Goal: Task Accomplishment & Management: Complete application form

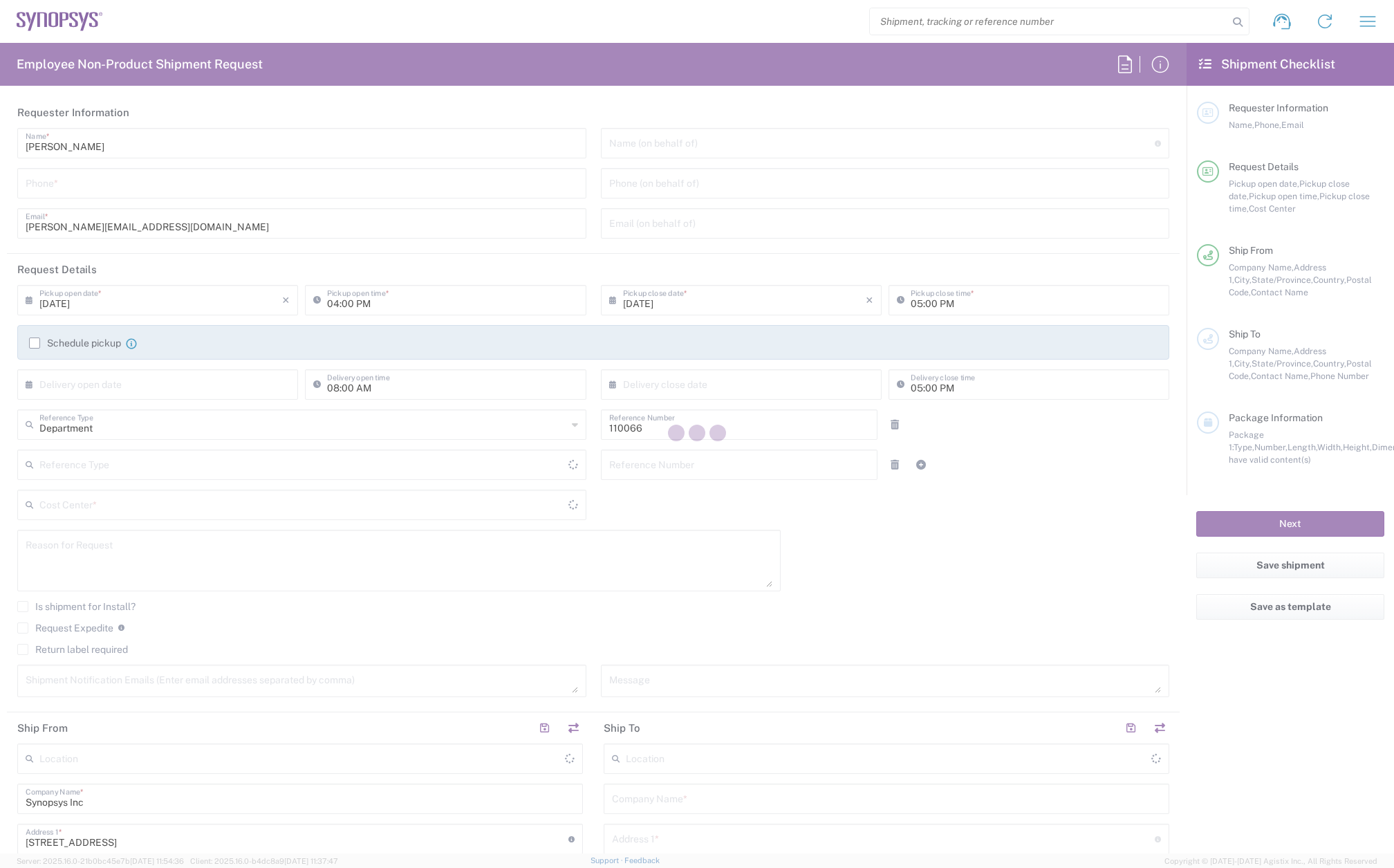
type input "US01, CIO, IT, ESS2 110066"
type input "Delivered at Place"
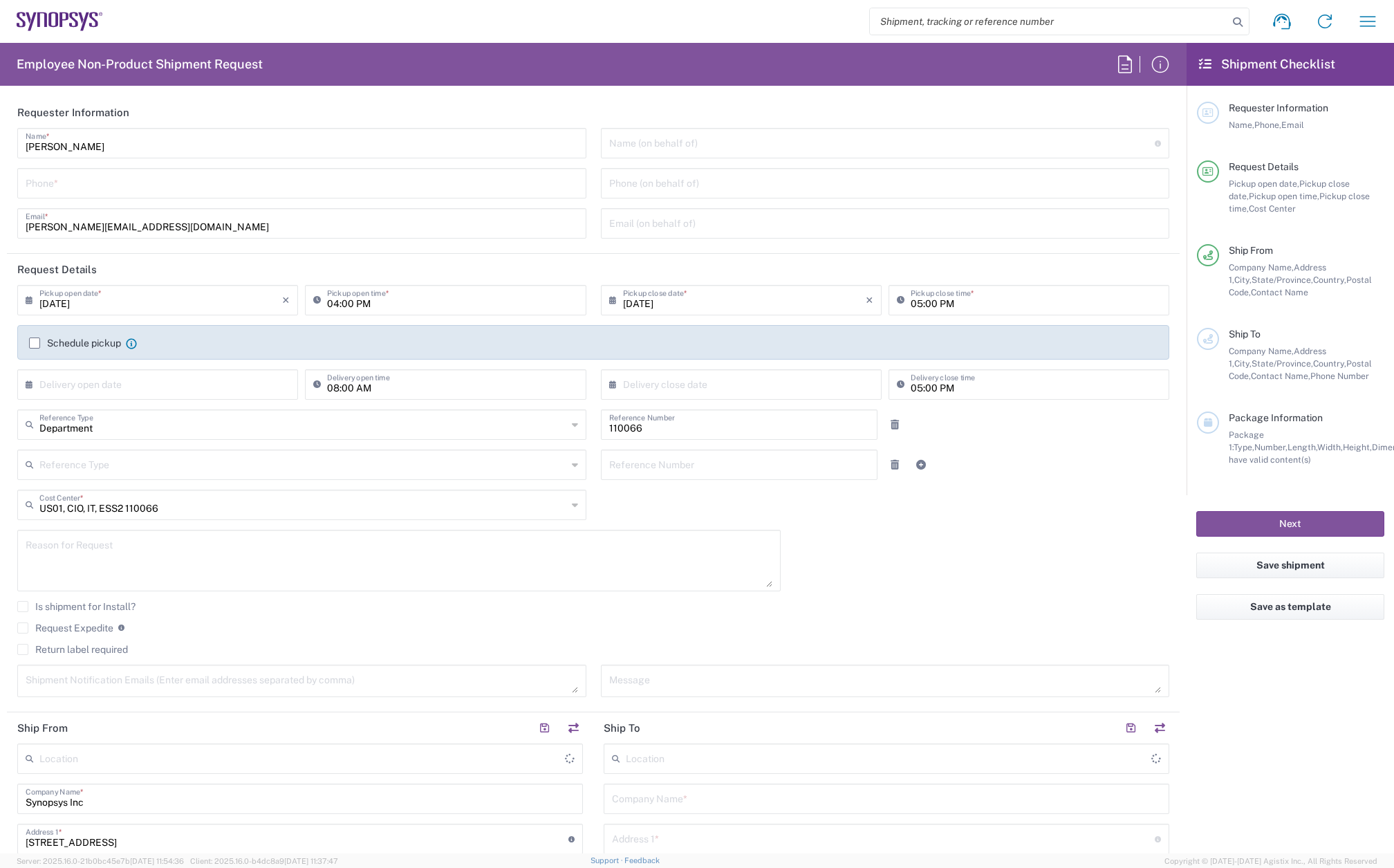
type input "Marlboro US04"
click at [82, 189] on input "tel" at bounding box center [301, 182] width 552 height 24
type input "7819643423"
click at [35, 342] on label "Schedule pickup" at bounding box center [75, 343] width 92 height 11
click at [35, 343] on input "Schedule pickup" at bounding box center [35, 343] width 0 height 0
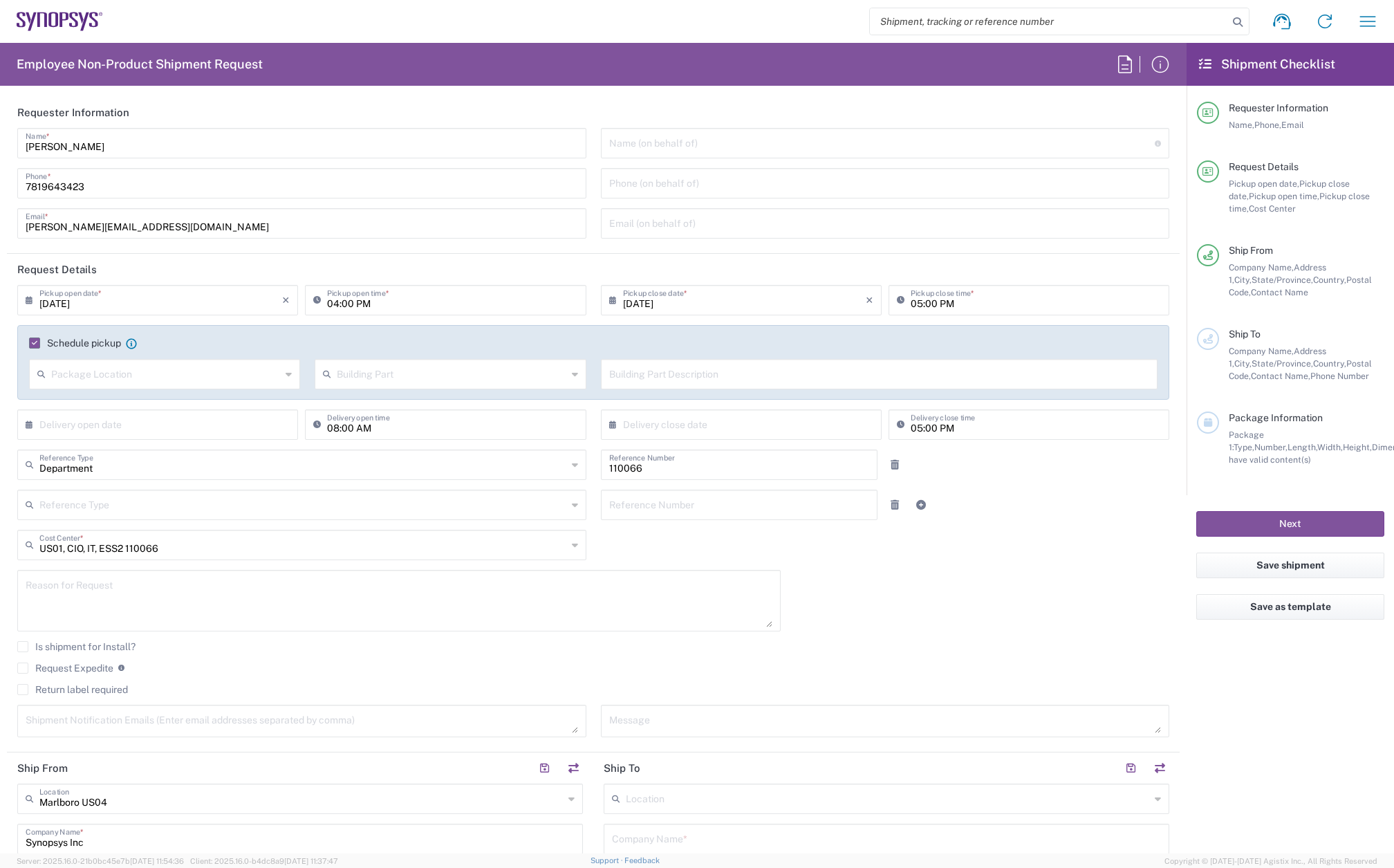
click at [106, 294] on input "[DATE]" at bounding box center [160, 299] width 243 height 24
click at [193, 403] on span "15" at bounding box center [199, 405] width 20 height 19
type input "[DATE]"
click at [332, 301] on input "04:00 PM" at bounding box center [452, 299] width 250 height 24
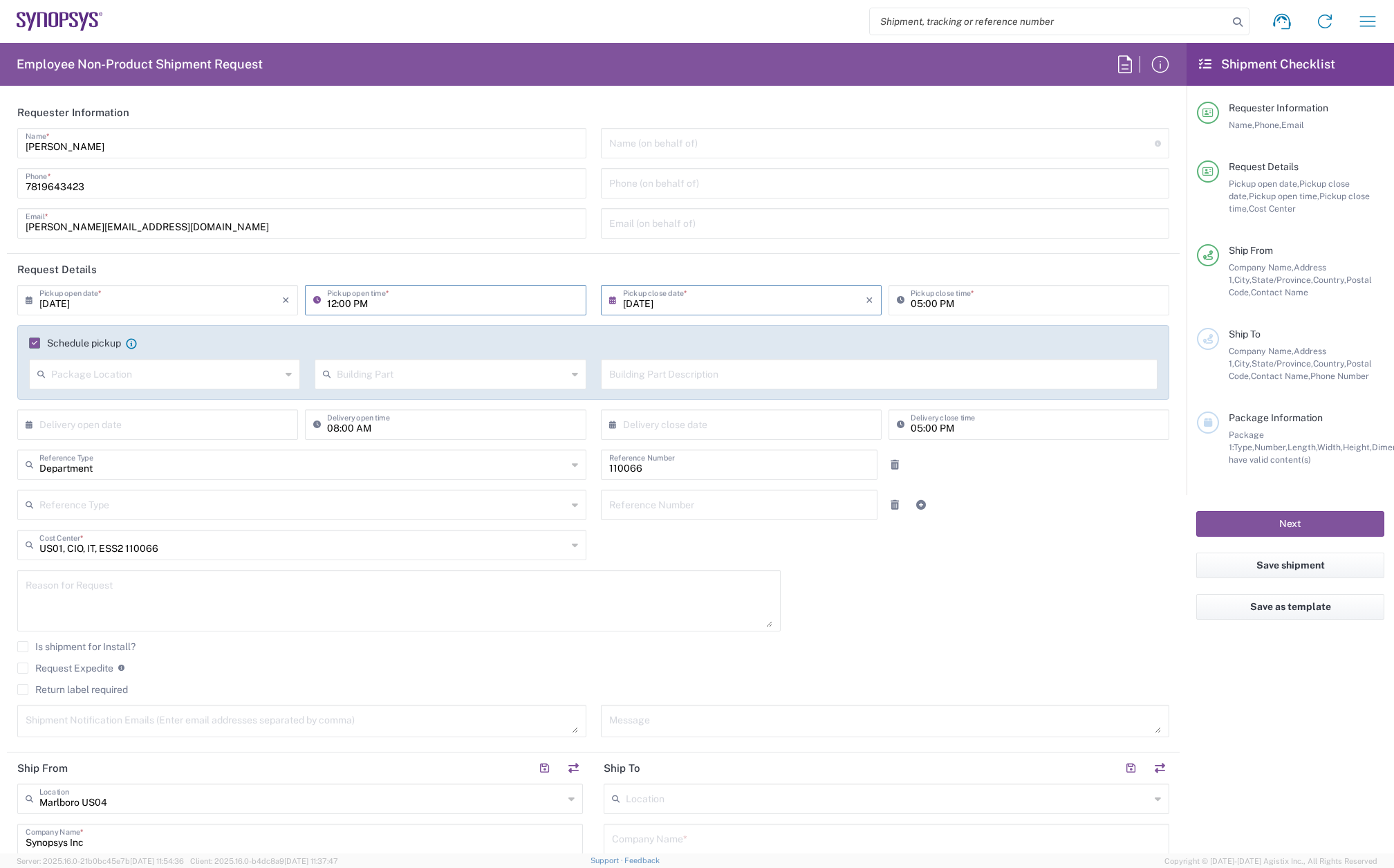
type input "12:00 PM"
click at [910, 301] on input "05:00 PM" at bounding box center [1035, 299] width 250 height 24
type input "04:00 PM"
click at [78, 598] on textarea at bounding box center [399, 600] width 747 height 53
paste textarea "[PERSON_NAME]"
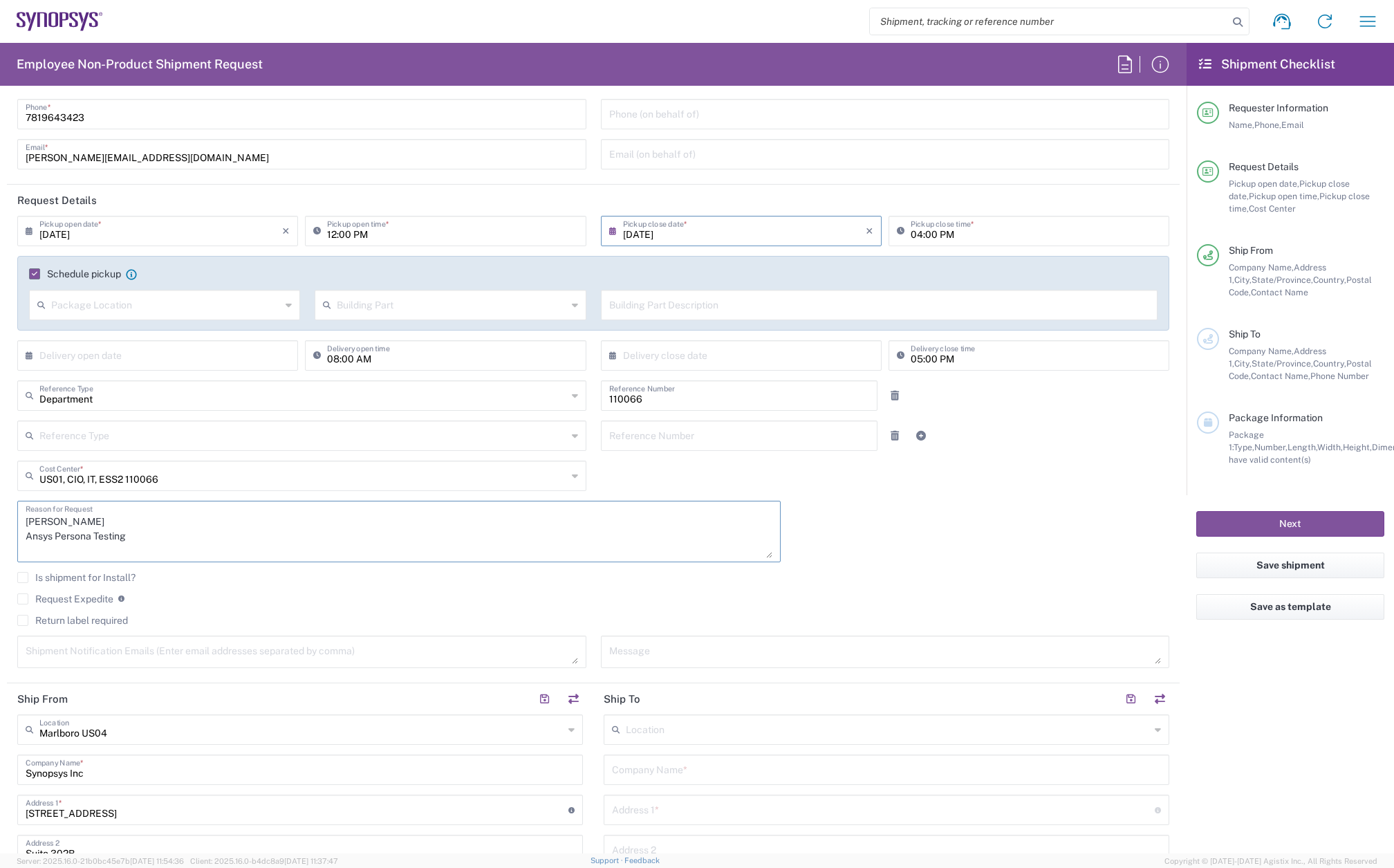
scroll to position [139, 0]
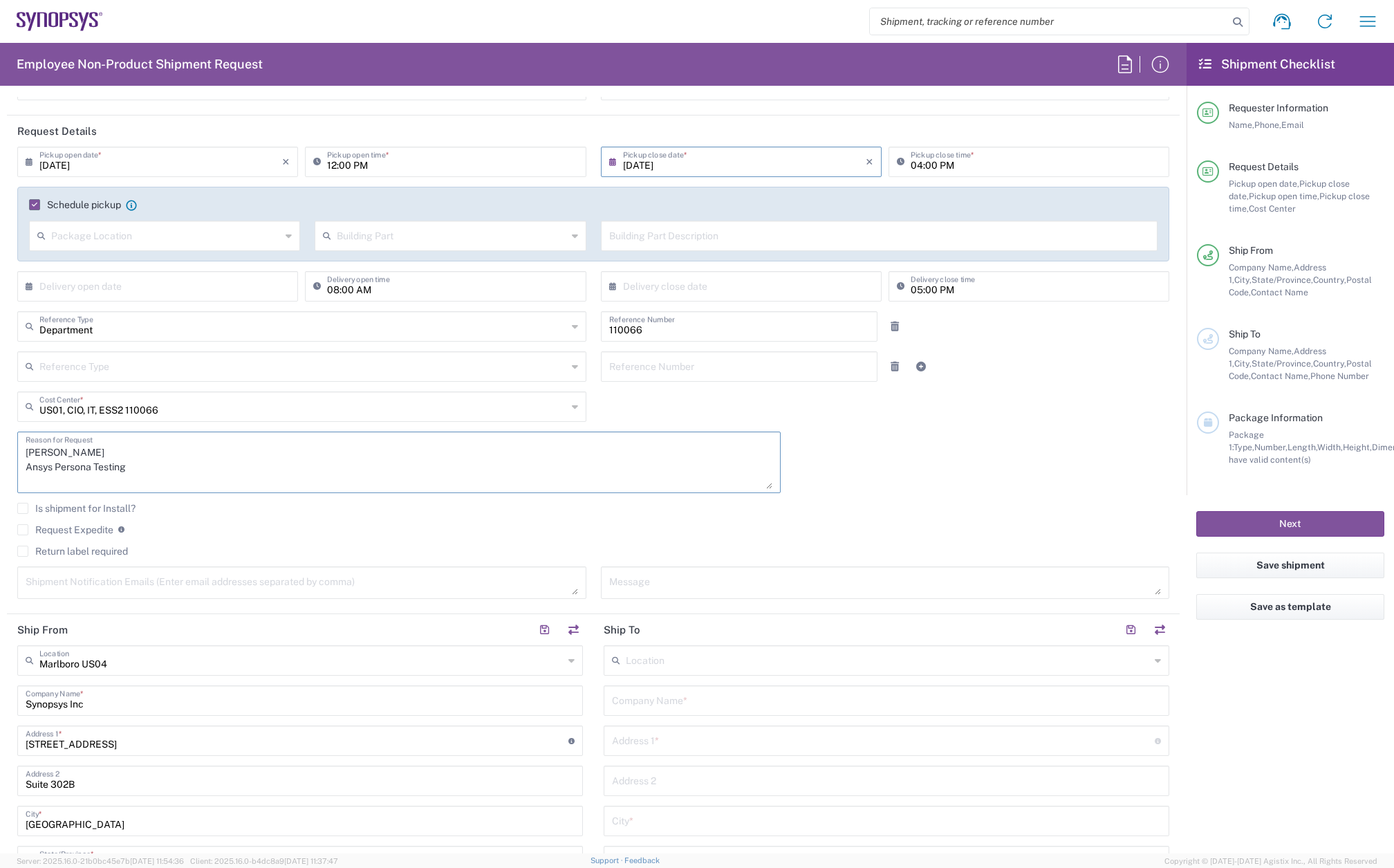
paste textarea "[PERSON_NAME]"
drag, startPoint x: 98, startPoint y: 481, endPoint x: 5, endPoint y: 479, distance: 93.0
click at [5, 479] on form "Requester Information [PERSON_NAME] Name * [PHONE_NUMBER] Phone * [PERSON_NAME]…" at bounding box center [593, 475] width 1187 height 756
paste textarea "INC0868839"
type textarea "[PERSON_NAME] Ansys Persona Testing INC0868839"
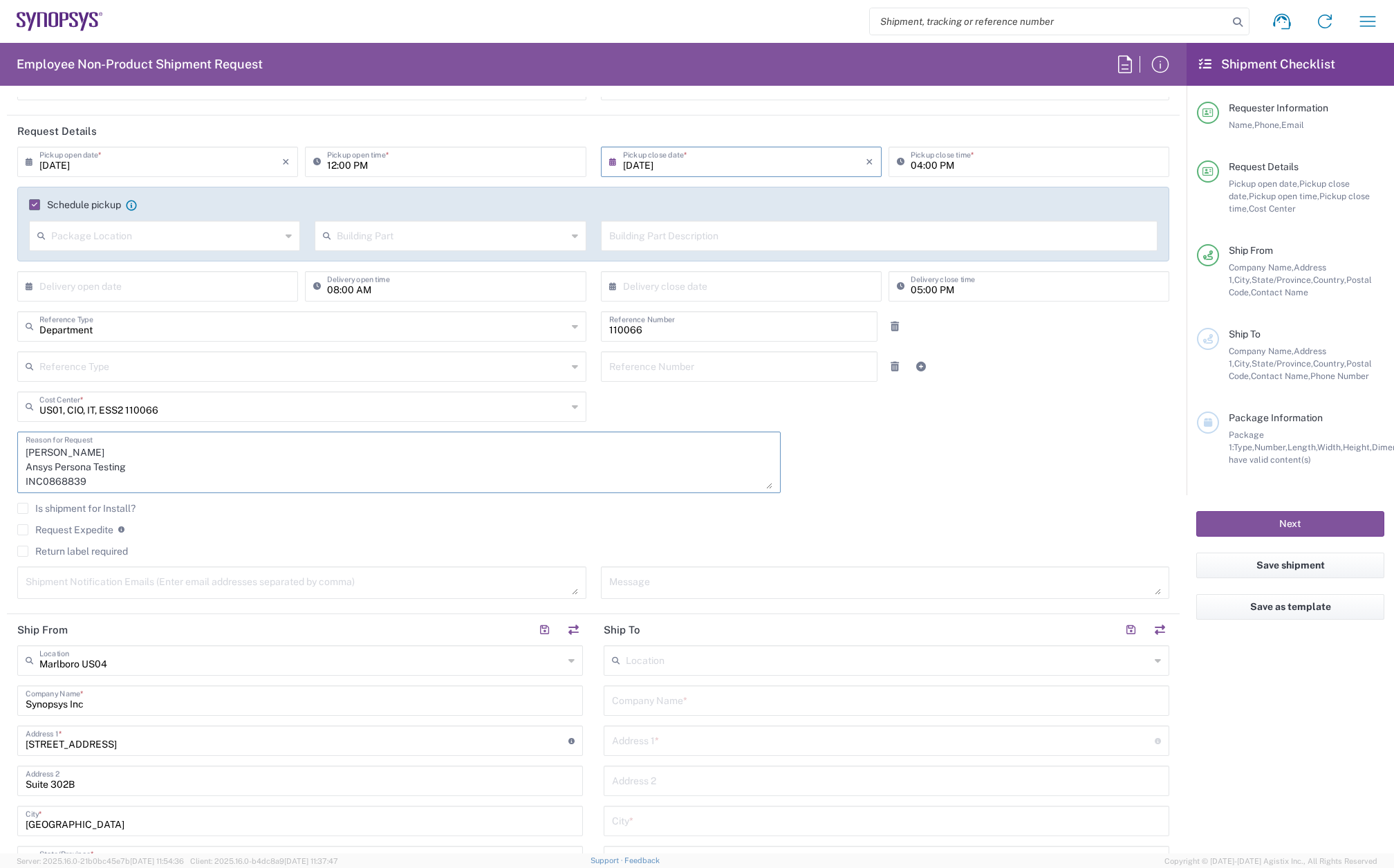
click at [25, 551] on label "Return label required" at bounding box center [72, 551] width 111 height 11
click at [23, 551] on input "Return label required" at bounding box center [23, 551] width 0 height 0
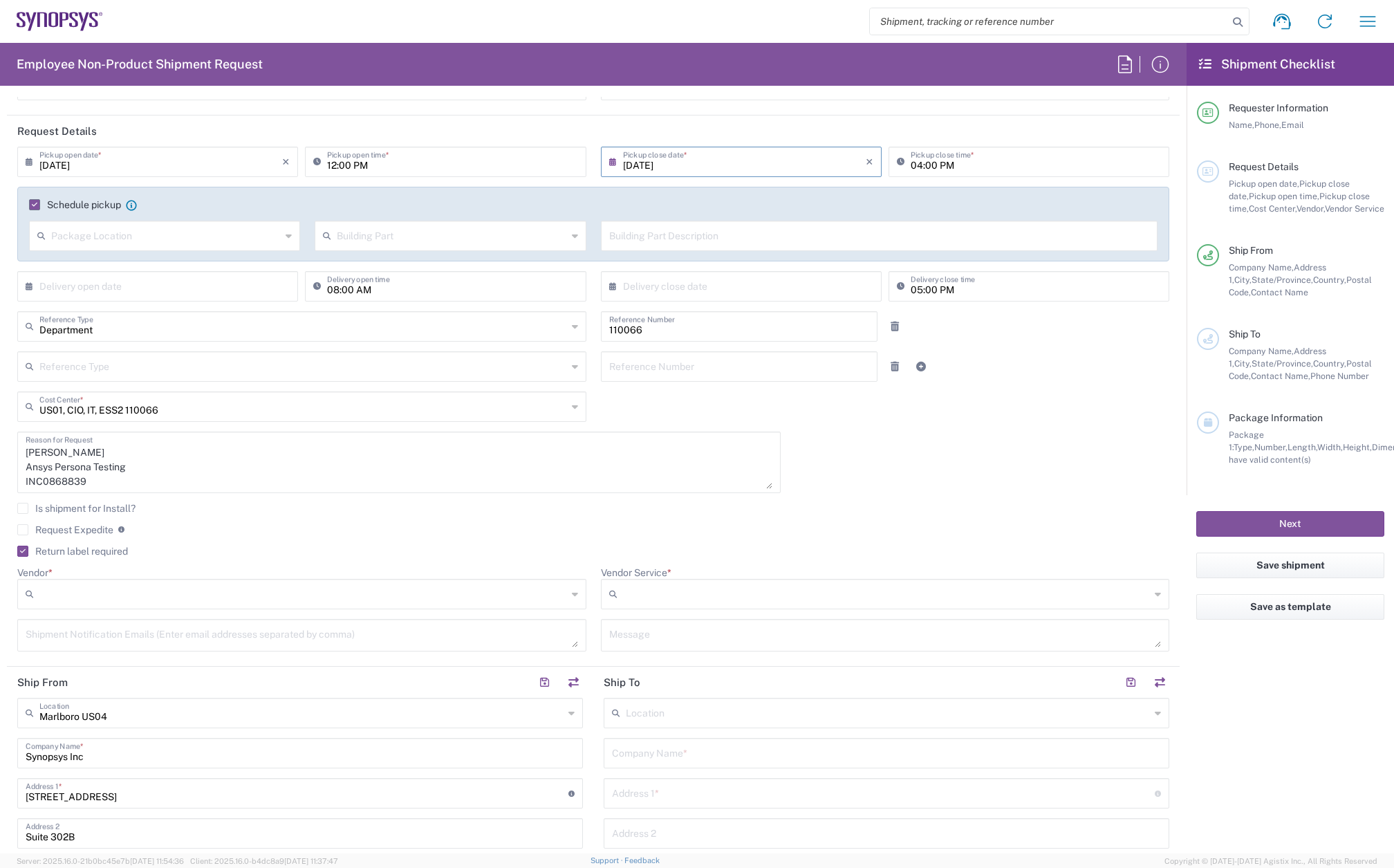
scroll to position [207, 0]
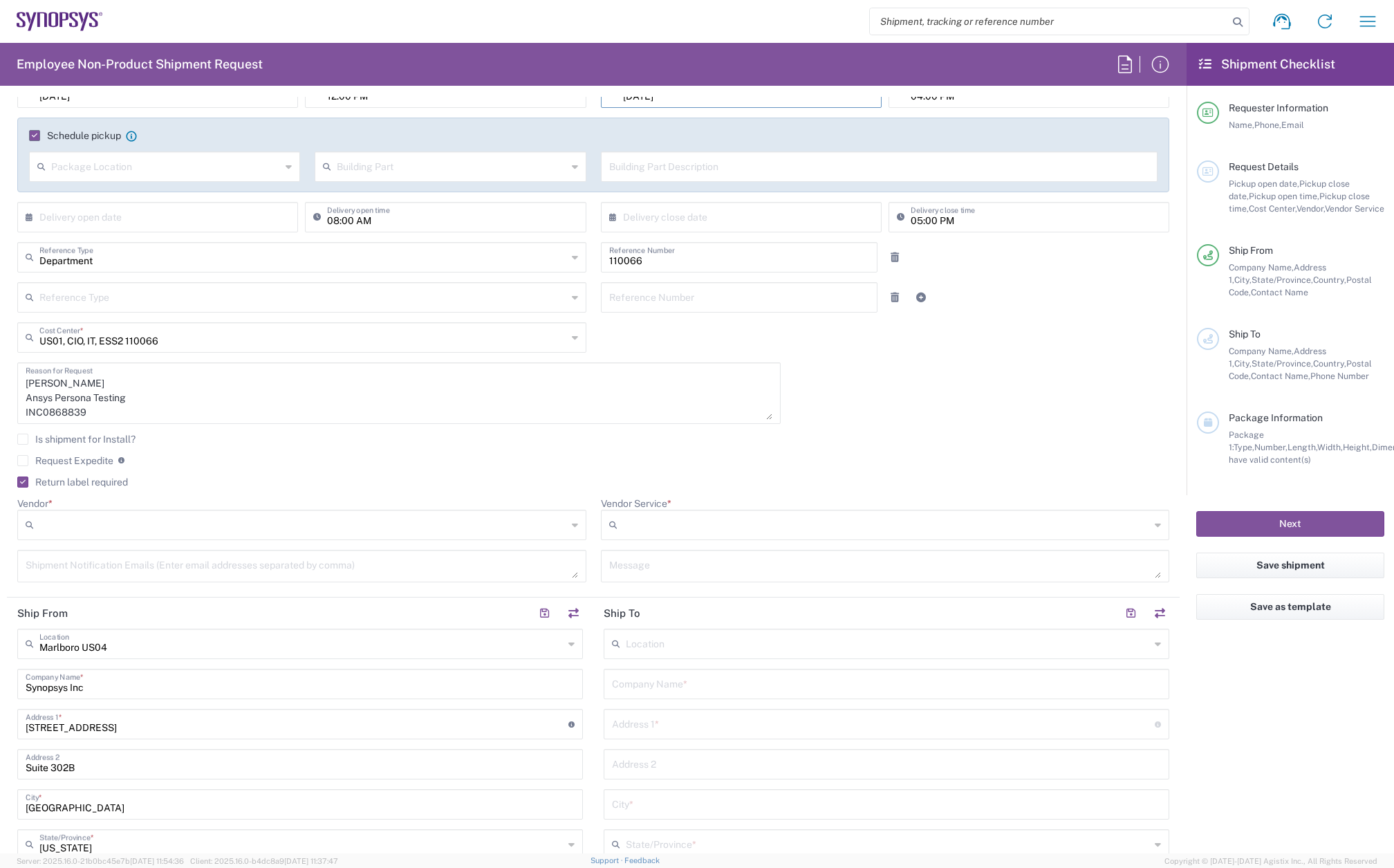
click at [126, 524] on input "Vendor *" at bounding box center [303, 524] width 528 height 22
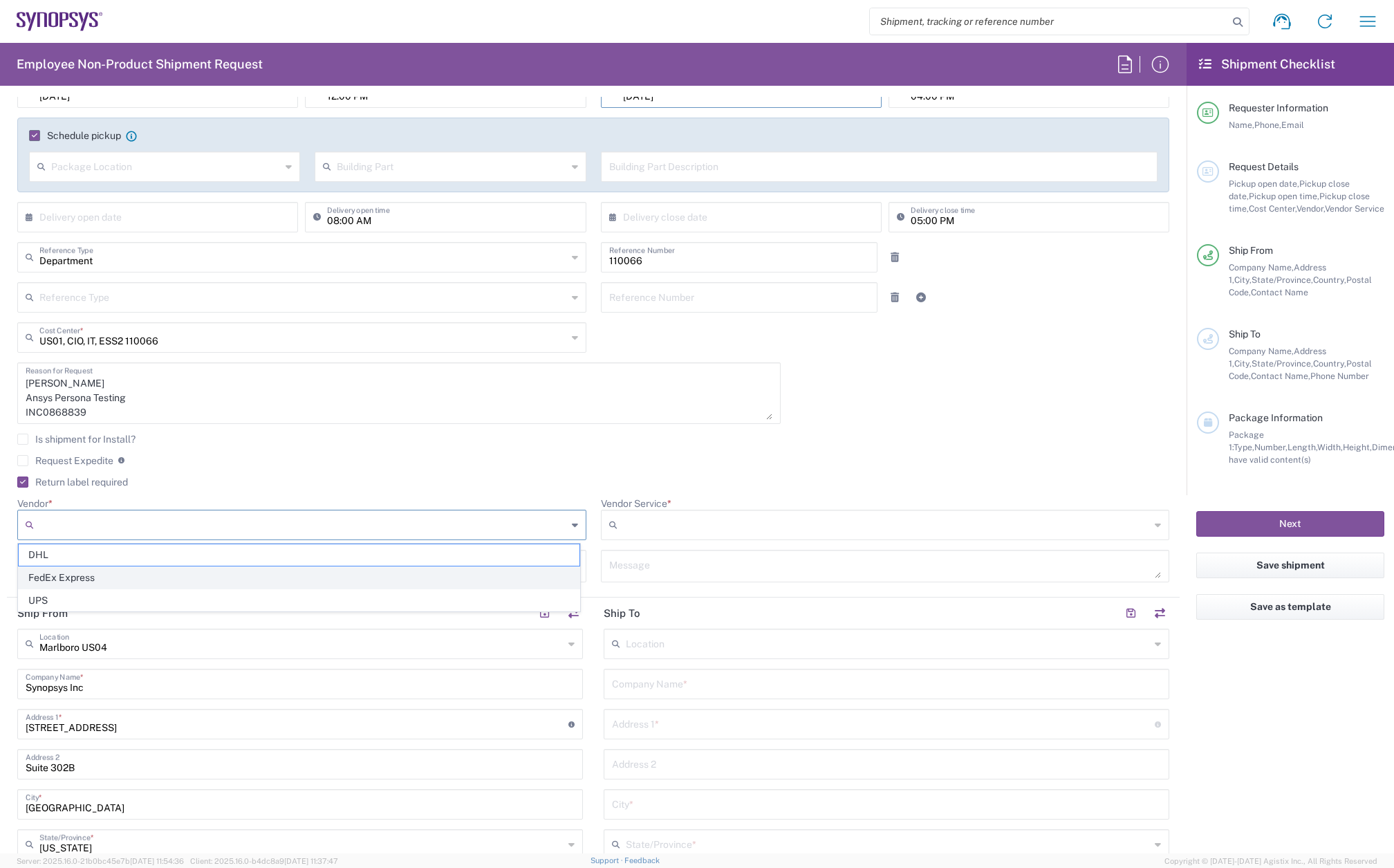
click at [116, 578] on span "FedEx Express" at bounding box center [299, 578] width 561 height 22
type input "FedEx Express"
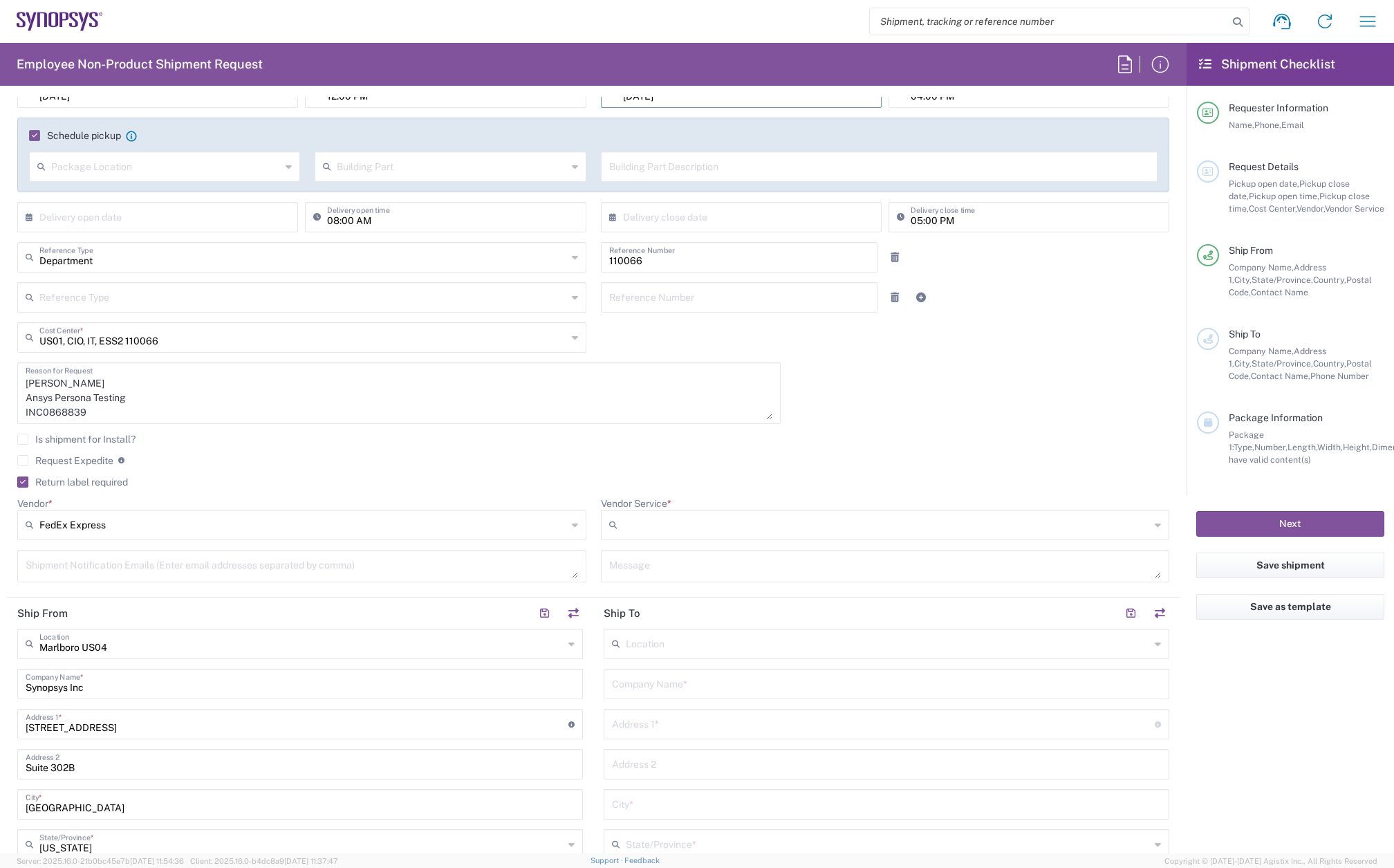
click at [652, 518] on input "Vendor Service *" at bounding box center [886, 524] width 528 height 22
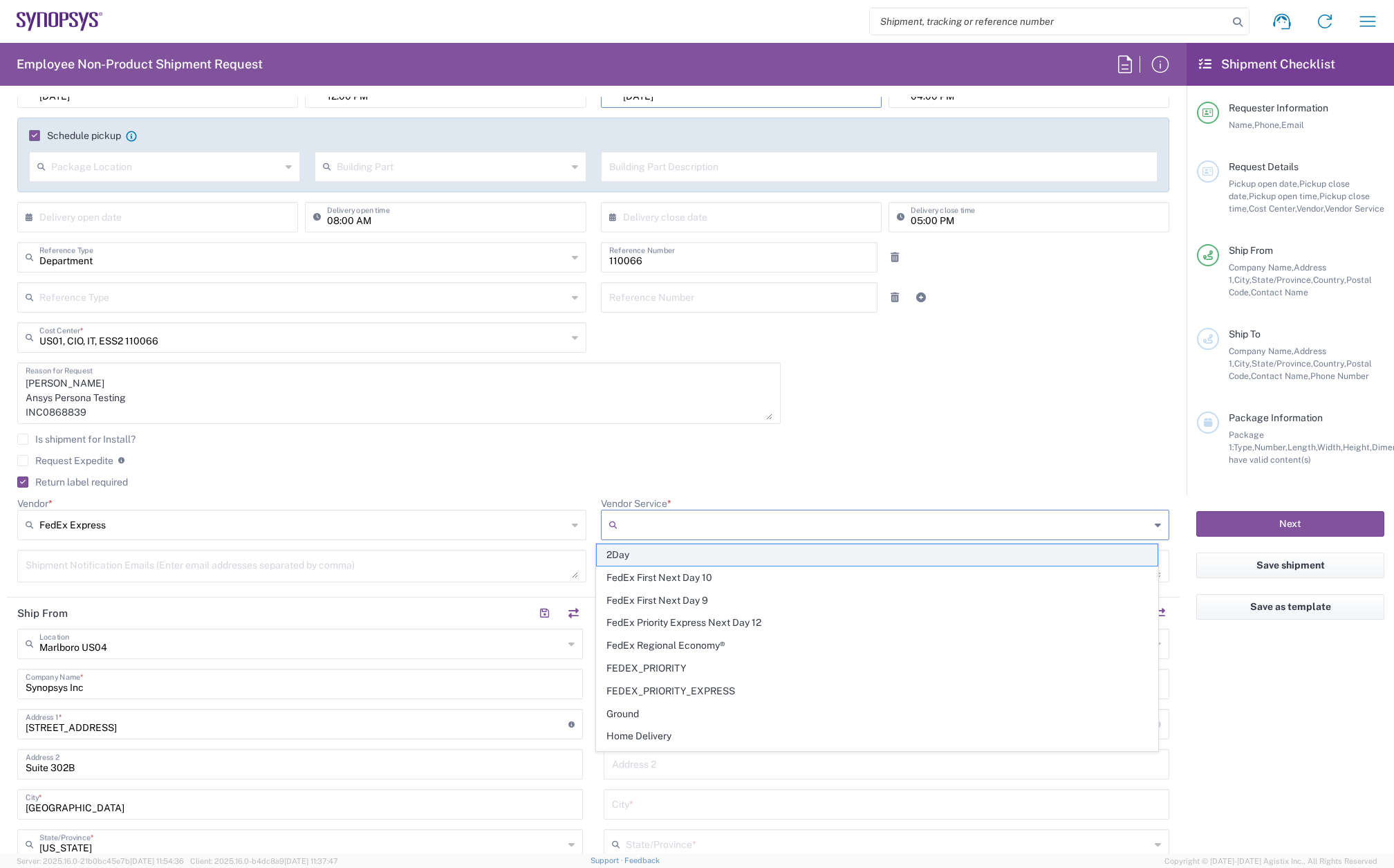
click at [651, 559] on span "2Day" at bounding box center [877, 555] width 561 height 22
type input "2Day"
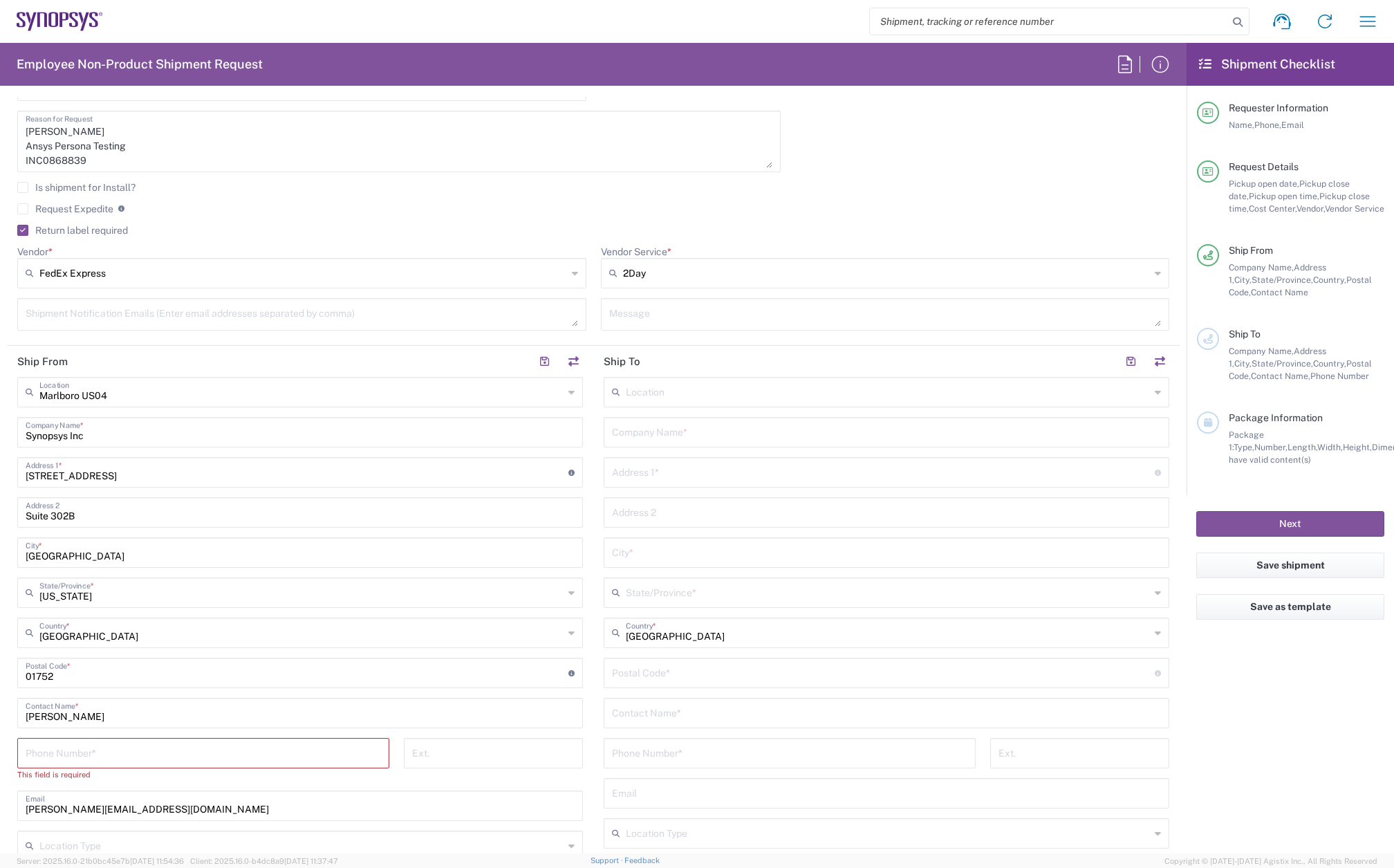
scroll to position [484, 0]
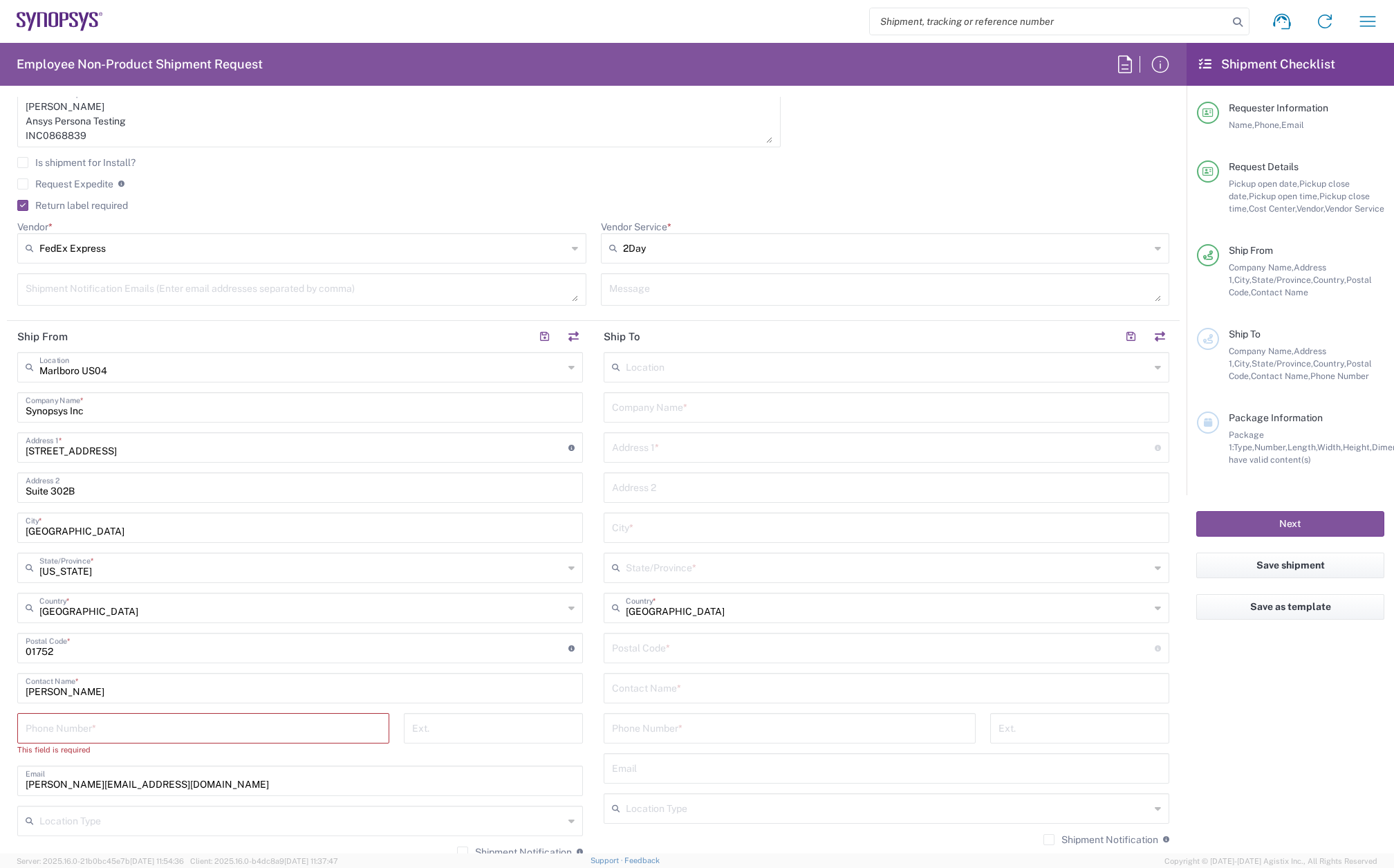
click at [179, 730] on input "tel" at bounding box center [203, 726] width 355 height 24
type input "7819643423"
click at [638, 686] on input "text" at bounding box center [886, 686] width 549 height 24
paste input "INC0868839"
type input "INC0868839"
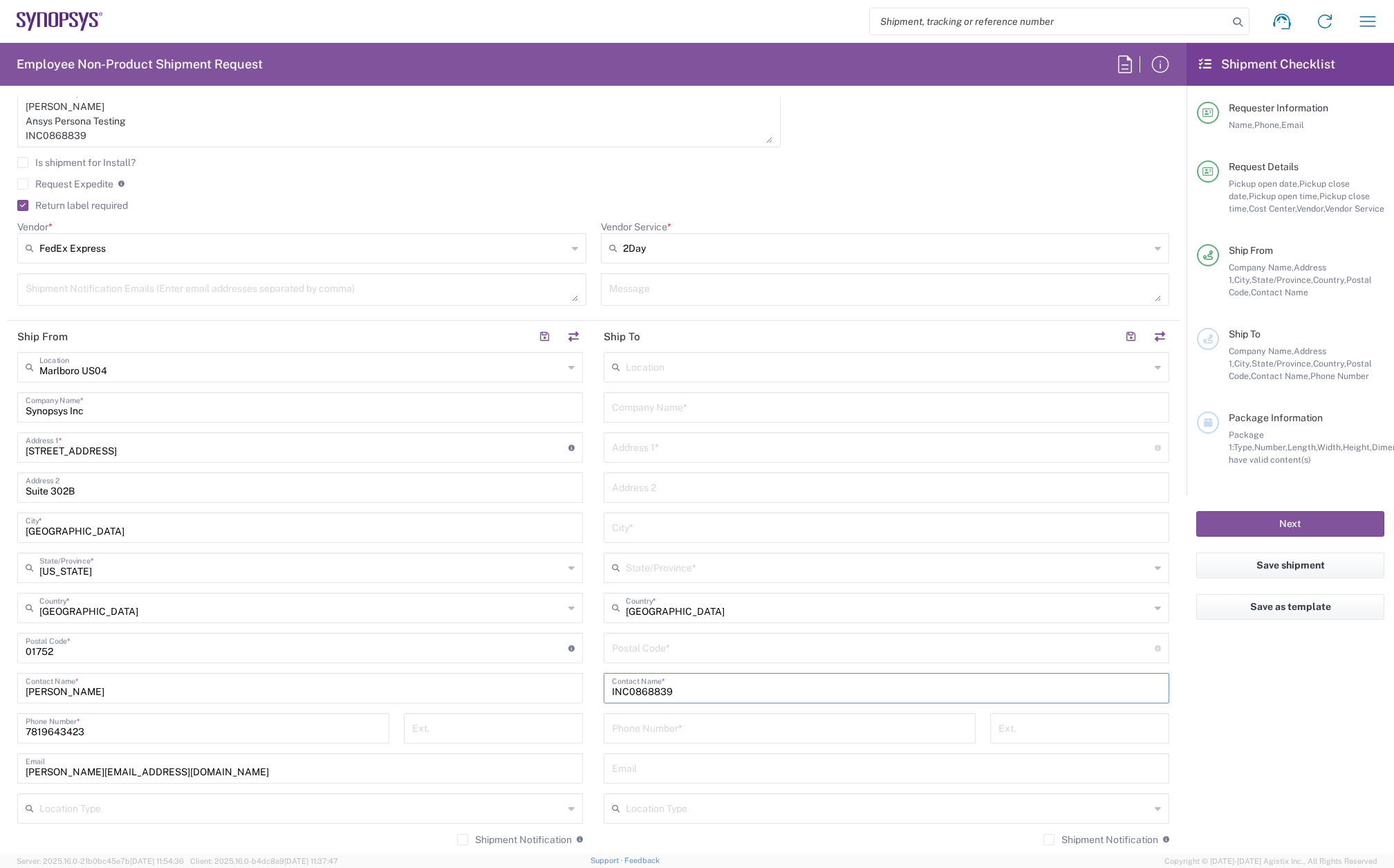
drag, startPoint x: 685, startPoint y: 687, endPoint x: 571, endPoint y: 689, distance: 114.0
click at [571, 689] on div "Ship From [GEOGRAPHIC_DATA] [GEOGRAPHIC_DATA] Location [GEOGRAPHIC_DATA] [GEOGR…" at bounding box center [593, 630] width 1173 height 618
click at [648, 686] on input "text" at bounding box center [886, 686] width 549 height 24
paste input "[PERSON_NAME]"
type input "[PERSON_NAME]"
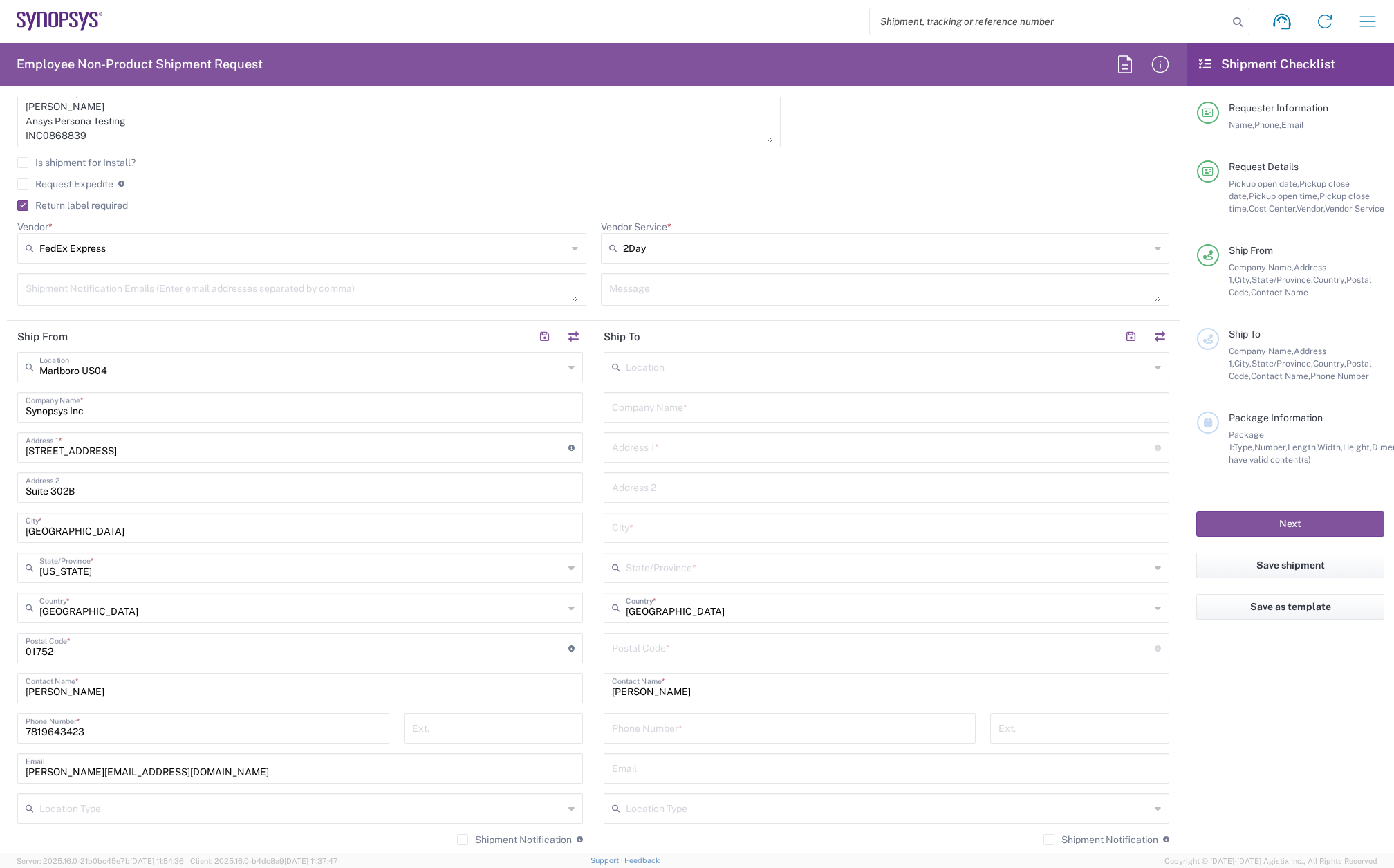
click at [652, 410] on input "text" at bounding box center [886, 406] width 549 height 24
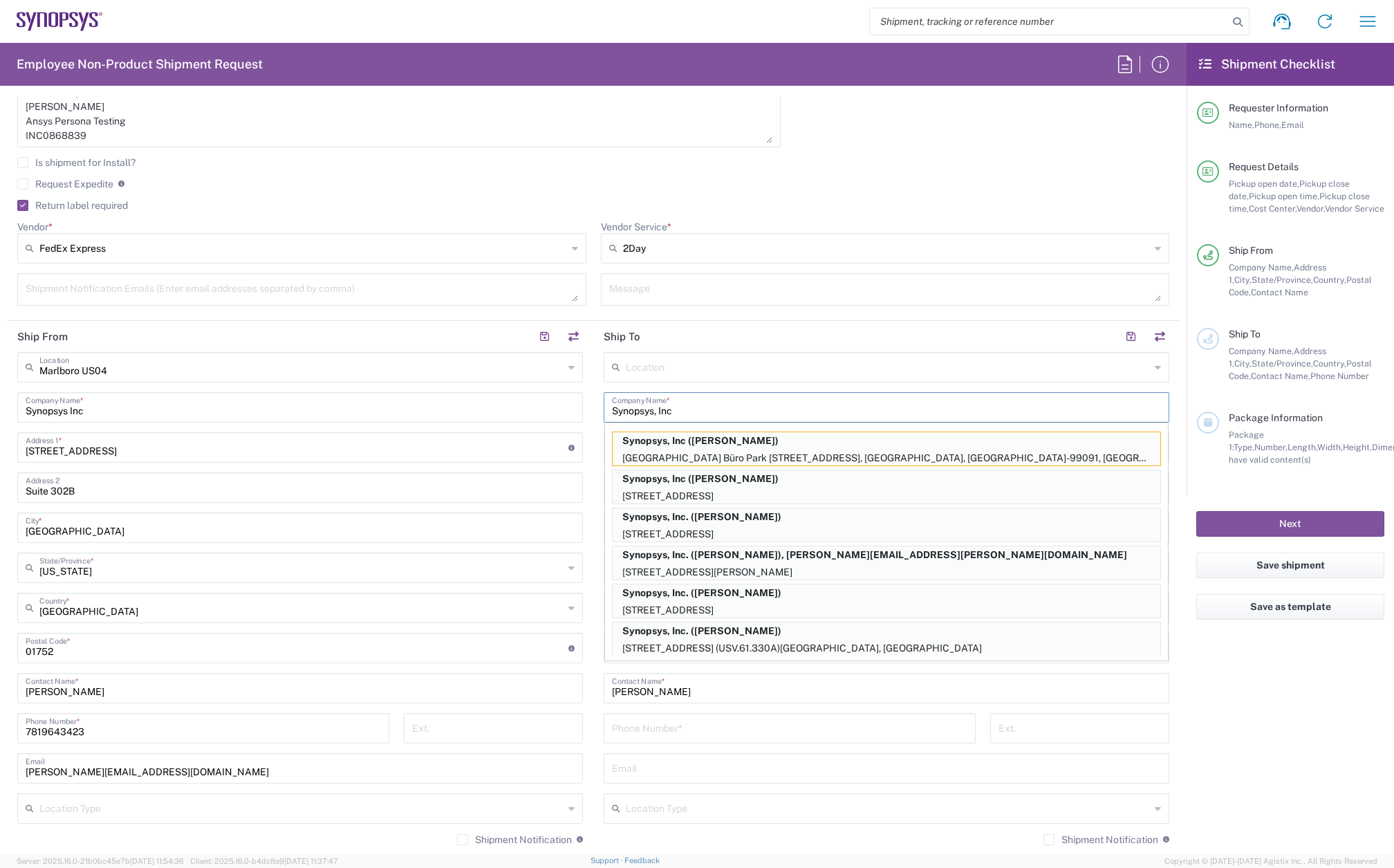
type input "Synopsys, Inc"
click at [834, 189] on agx-checkbox-control "Request Expedite If expedite is checked you will be unable to rate and book thi…" at bounding box center [593, 184] width 1152 height 12
click at [724, 724] on input "tel" at bounding box center [789, 726] width 355 height 24
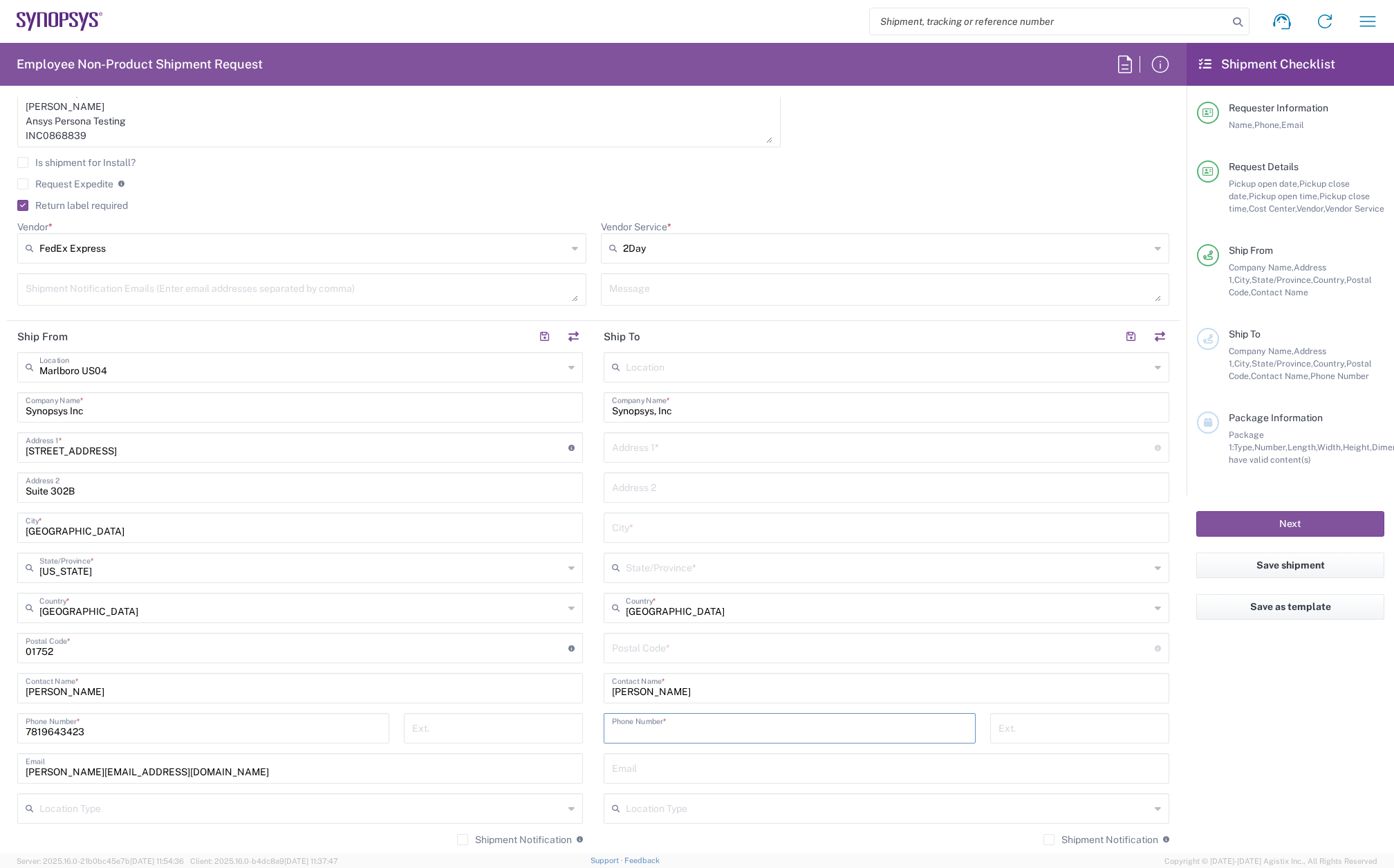
click at [664, 450] on input "text" at bounding box center [883, 446] width 543 height 24
paste input "[STREET_ADDRESS]"
type input "[STREET_ADDRESS]"
click at [640, 488] on input "text" at bounding box center [886, 486] width 549 height 24
paste input "Apt 11d"
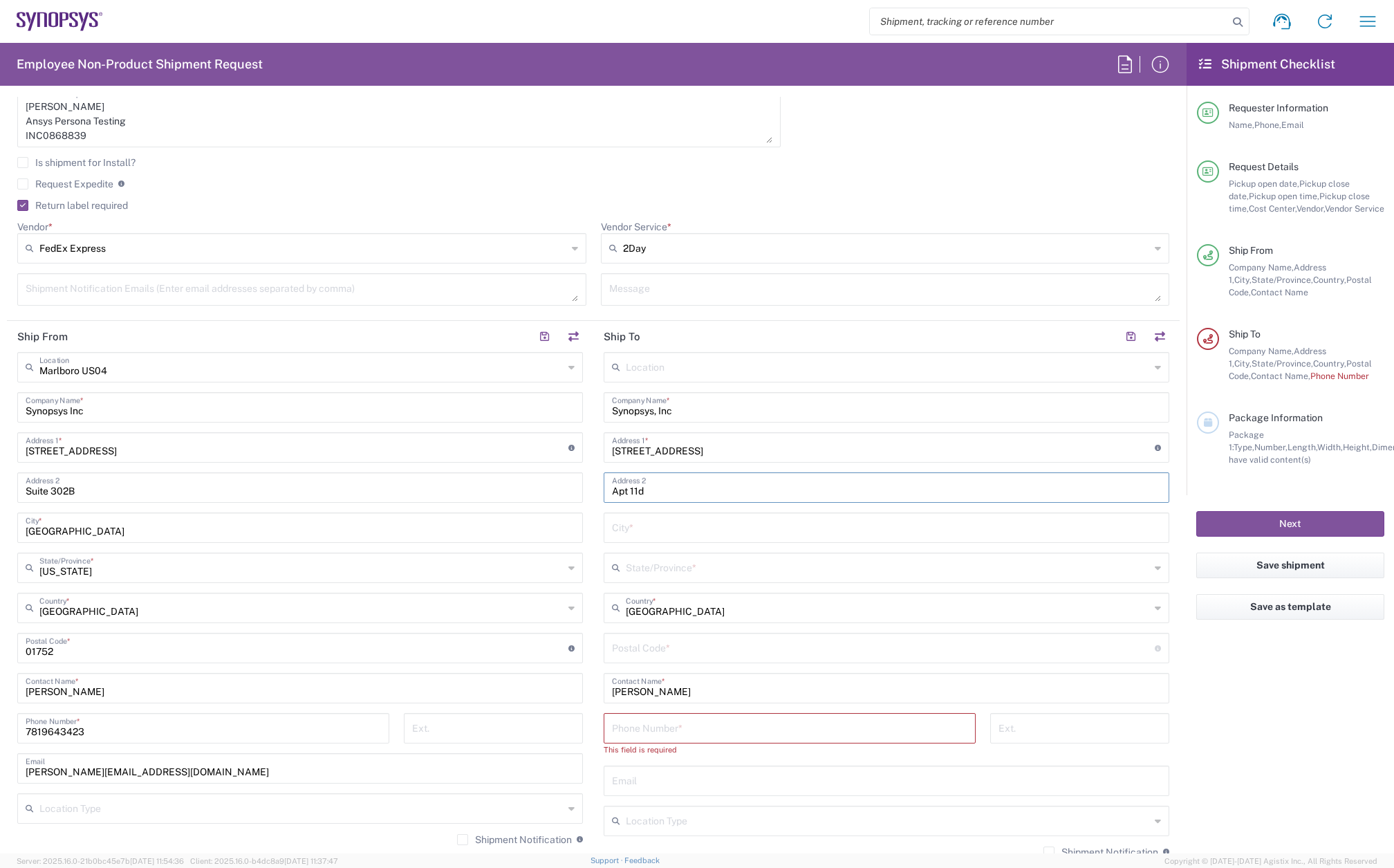
type input "Apt 11d"
click at [654, 524] on input "text" at bounding box center [886, 526] width 549 height 24
paste input "Missoula"
type input "Missoula"
click at [648, 561] on input "text" at bounding box center [888, 566] width 524 height 24
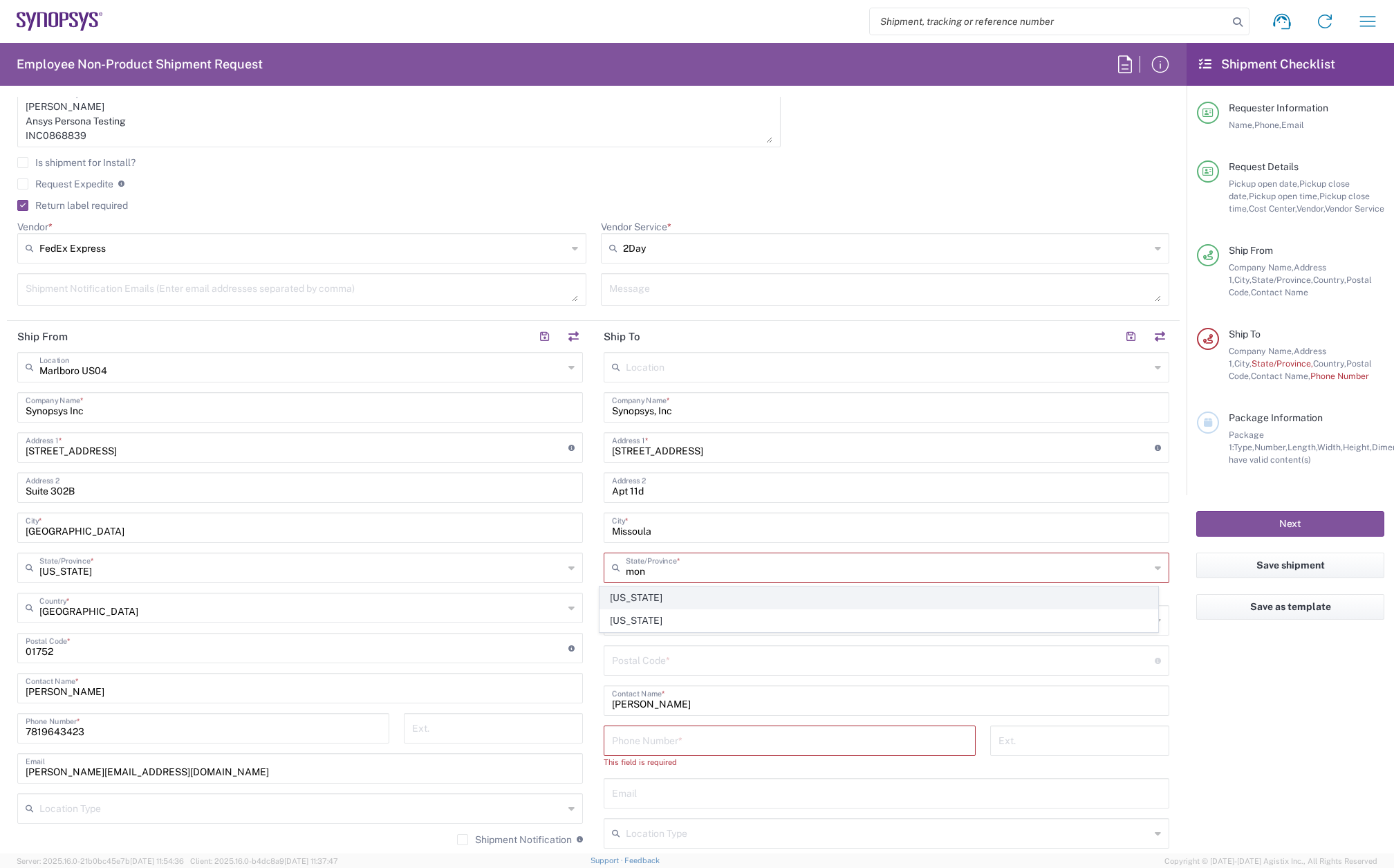
click at [648, 598] on span "[US_STATE]" at bounding box center [879, 598] width 558 height 22
type input "[US_STATE]"
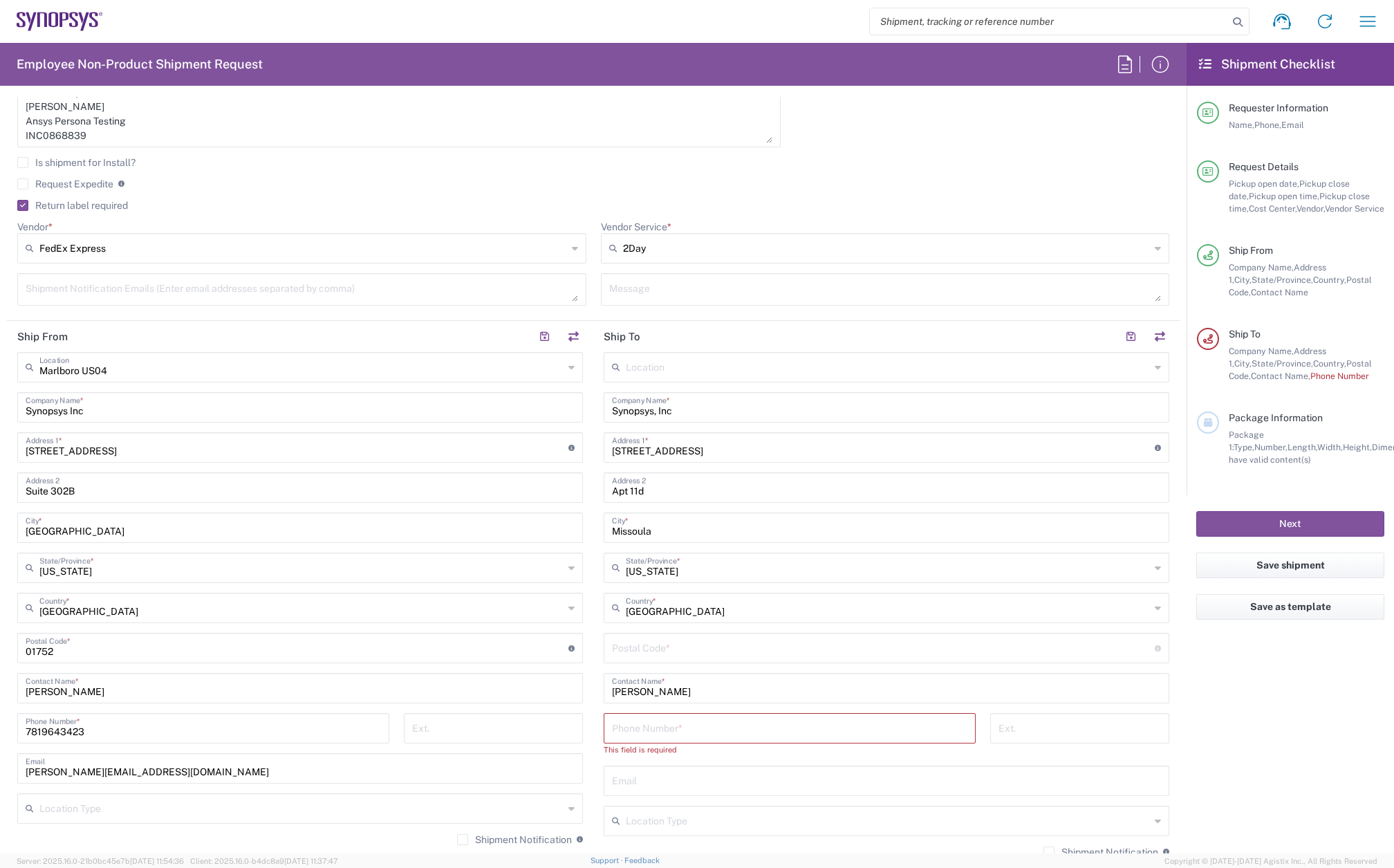
click at [642, 653] on input "undefined" at bounding box center [883, 646] width 543 height 24
paste input "59801"
type input "59801"
click at [642, 727] on input "tel" at bounding box center [789, 726] width 355 height 24
paste input "[PHONE_NUMBER]"
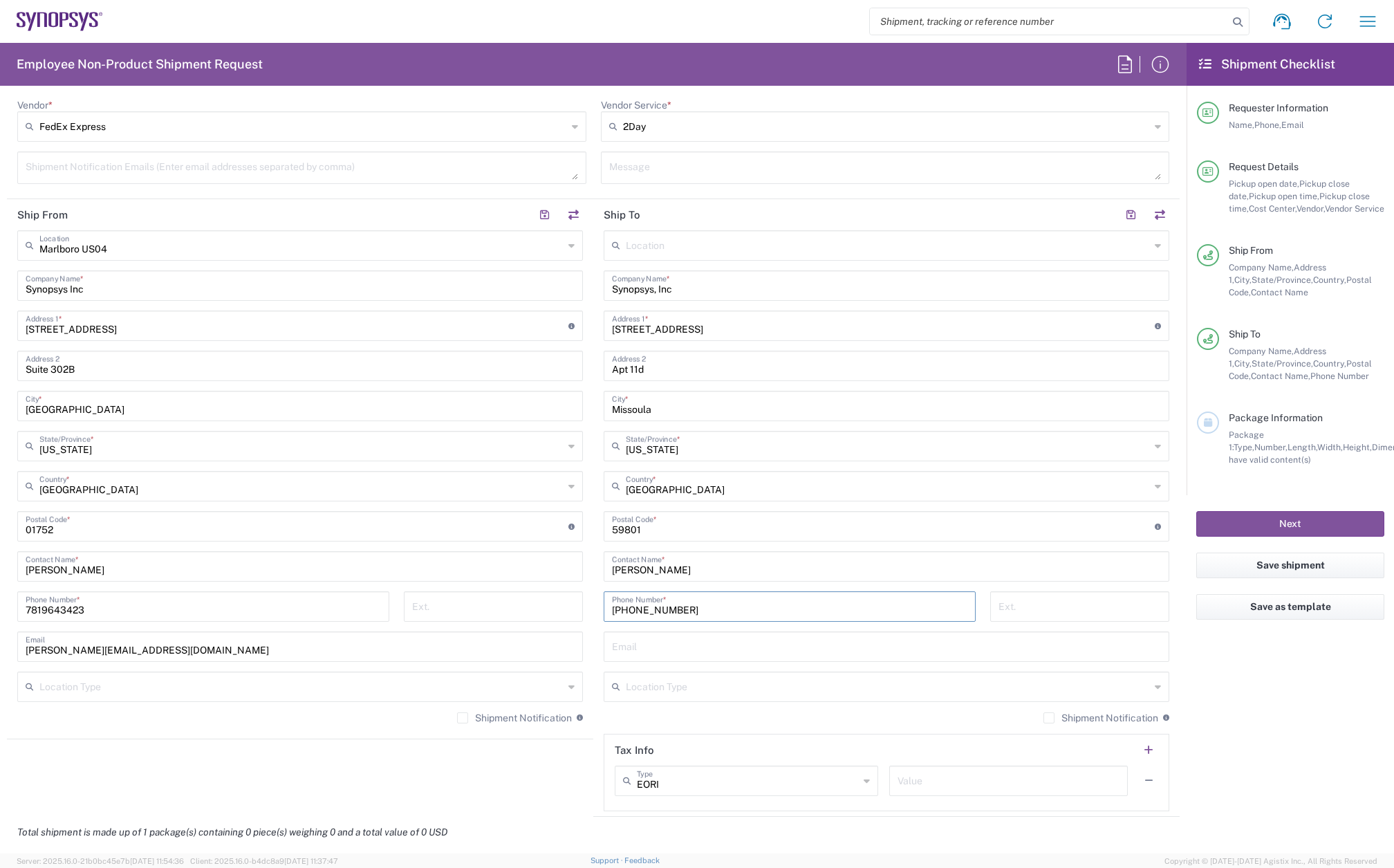
scroll to position [622, 0]
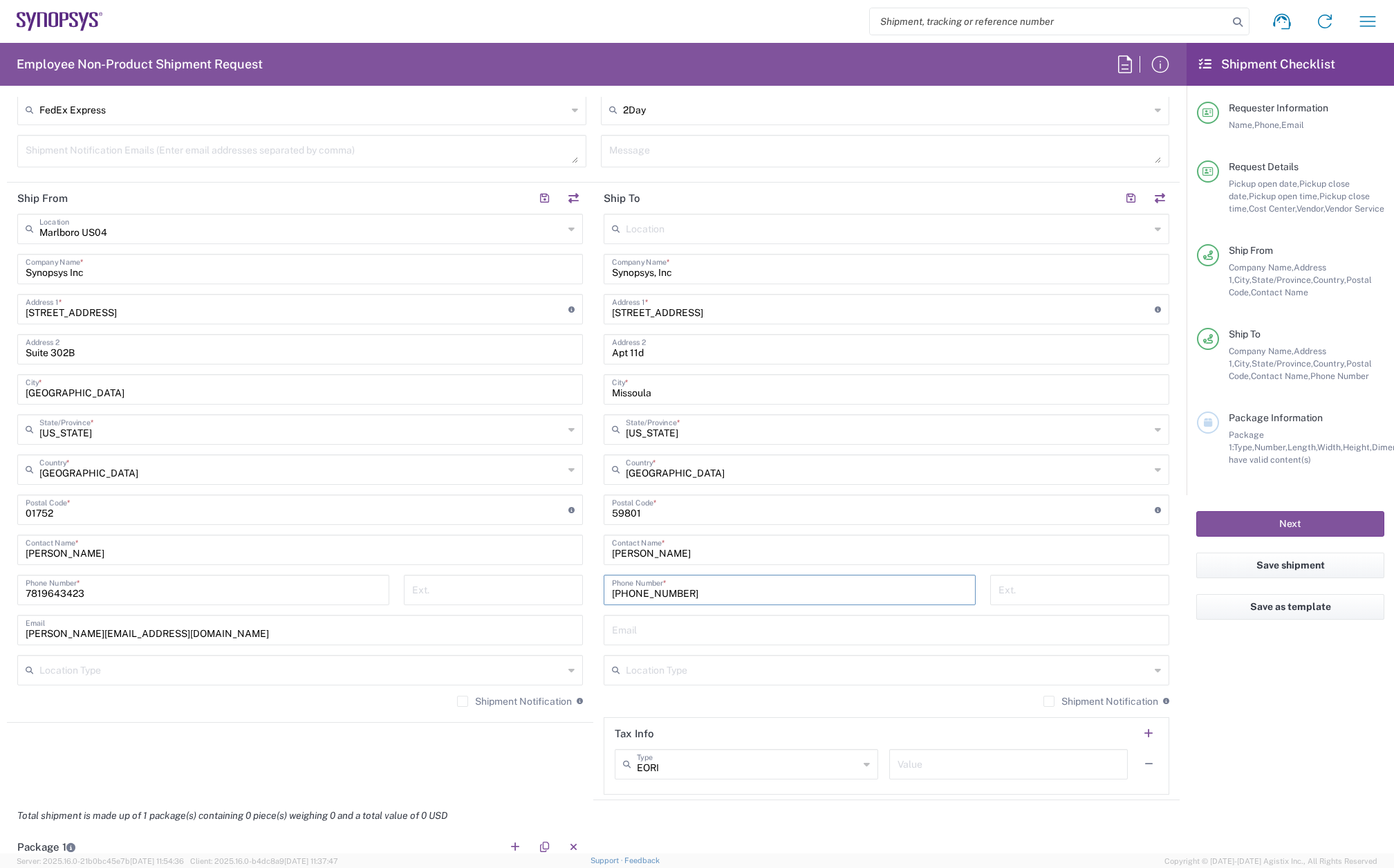
click at [629, 592] on input "[PHONE_NUMBER]" at bounding box center [789, 588] width 355 height 24
click at [646, 595] on input "406499-8230" at bounding box center [789, 588] width 355 height 24
type input "4064998230"
drag, startPoint x: 456, startPoint y: 699, endPoint x: 530, endPoint y: 720, distance: 76.9
click at [457, 699] on label "Shipment Notification" at bounding box center [514, 701] width 115 height 11
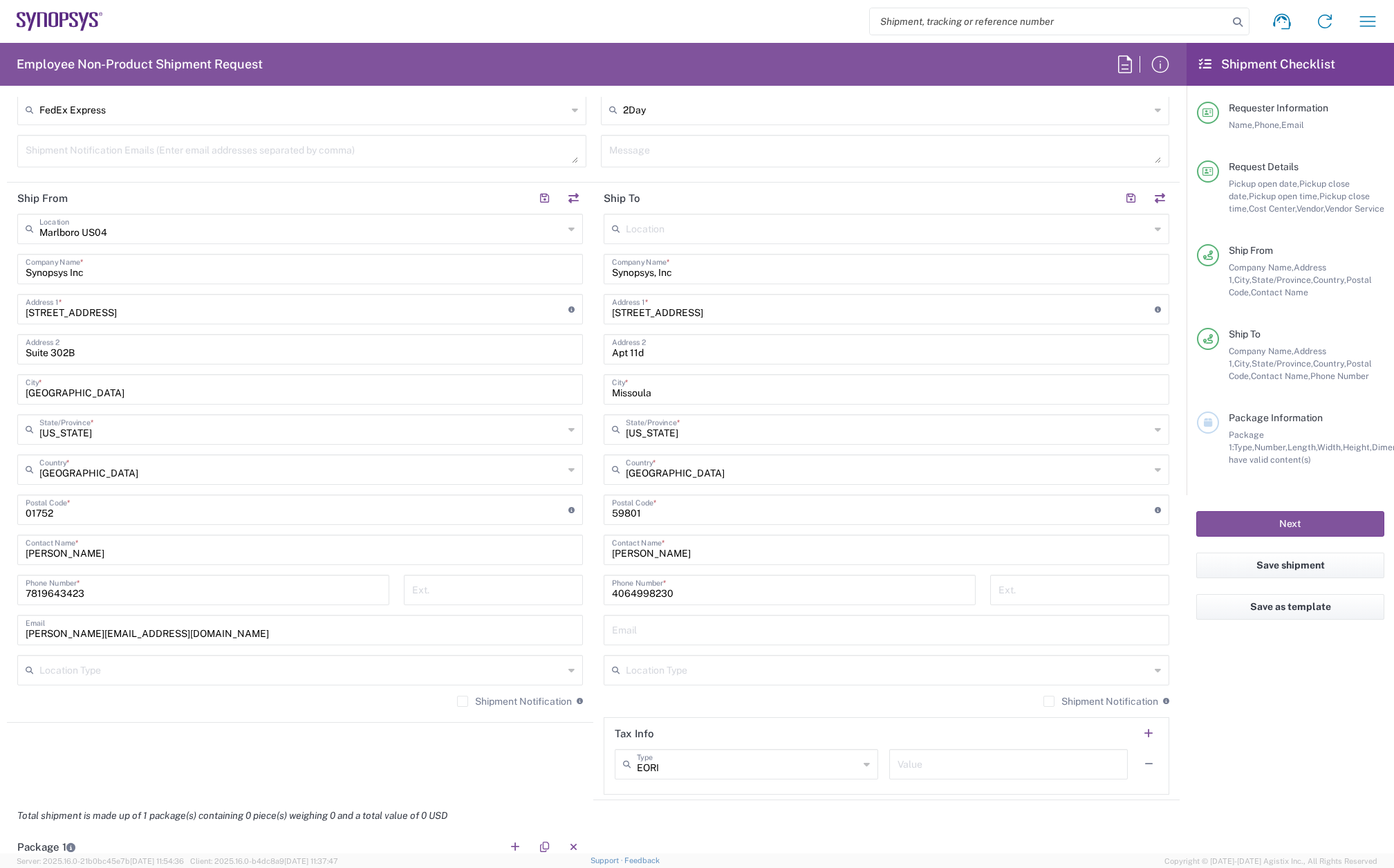
click at [463, 701] on input "Shipment Notification" at bounding box center [463, 701] width 0 height 0
click at [1044, 701] on label "Shipment Notification" at bounding box center [1101, 701] width 115 height 11
click at [1049, 701] on input "Shipment Notification" at bounding box center [1049, 701] width 0 height 0
click at [642, 641] on div "Email" at bounding box center [886, 630] width 565 height 31
click at [658, 622] on input "text" at bounding box center [886, 628] width 549 height 24
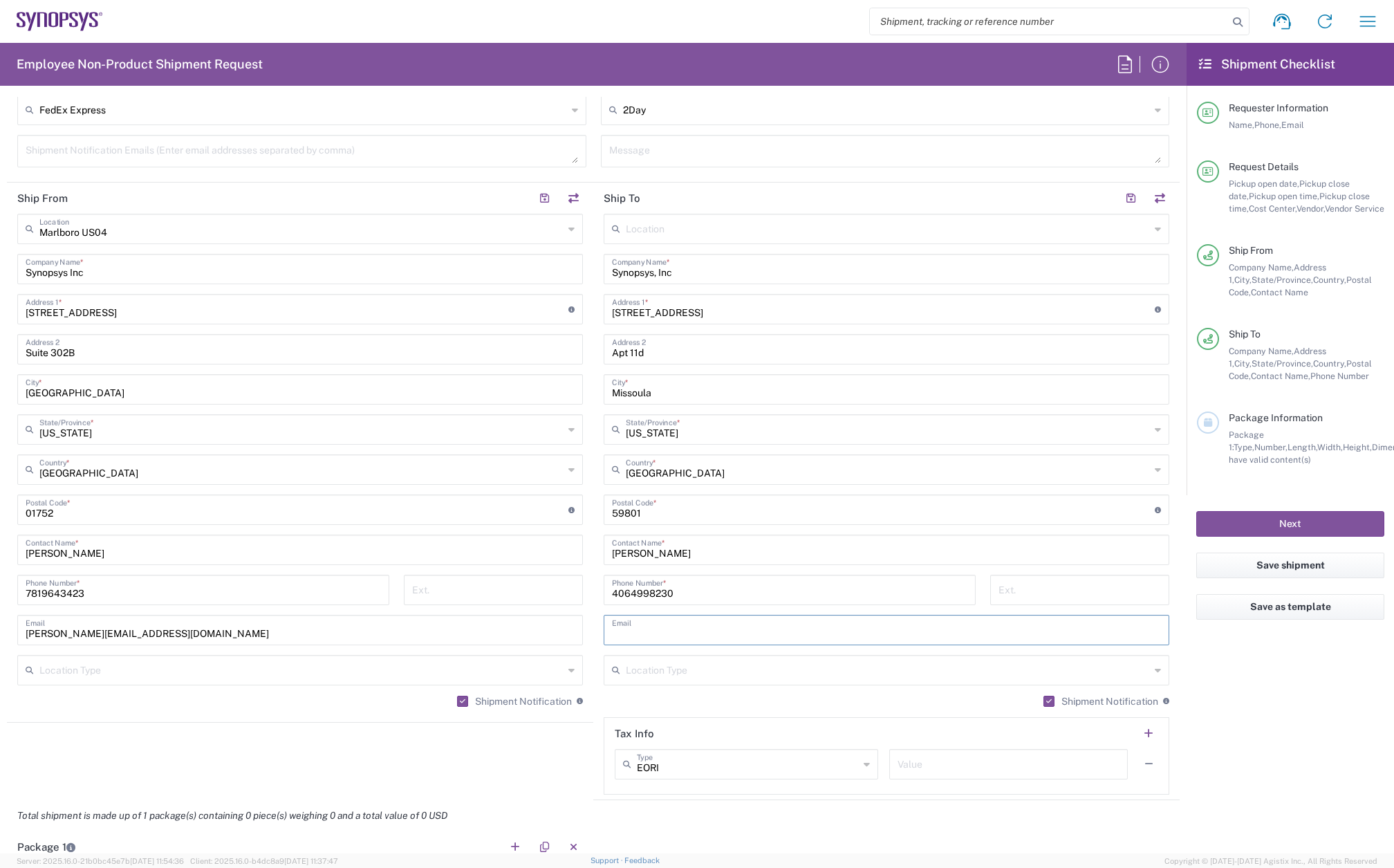
paste input "[PERSON_NAME][EMAIL_ADDRESS][DOMAIN_NAME]"
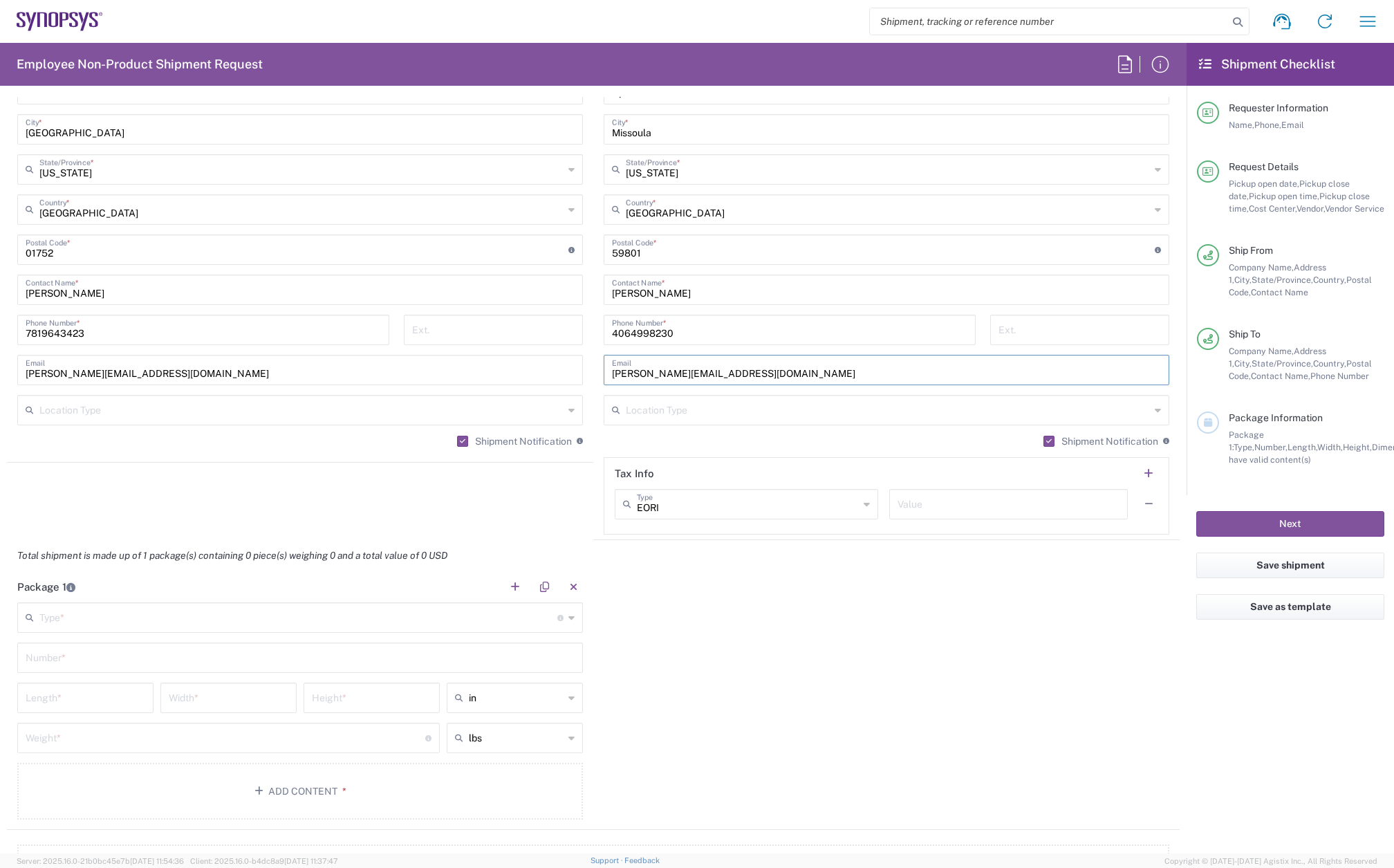
scroll to position [899, 0]
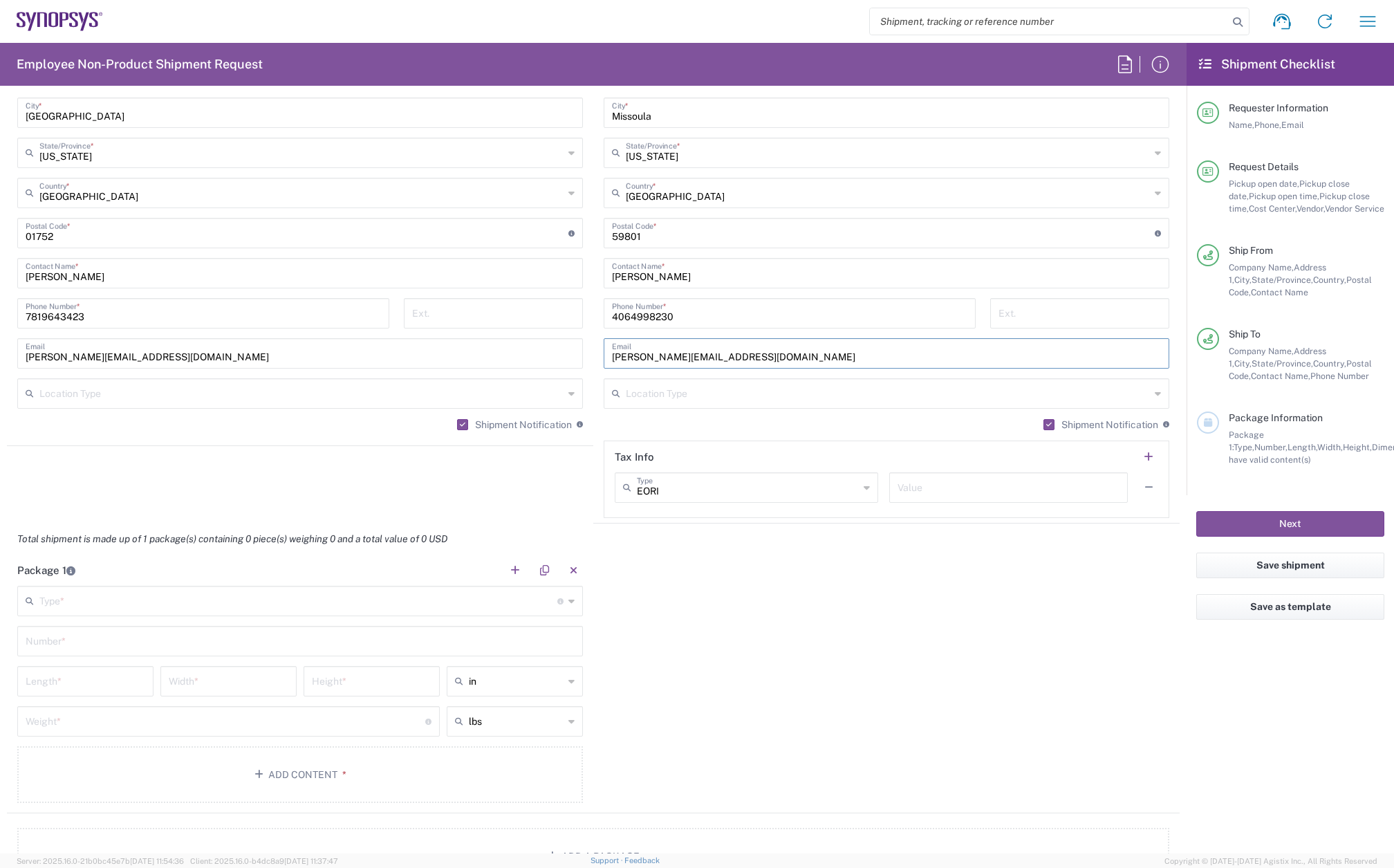
type input "[PERSON_NAME][EMAIL_ADDRESS][DOMAIN_NAME]"
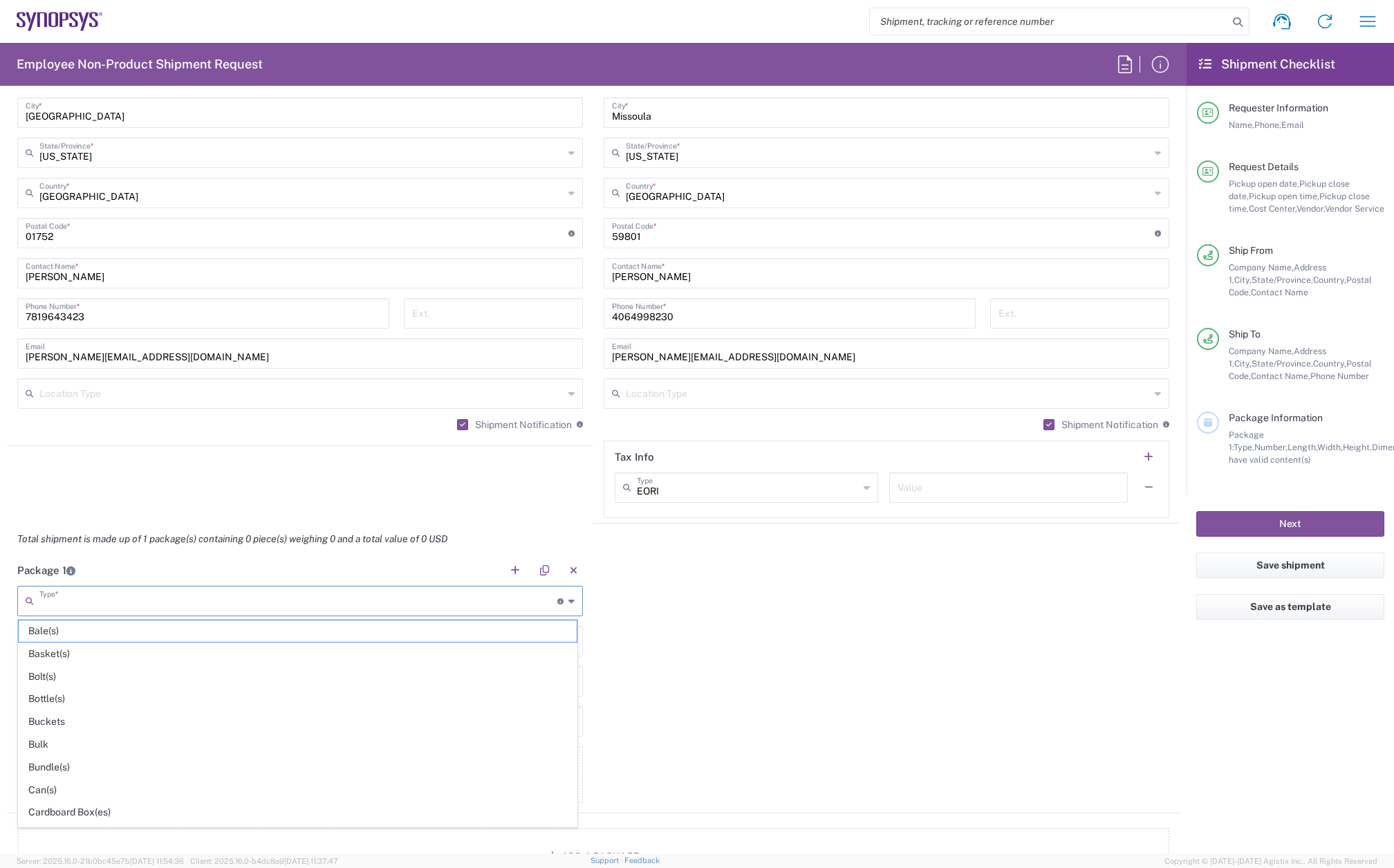
click at [111, 606] on input "text" at bounding box center [298, 599] width 518 height 24
click at [70, 647] on span "Large Box" at bounding box center [297, 647] width 558 height 22
type input "Large Box"
type input "17.5"
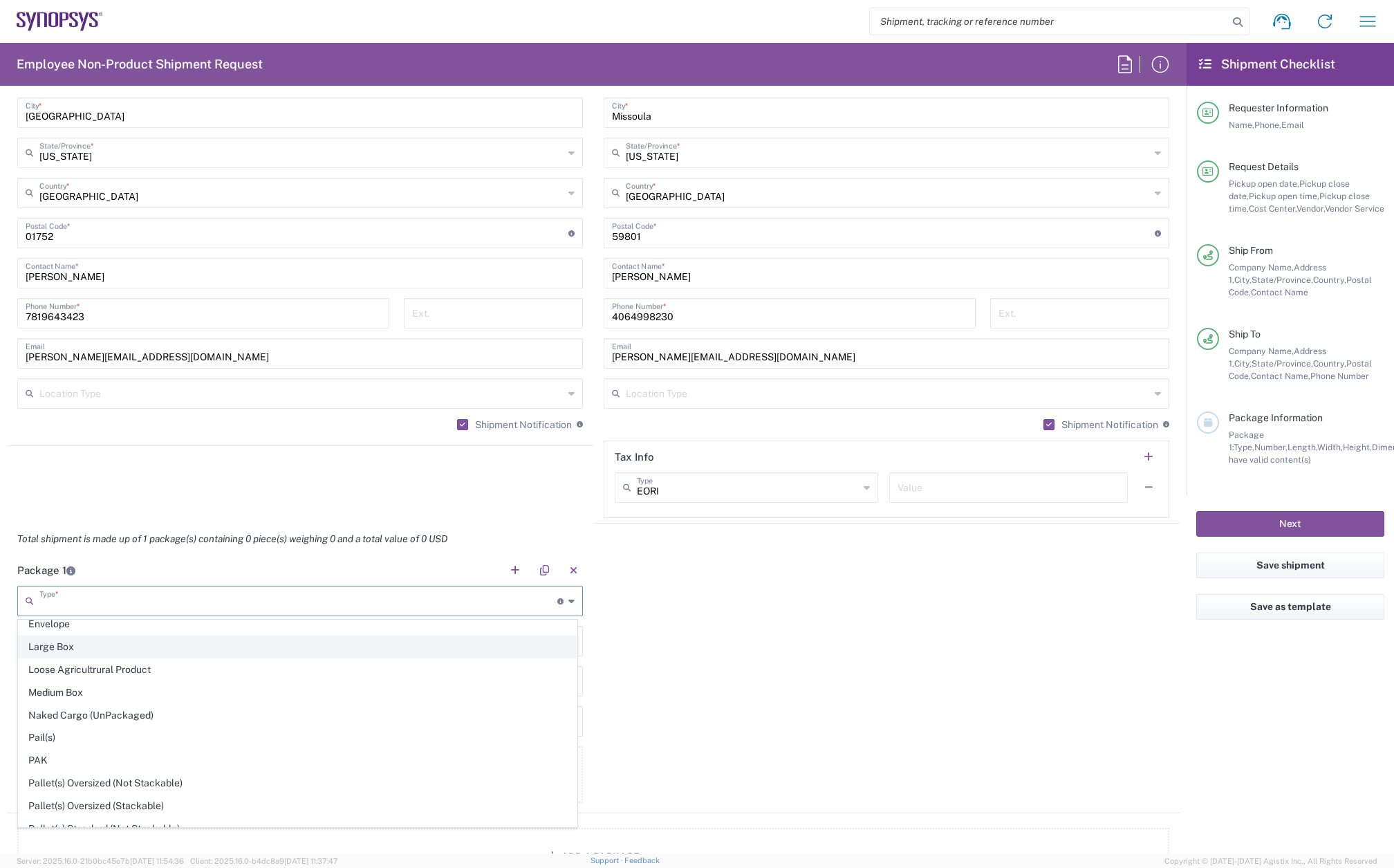
type input "12.5"
type input "3"
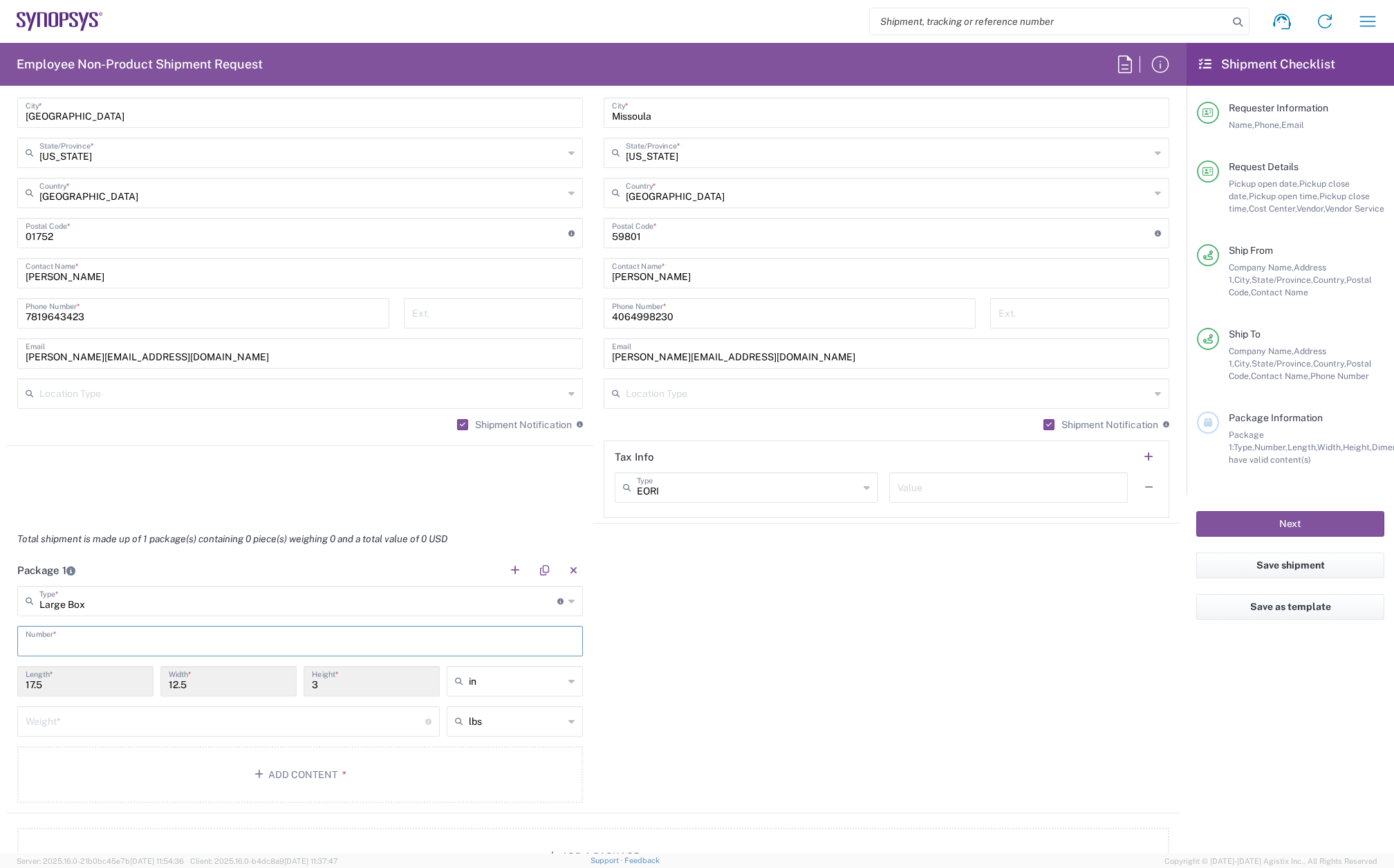
click at [75, 643] on input "text" at bounding box center [300, 639] width 549 height 24
type input "1"
click at [60, 712] on input "number" at bounding box center [225, 719] width 400 height 24
type input "5"
click at [152, 763] on button "Add Content *" at bounding box center [300, 775] width 565 height 57
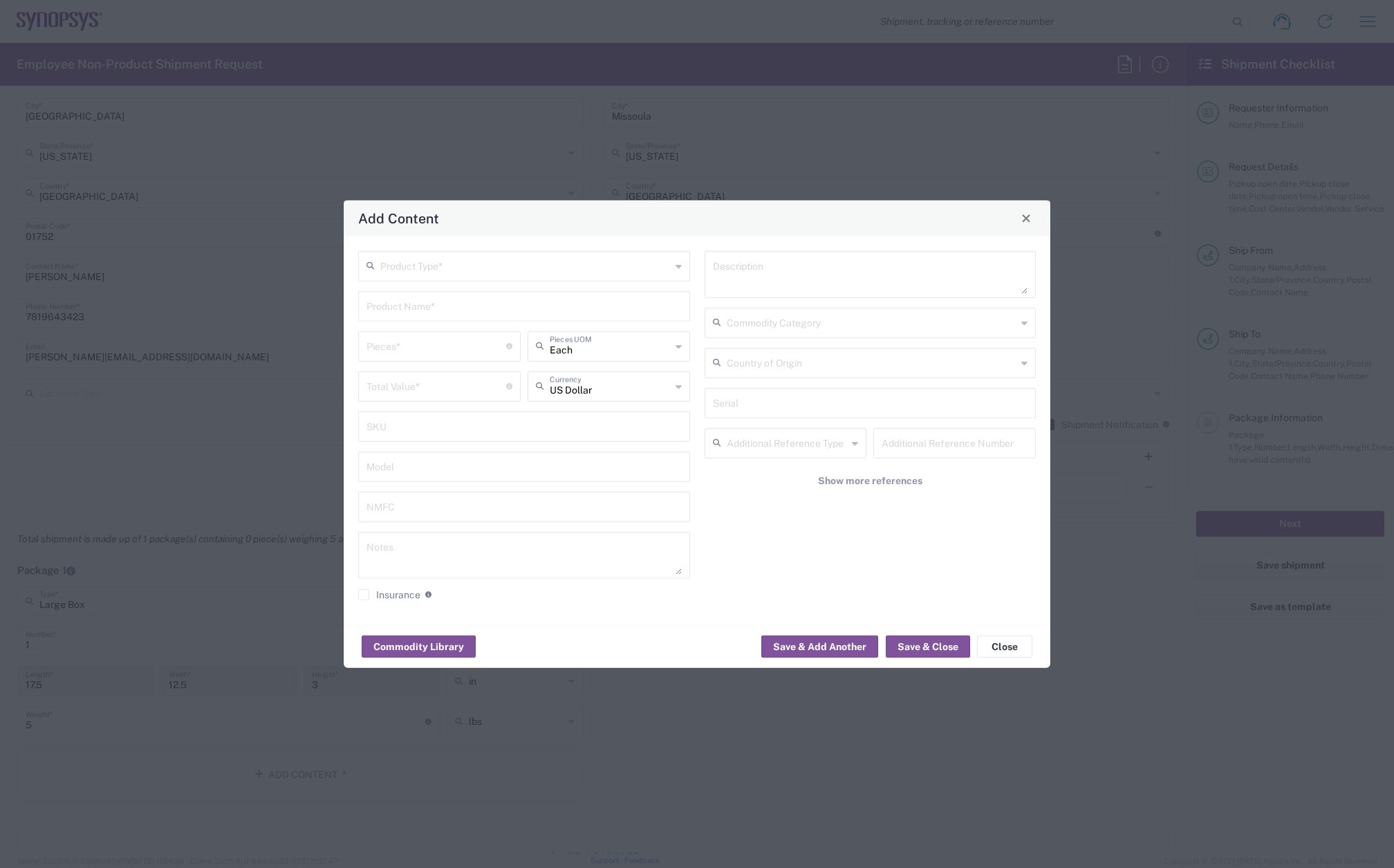
click at [403, 260] on input "text" at bounding box center [525, 264] width 290 height 24
click at [410, 315] on span "General Commodity" at bounding box center [524, 319] width 329 height 22
type input "General Commodity"
click at [407, 293] on input "text" at bounding box center [524, 304] width 315 height 24
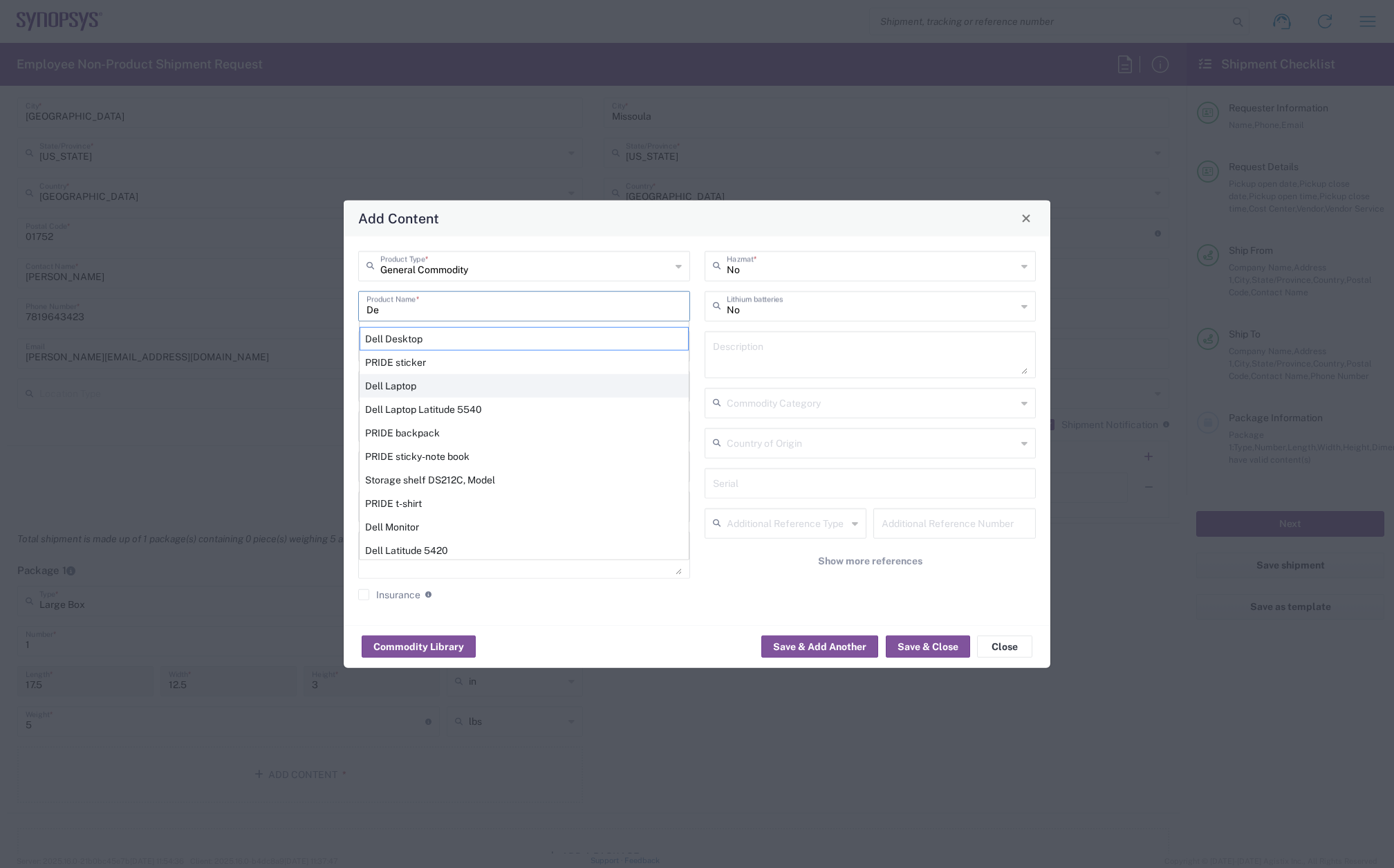
click at [408, 376] on div "Dell Laptop" at bounding box center [524, 385] width 329 height 24
type input "Dell Laptop"
type textarea "Dell Laptop"
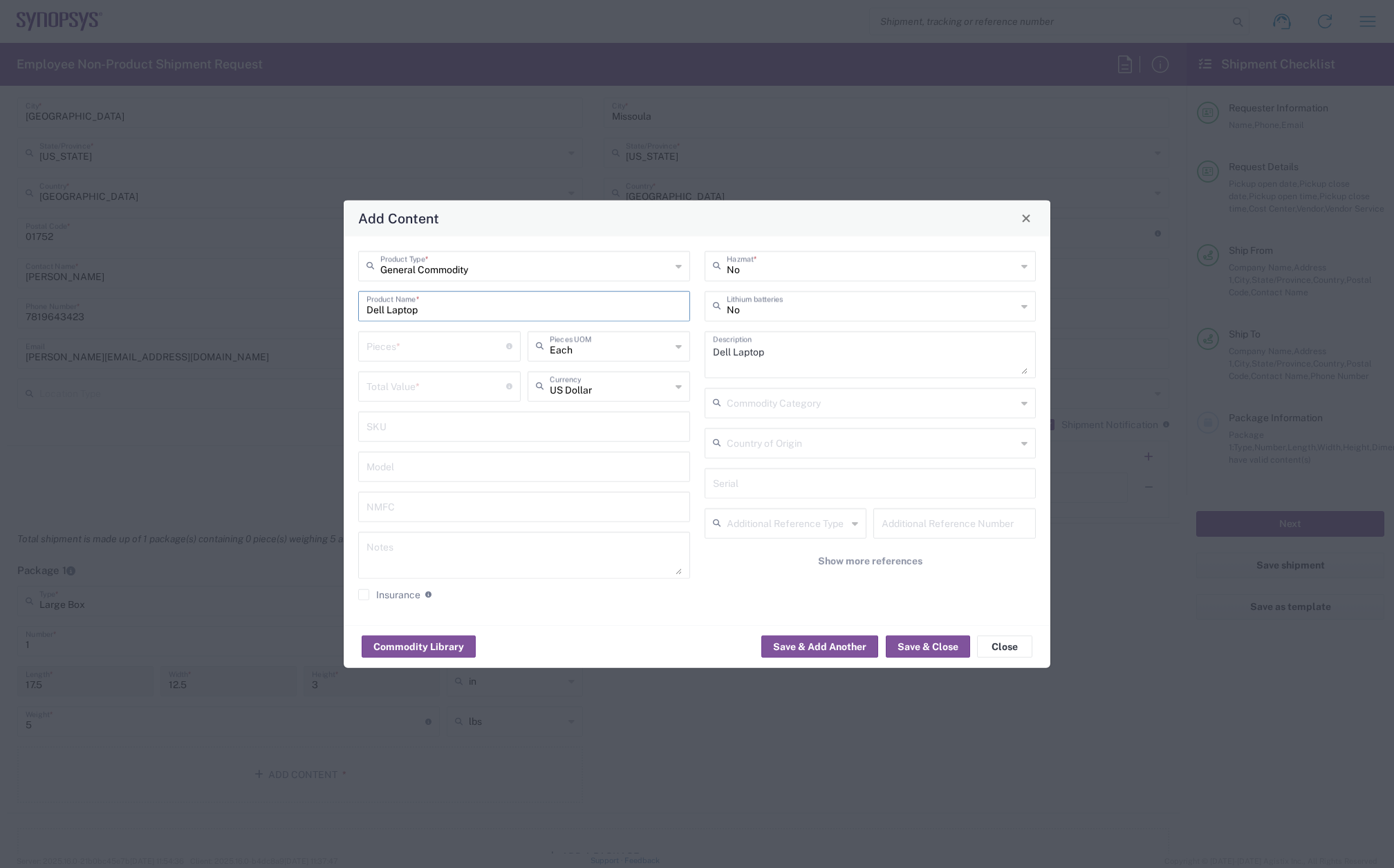
click at [403, 344] on input "number" at bounding box center [436, 344] width 139 height 24
type input "1"
click at [407, 384] on input "number" at bounding box center [436, 384] width 139 height 24
type input "950"
click at [940, 642] on button "Save & Close" at bounding box center [928, 646] width 85 height 22
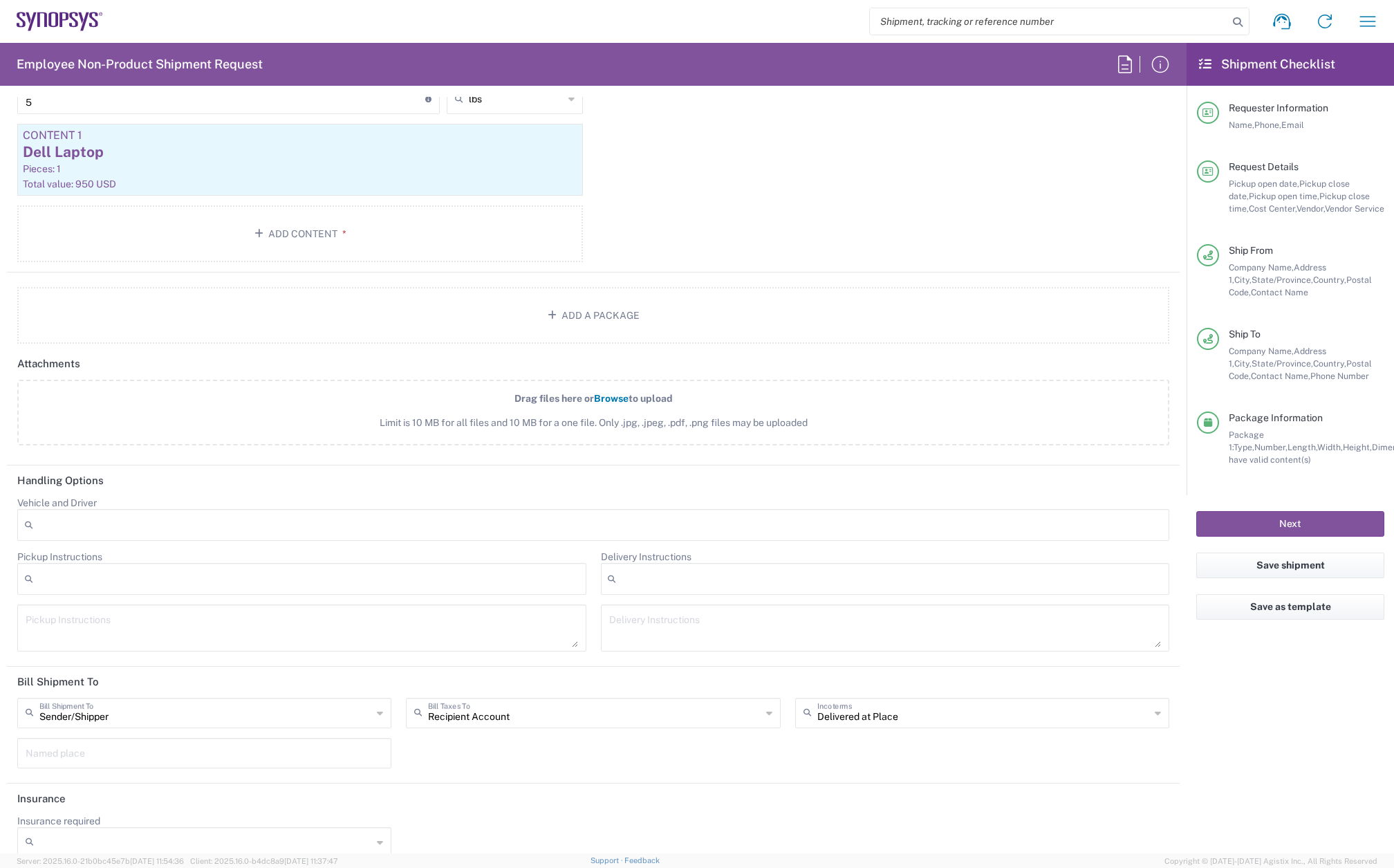
scroll to position [1540, 0]
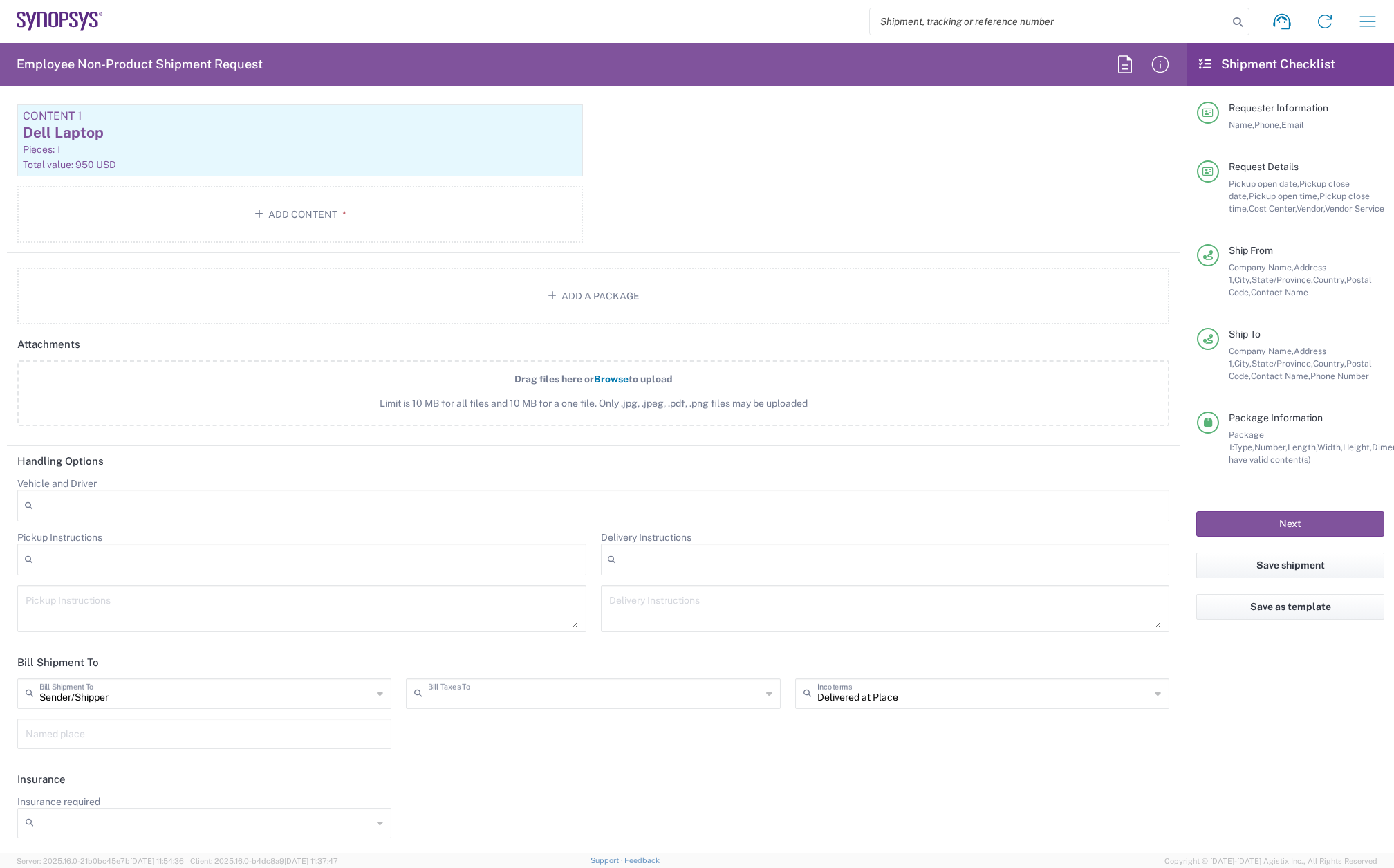
click at [481, 697] on input "text" at bounding box center [595, 692] width 333 height 24
click at [478, 739] on span "Sender/Shipper" at bounding box center [588, 746] width 368 height 22
type input "Sender/Shipper"
click at [1260, 525] on button "Next" at bounding box center [1290, 523] width 188 height 25
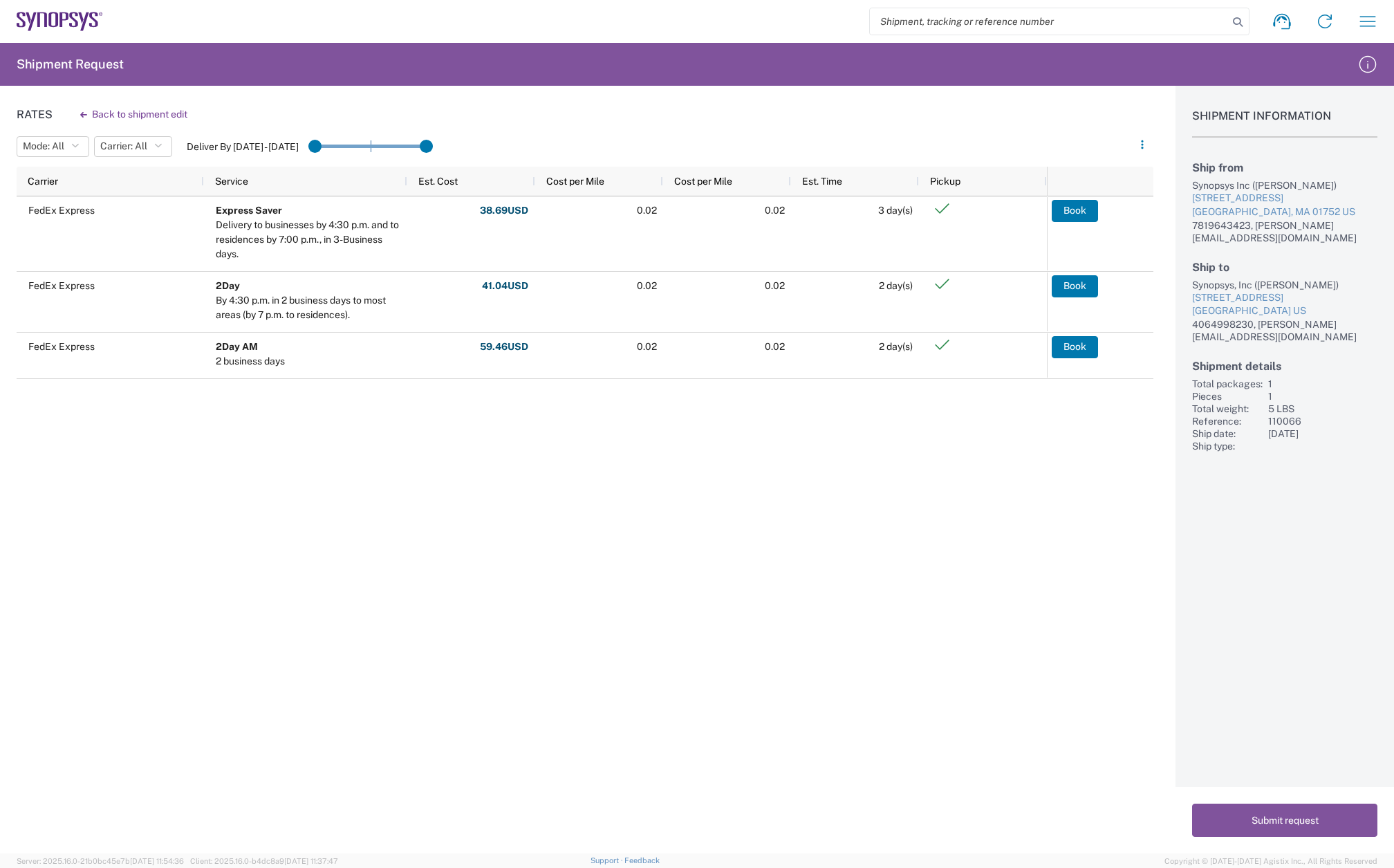
click at [357, 432] on div "FedEx Express Express Saver Delivery to businesses by 4:30 p.m. and to residenc…" at bounding box center [532, 379] width 1030 height 366
click at [132, 112] on button "Back to shipment edit" at bounding box center [134, 114] width 129 height 24
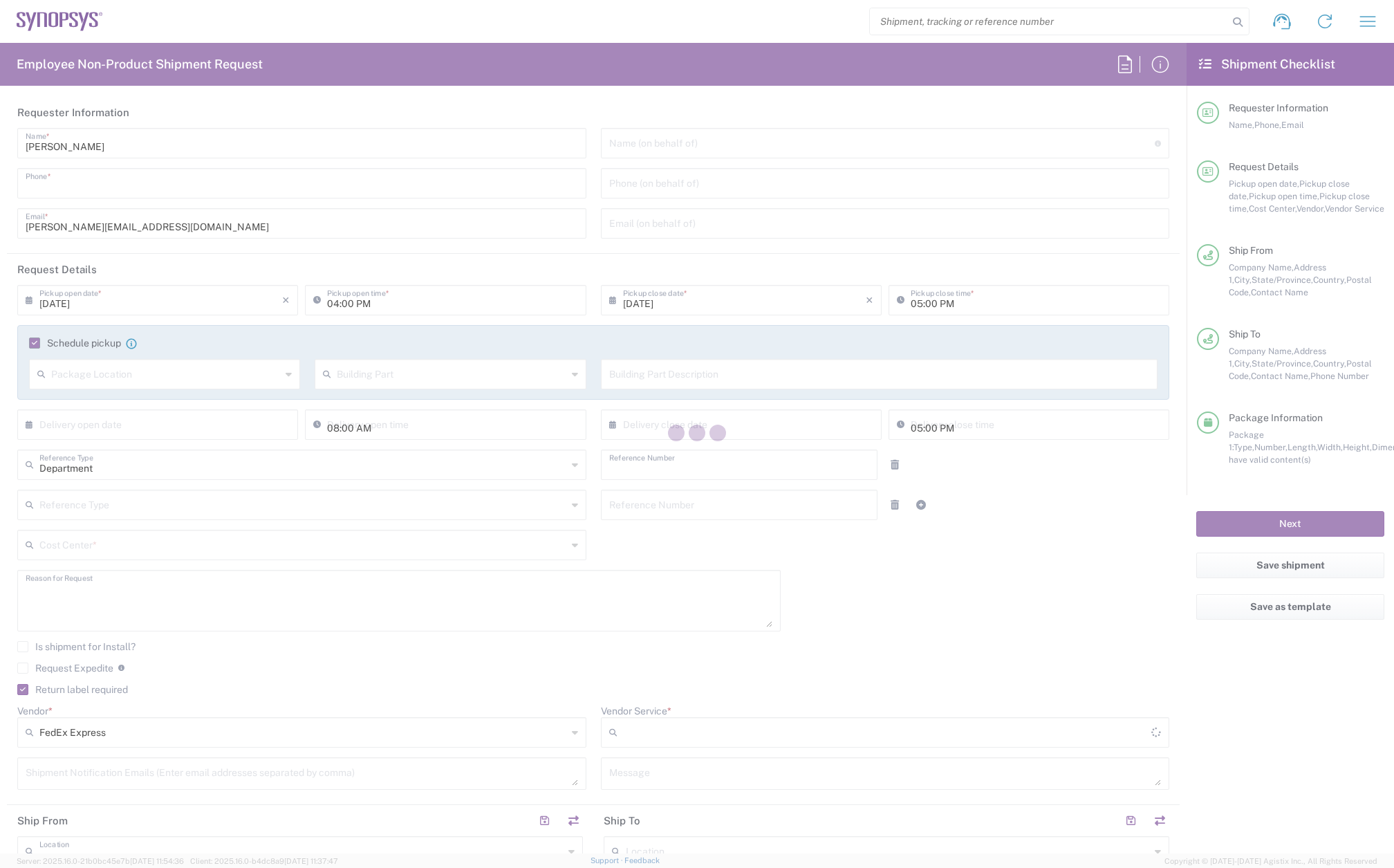
type input "7819643423"
type input "[DATE]"
type input "12:00 PM"
type input "[DATE]"
type input "04:00 PM"
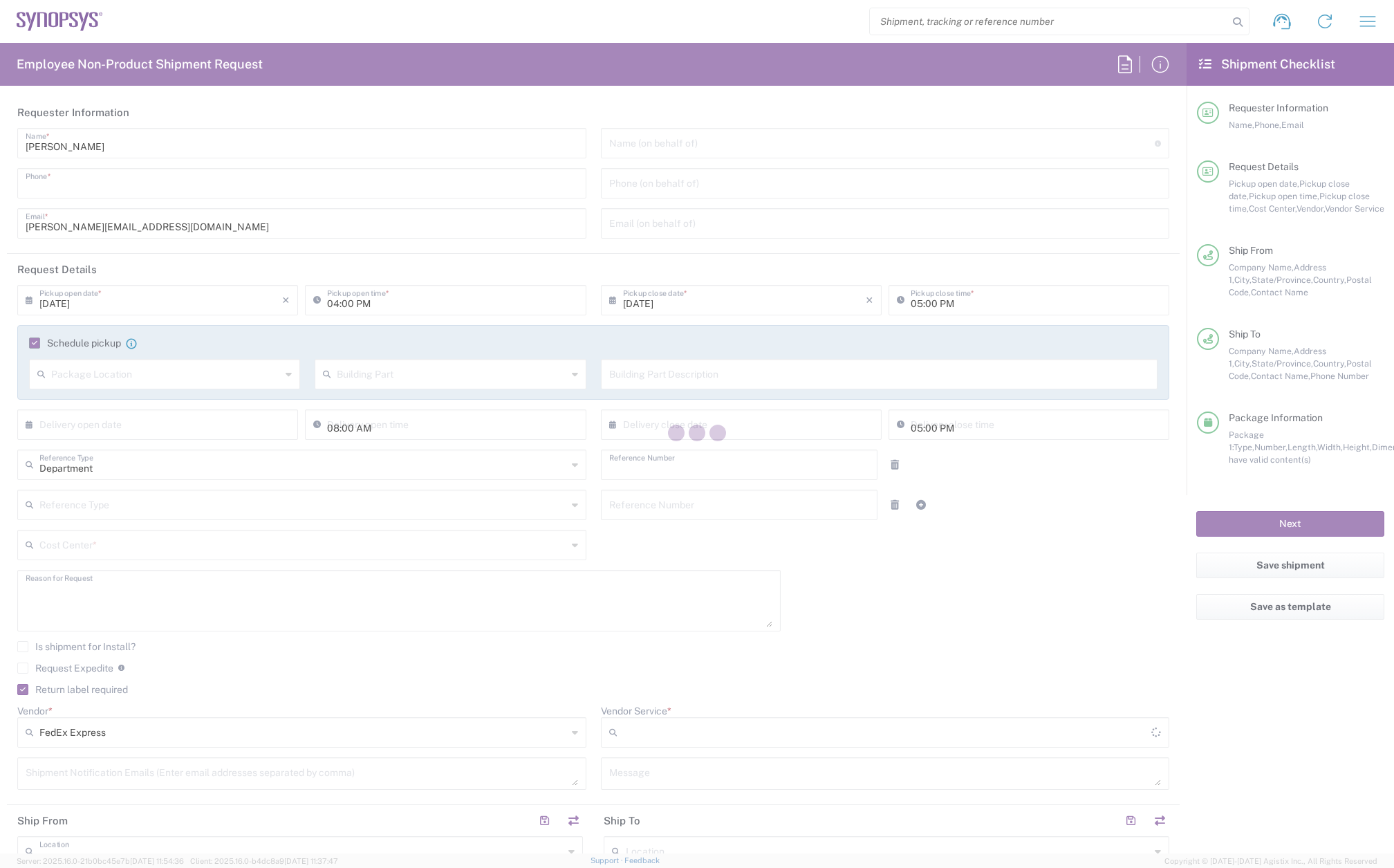
type input "110066"
type textarea "[PERSON_NAME] Ansys Persona Testing INC0868839"
type input "Marlboro US04"
type input "Synopsys Inc"
type input "[STREET_ADDRESS]"
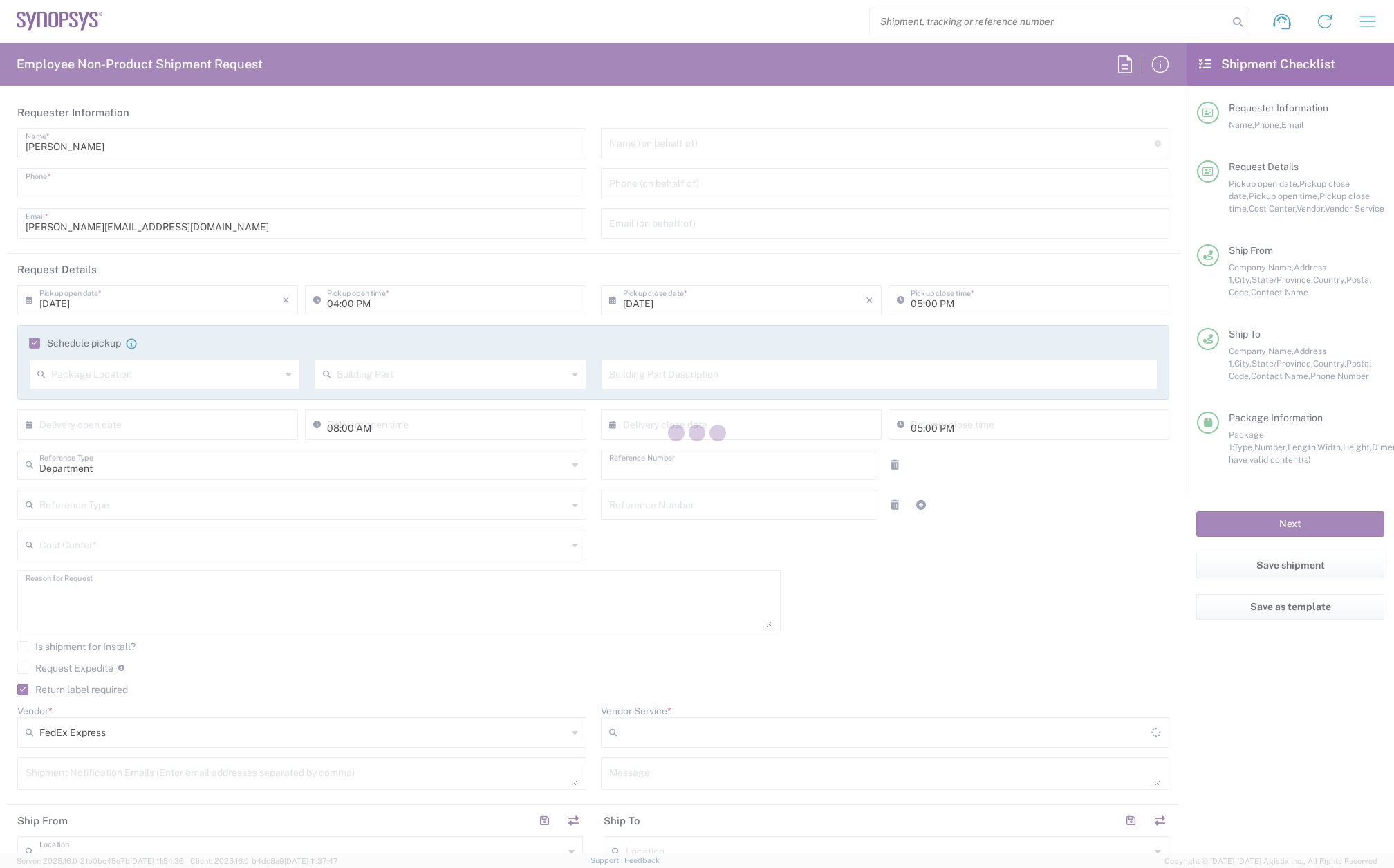
type input "Suite 302B"
type input "[GEOGRAPHIC_DATA]"
type input "[US_STATE]"
type input "01752"
type input "[PERSON_NAME]"
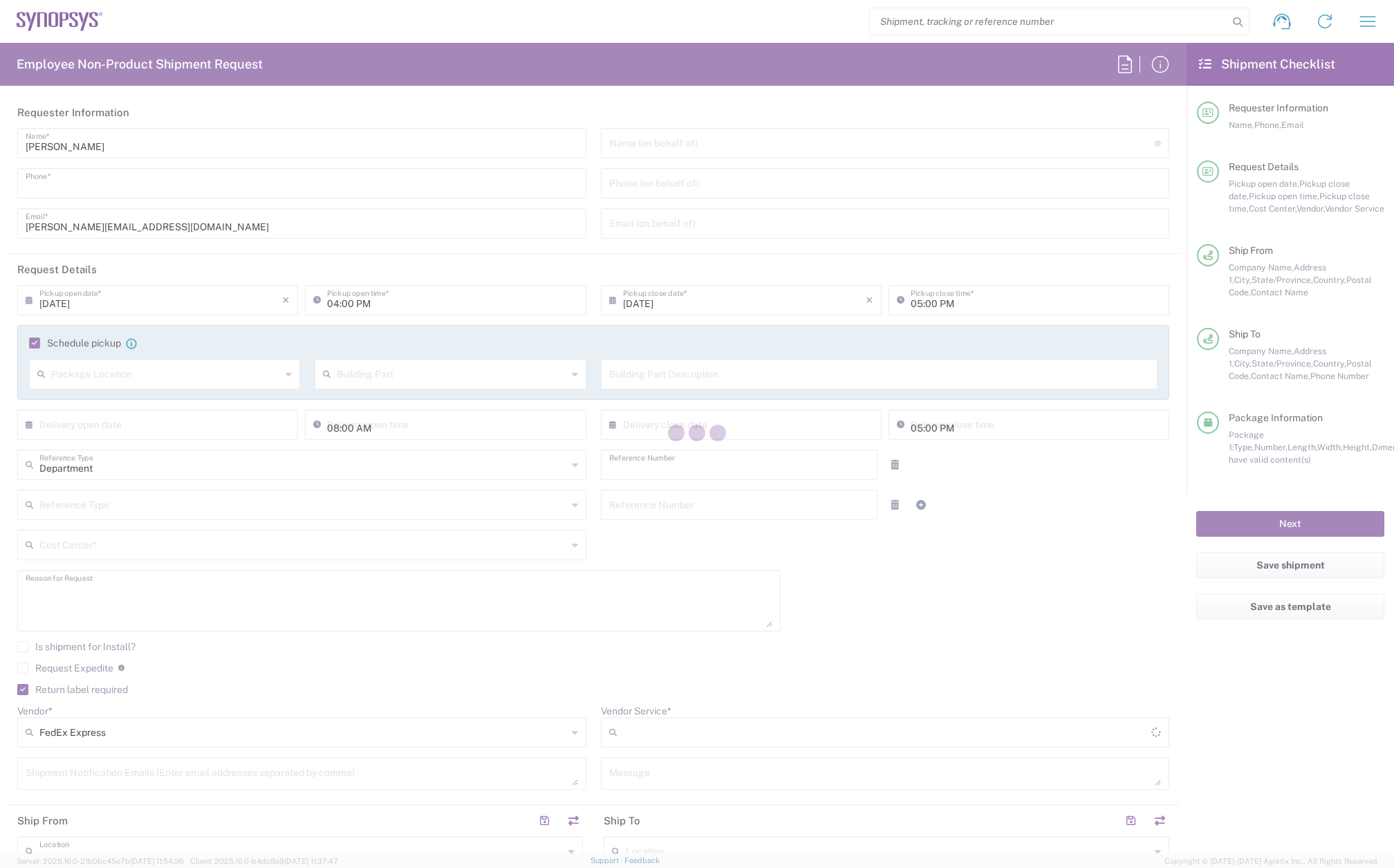
type input "7819643423"
type input "[PERSON_NAME][EMAIL_ADDRESS][DOMAIN_NAME]"
type input "Synopsys, Inc"
type input "[STREET_ADDRESS]"
type input "Apt 11d"
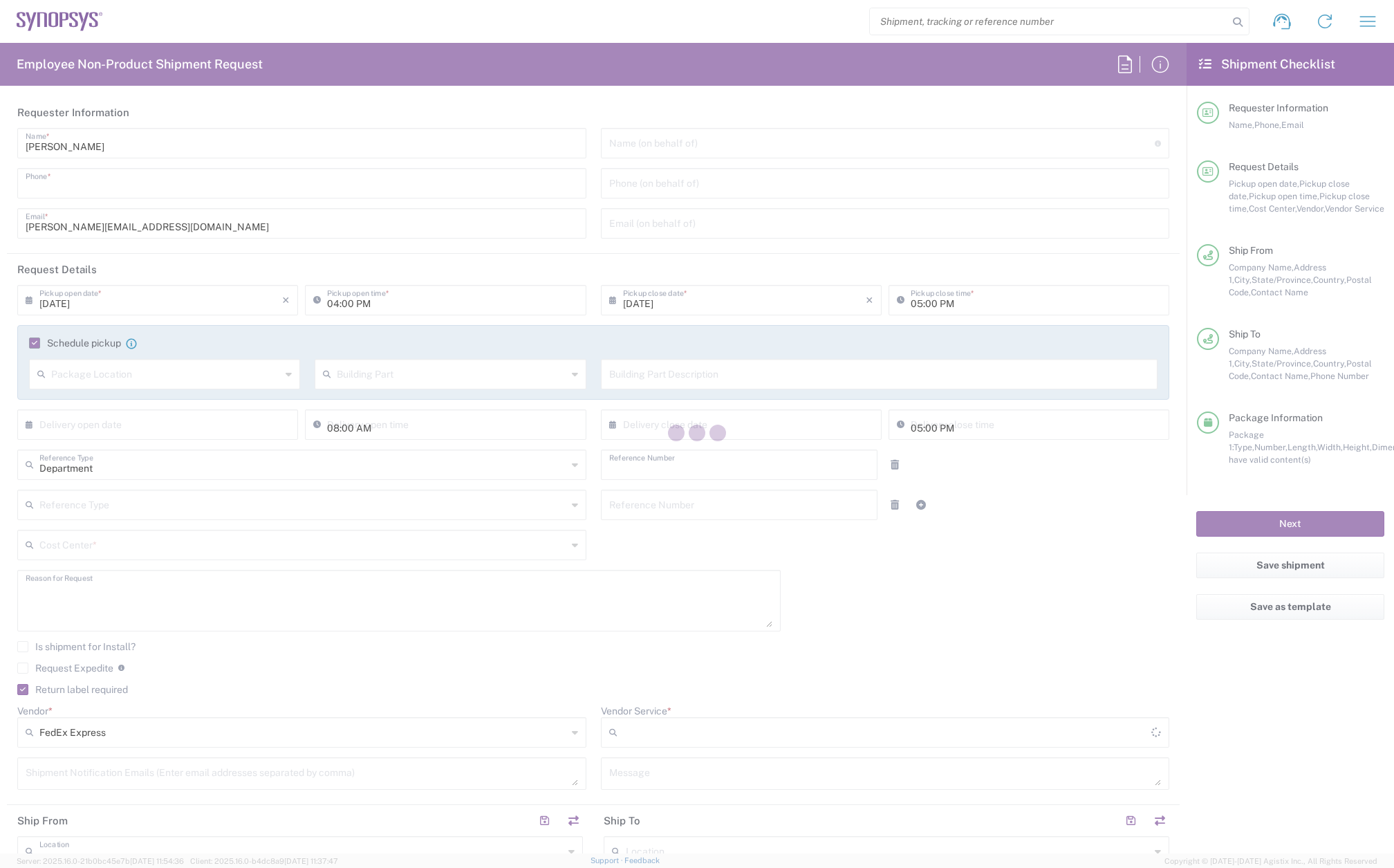
type input "Missoula"
type input "[US_STATE]"
type input "59801"
type input "[PERSON_NAME]"
type input "4064998230"
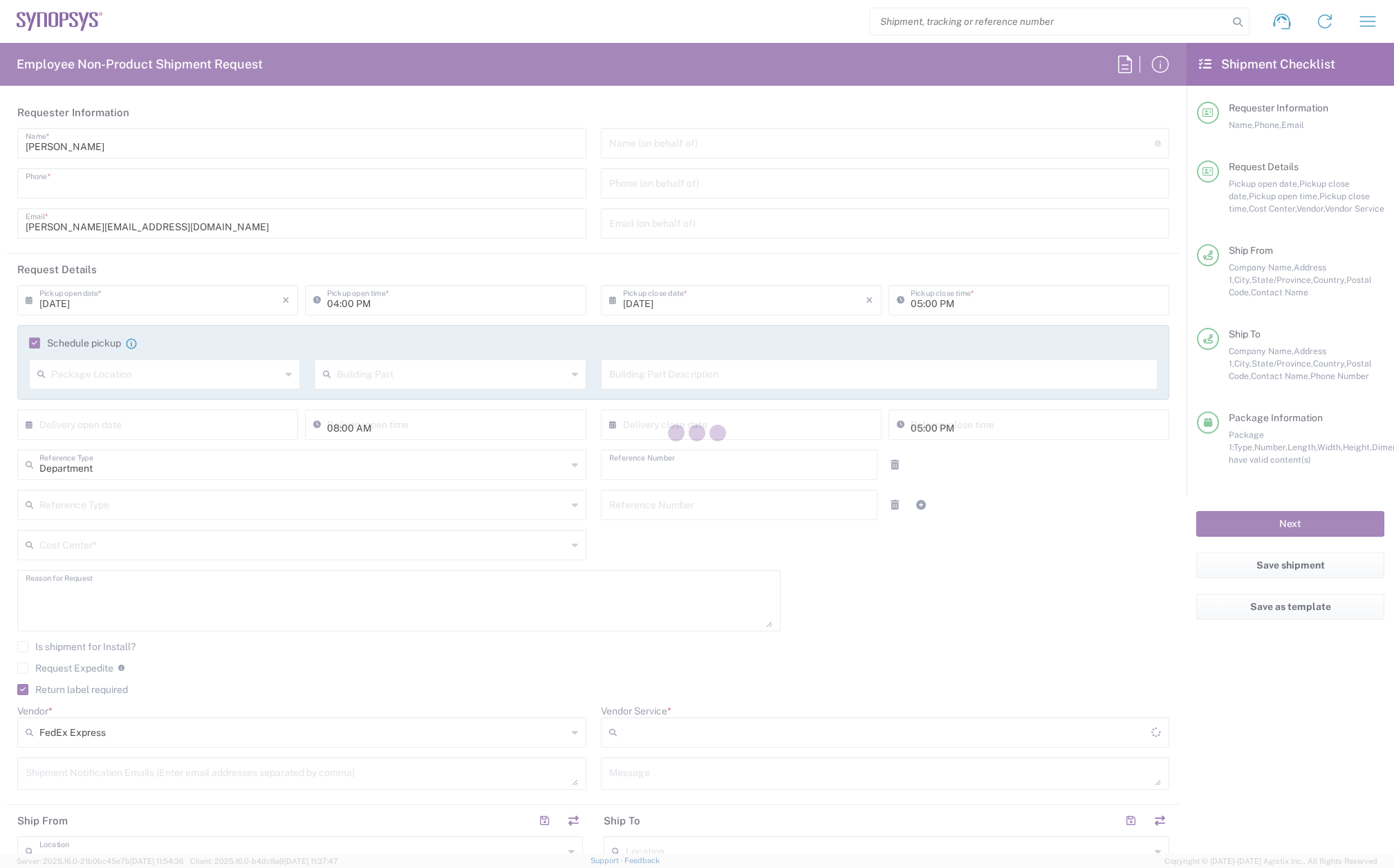
type input "[PERSON_NAME][EMAIL_ADDRESS][DOMAIN_NAME]"
type input "Sender/Shipper"
type input "US01, CIO, IT, ESS2 110066"
type input "2Day"
type input "Large Box"
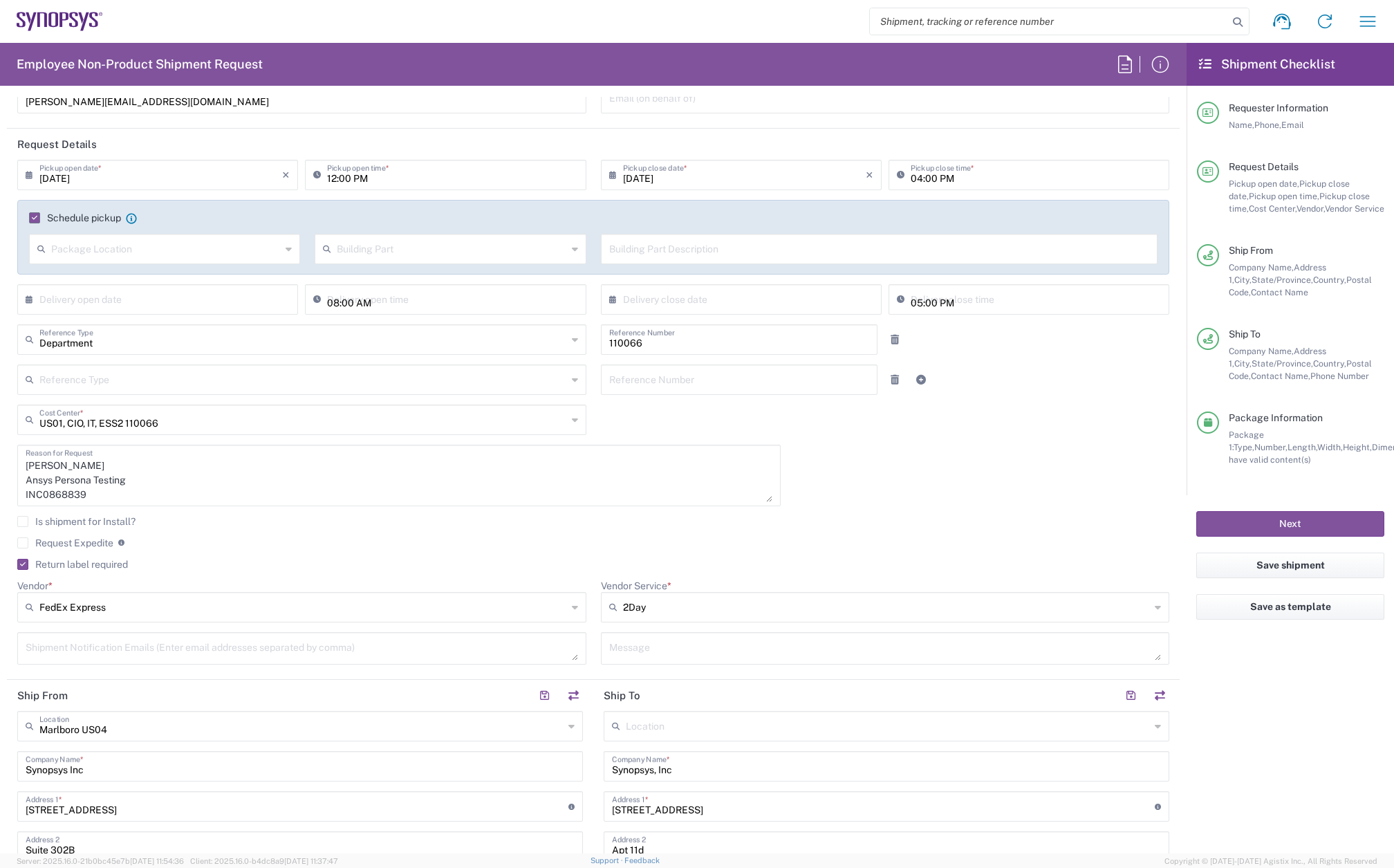
scroll to position [139, 0]
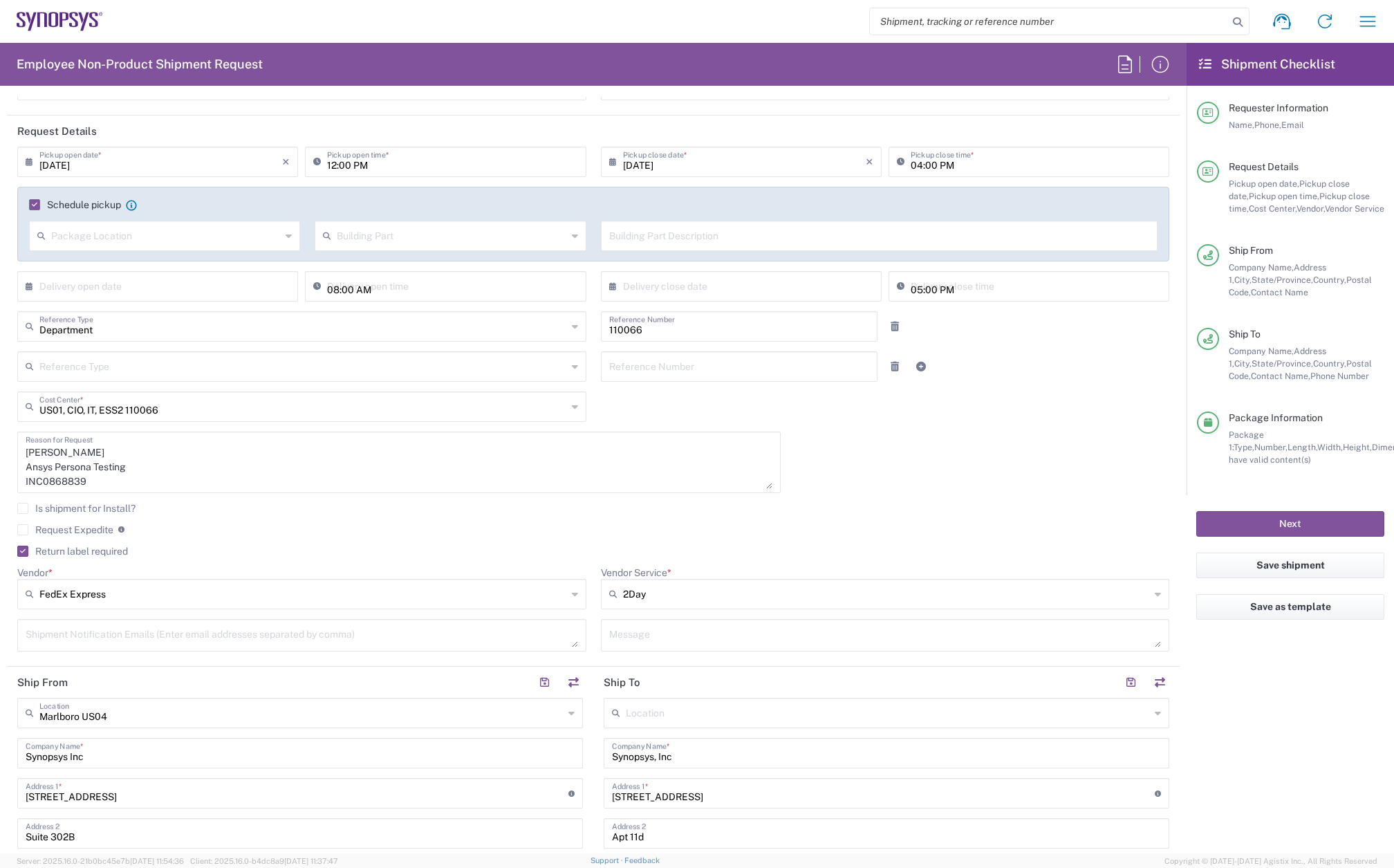
click at [28, 528] on label "Request Expedite" at bounding box center [65, 530] width 96 height 11
click at [23, 530] on input "Request Expedite" at bounding box center [23, 530] width 0 height 0
click at [1271, 518] on button "Submit request" at bounding box center [1290, 523] width 188 height 25
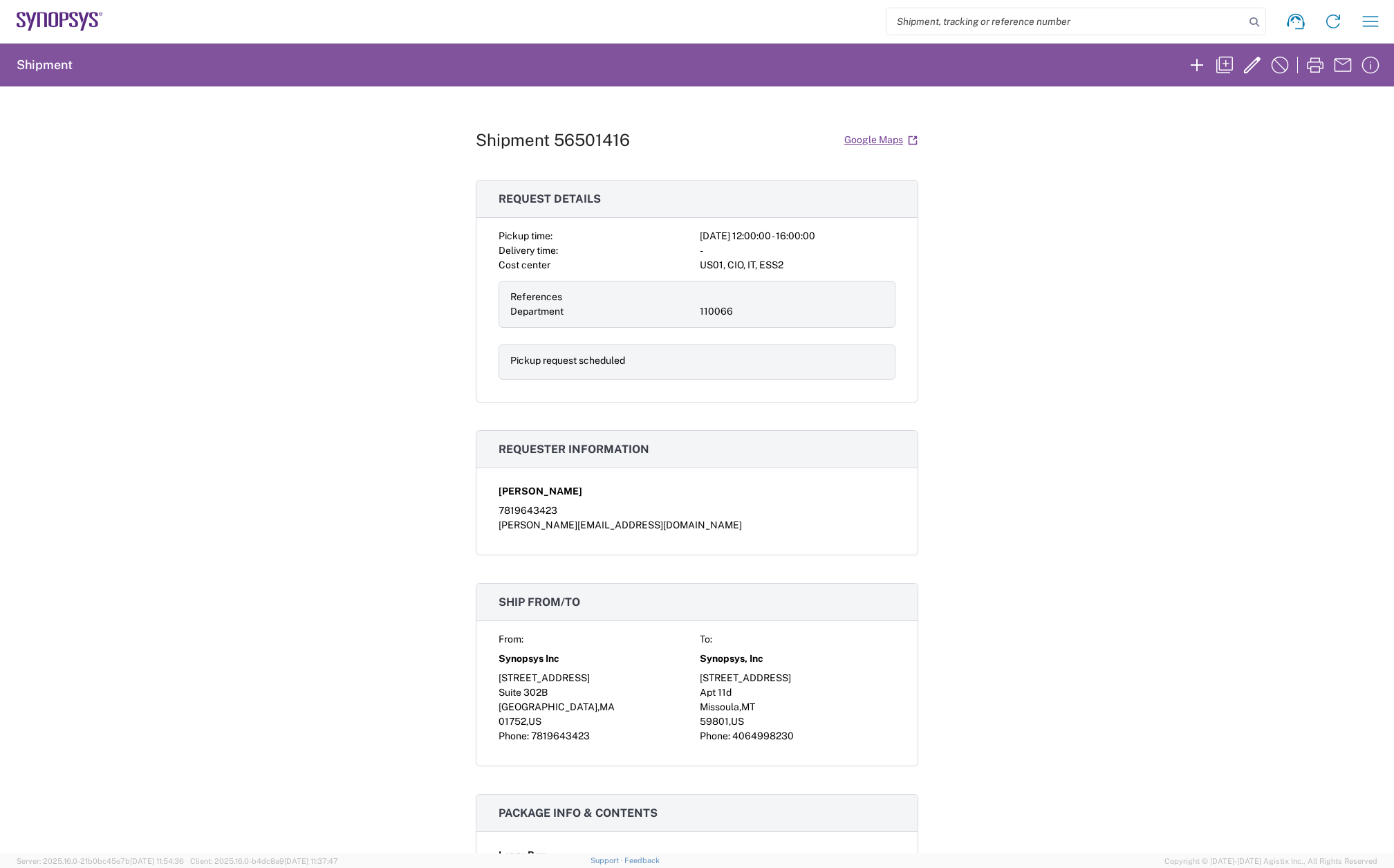
click at [589, 132] on h1 "Shipment 56501416" at bounding box center [553, 140] width 154 height 20
copy h1 "56501416"
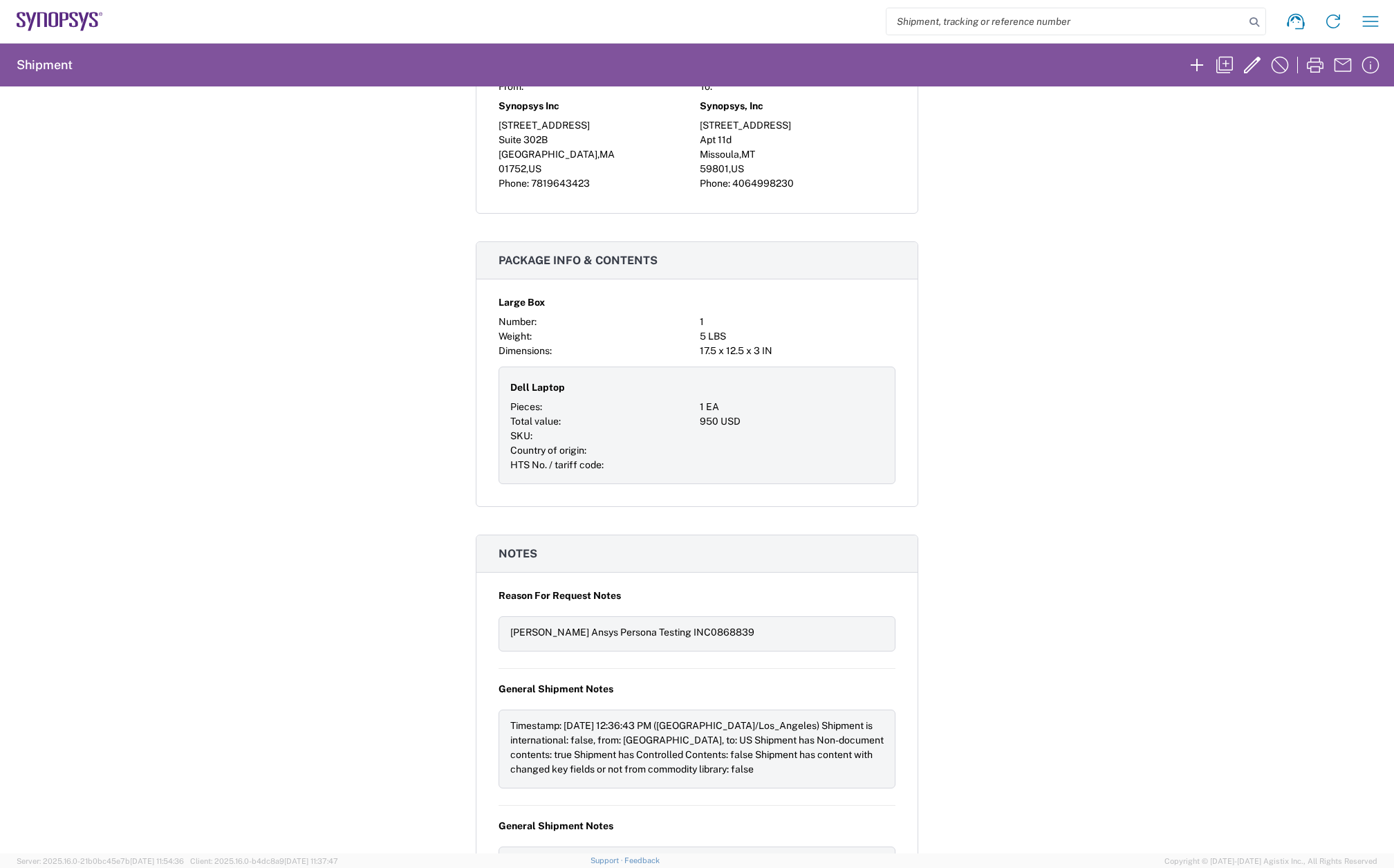
scroll to position [553, 0]
click at [1367, 16] on icon "button" at bounding box center [1370, 21] width 22 height 22
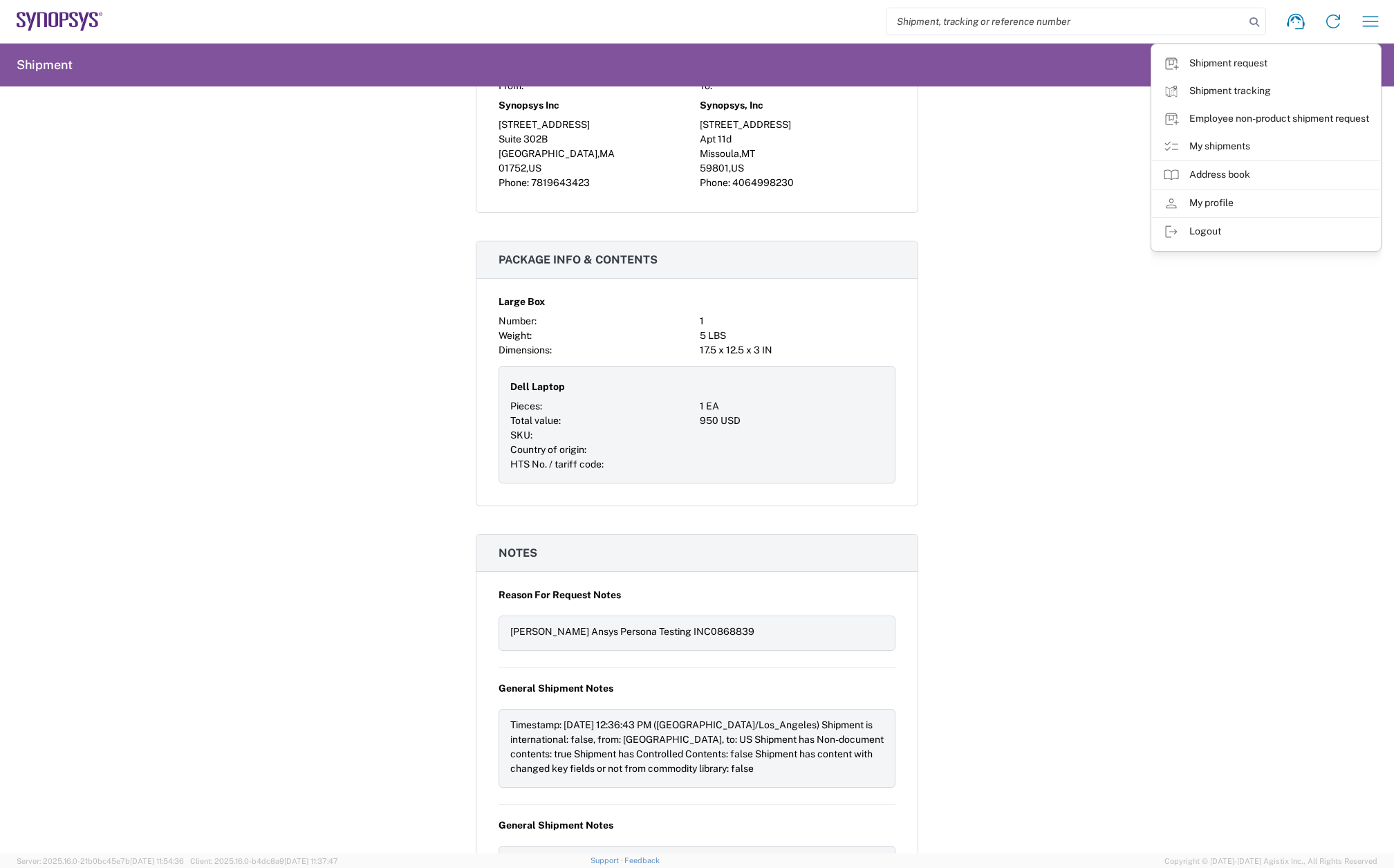
drag, startPoint x: 957, startPoint y: 199, endPoint x: 980, endPoint y: 240, distance: 47.0
click at [957, 199] on div "Shipment 56501416 Google Maps Request details Pickup time: [DATE] 12:00:00 - 16…" at bounding box center [697, 470] width 1394 height 767
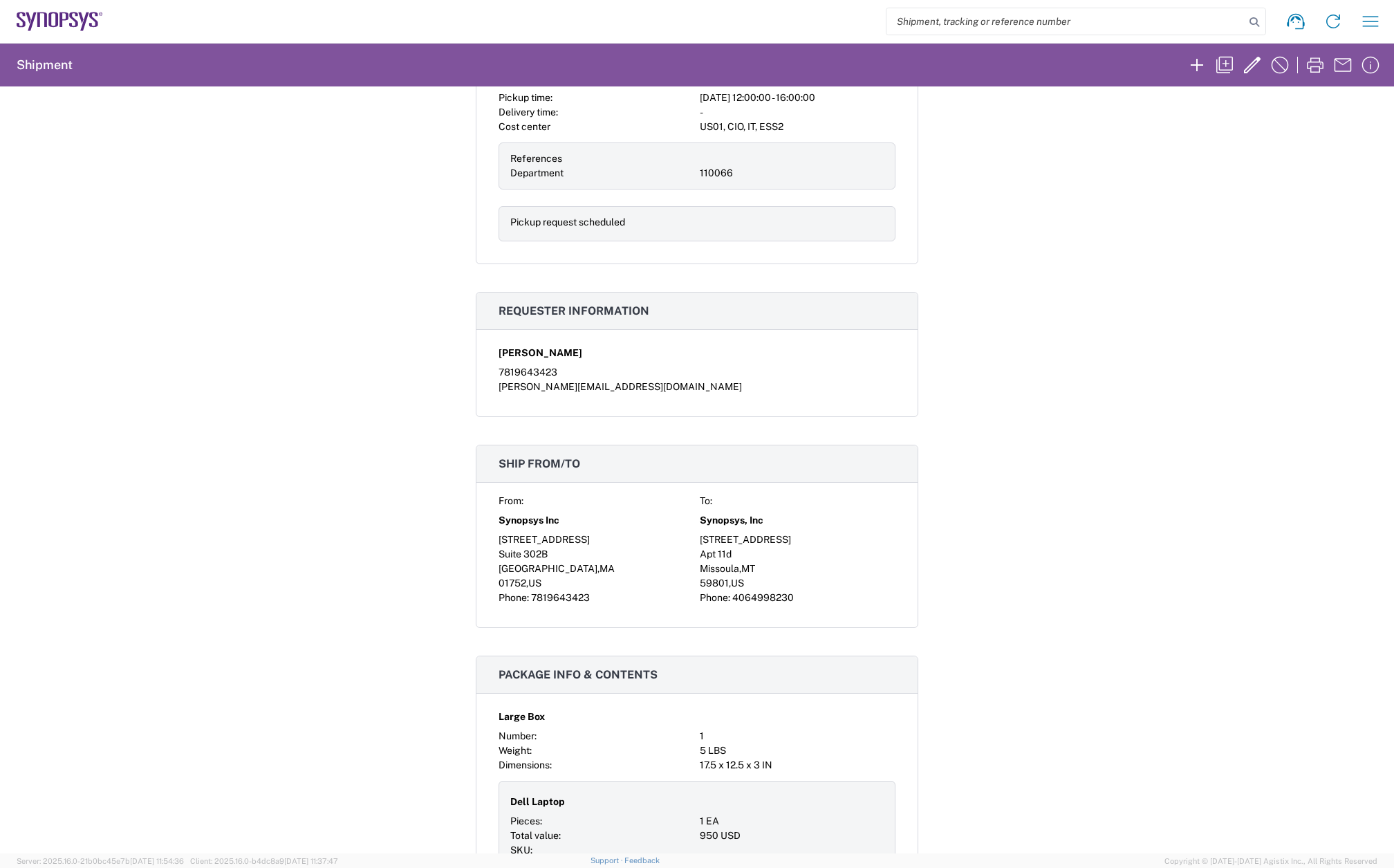
scroll to position [0, 0]
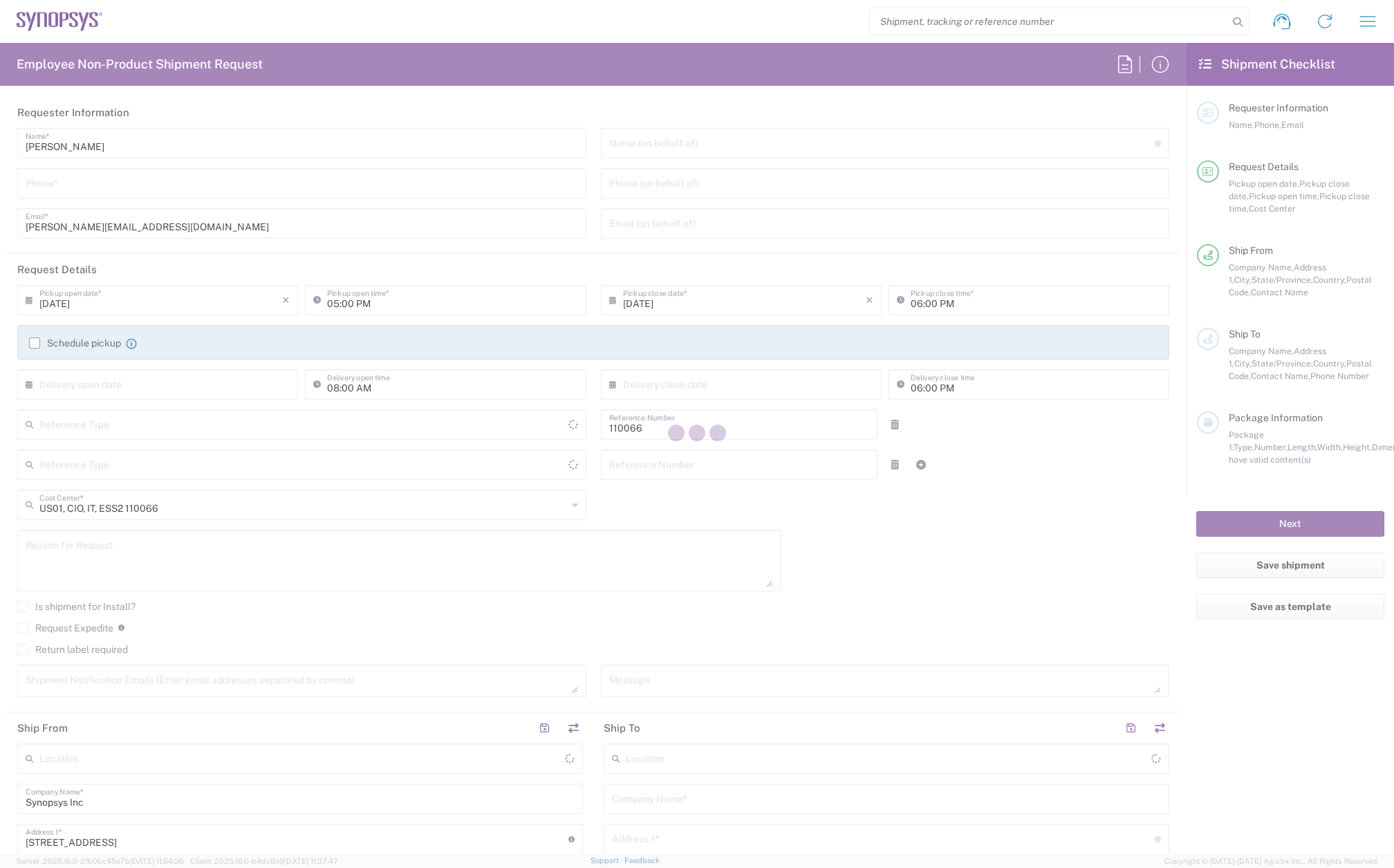
type input "Department"
type input "[US_STATE]"
type input "[GEOGRAPHIC_DATA]"
type input "Delivered at Place"
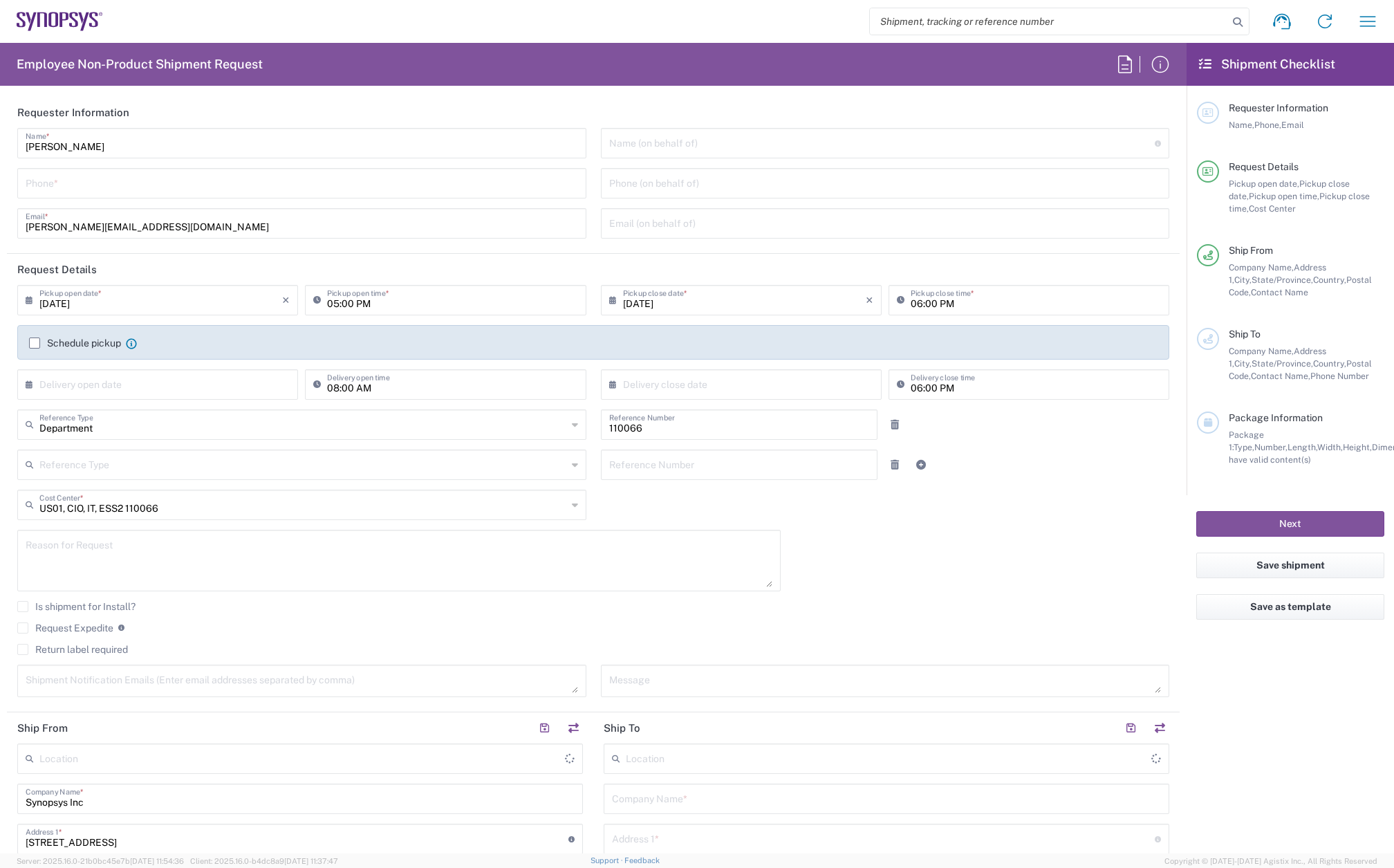
type input "Marlboro US04"
click at [112, 173] on input "tel" at bounding box center [301, 182] width 552 height 24
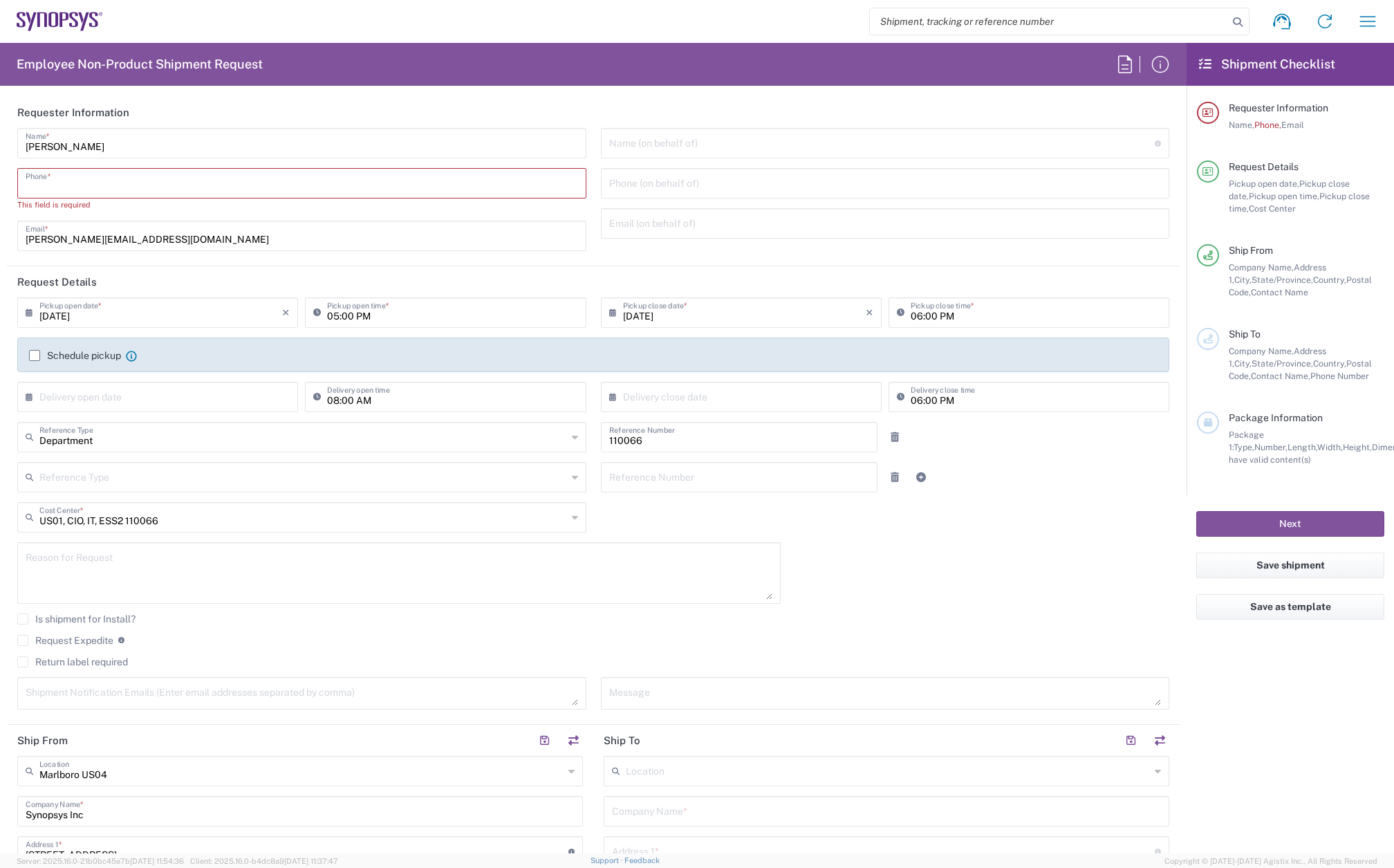
click at [87, 179] on input "tel" at bounding box center [301, 182] width 552 height 24
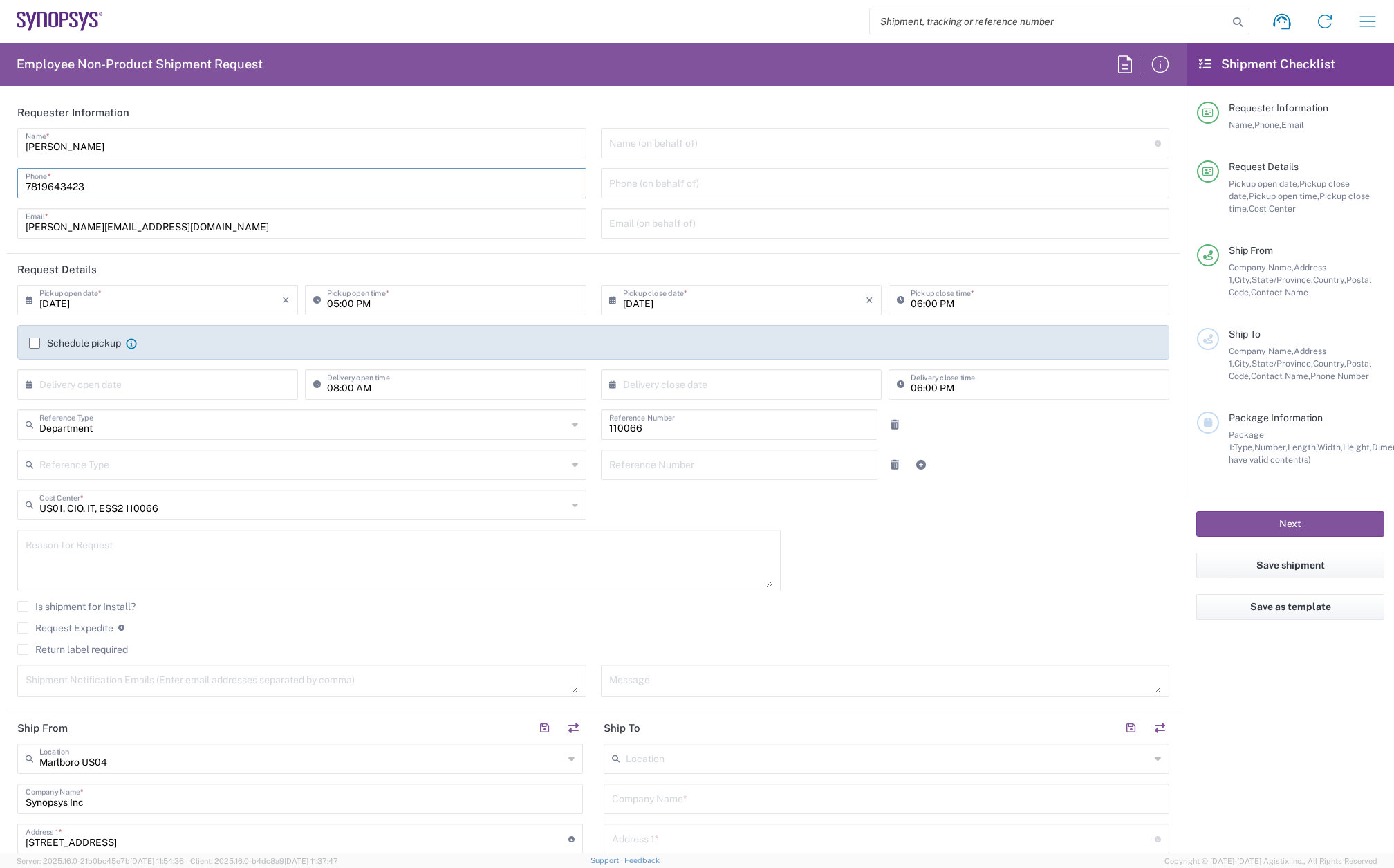
type input "7819643423"
click at [32, 344] on label "Schedule pickup" at bounding box center [75, 343] width 92 height 11
click at [35, 343] on input "Schedule pickup" at bounding box center [35, 343] width 0 height 0
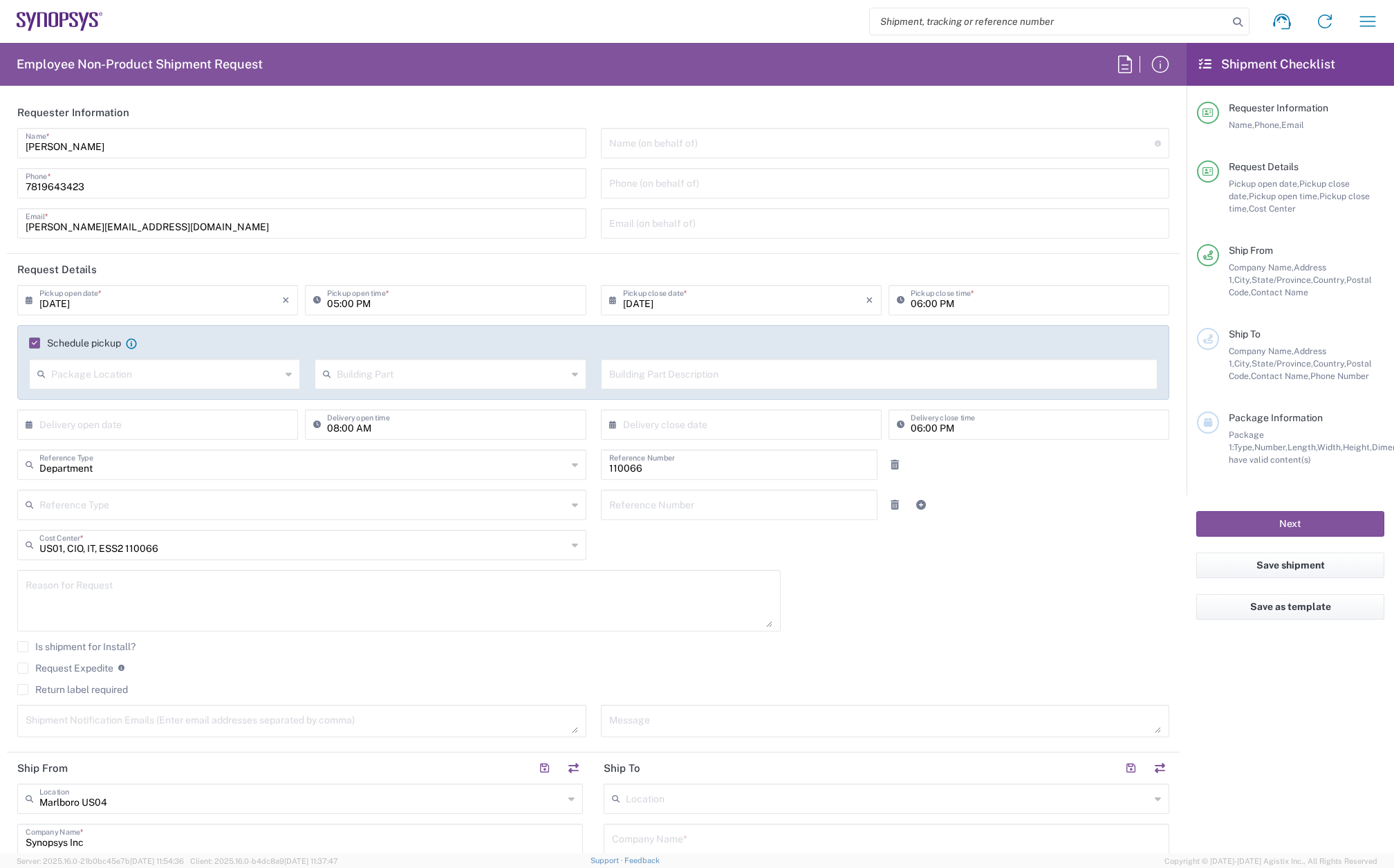
click at [108, 305] on input "[DATE]" at bounding box center [160, 299] width 243 height 24
click at [199, 402] on span "15" at bounding box center [199, 405] width 20 height 19
type input "[DATE]"
click at [333, 299] on input "05:00 PM" at bounding box center [452, 299] width 250 height 24
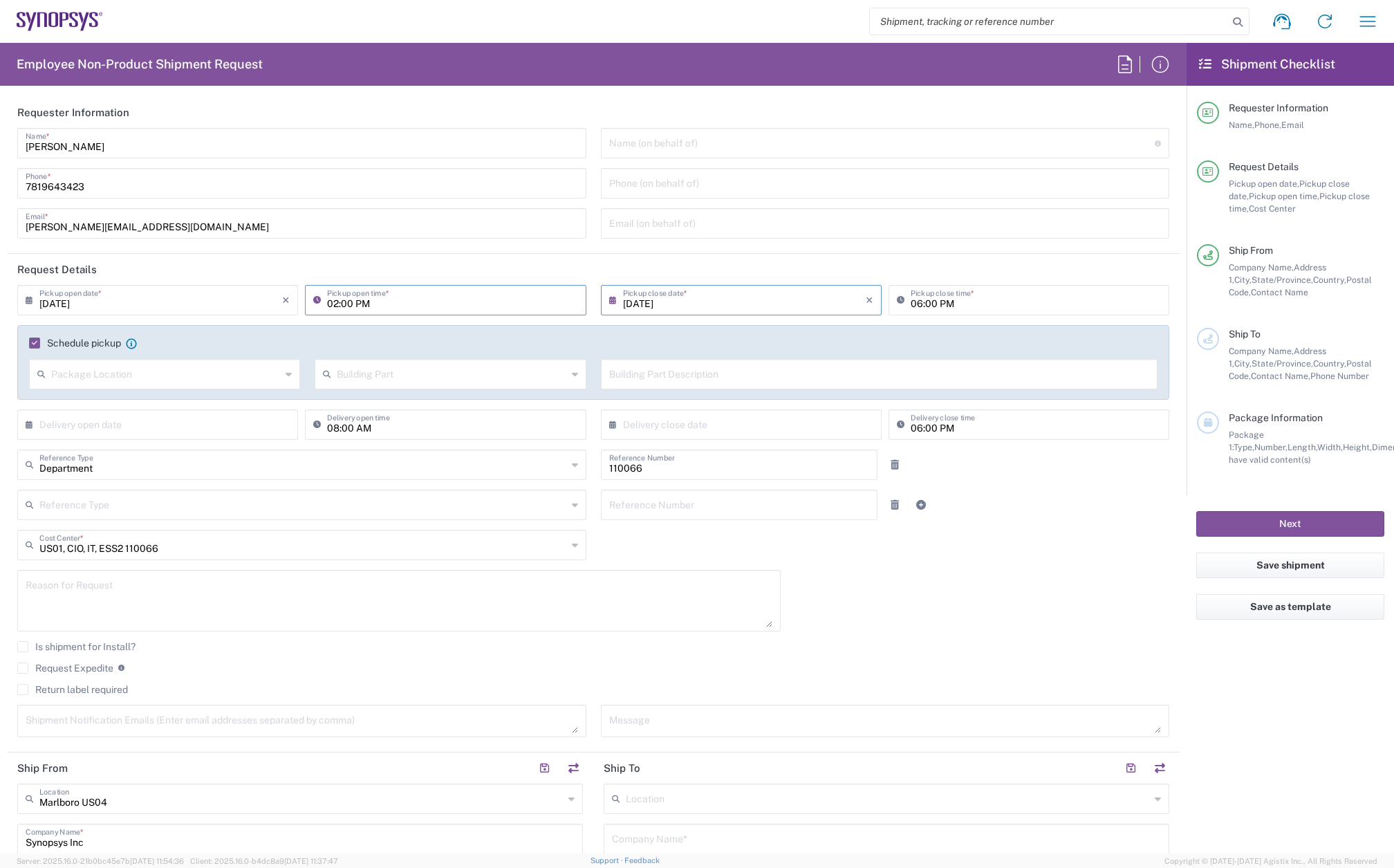
type input "02:00 PM"
click at [910, 306] on input "06:00 PM" at bounding box center [1035, 299] width 250 height 24
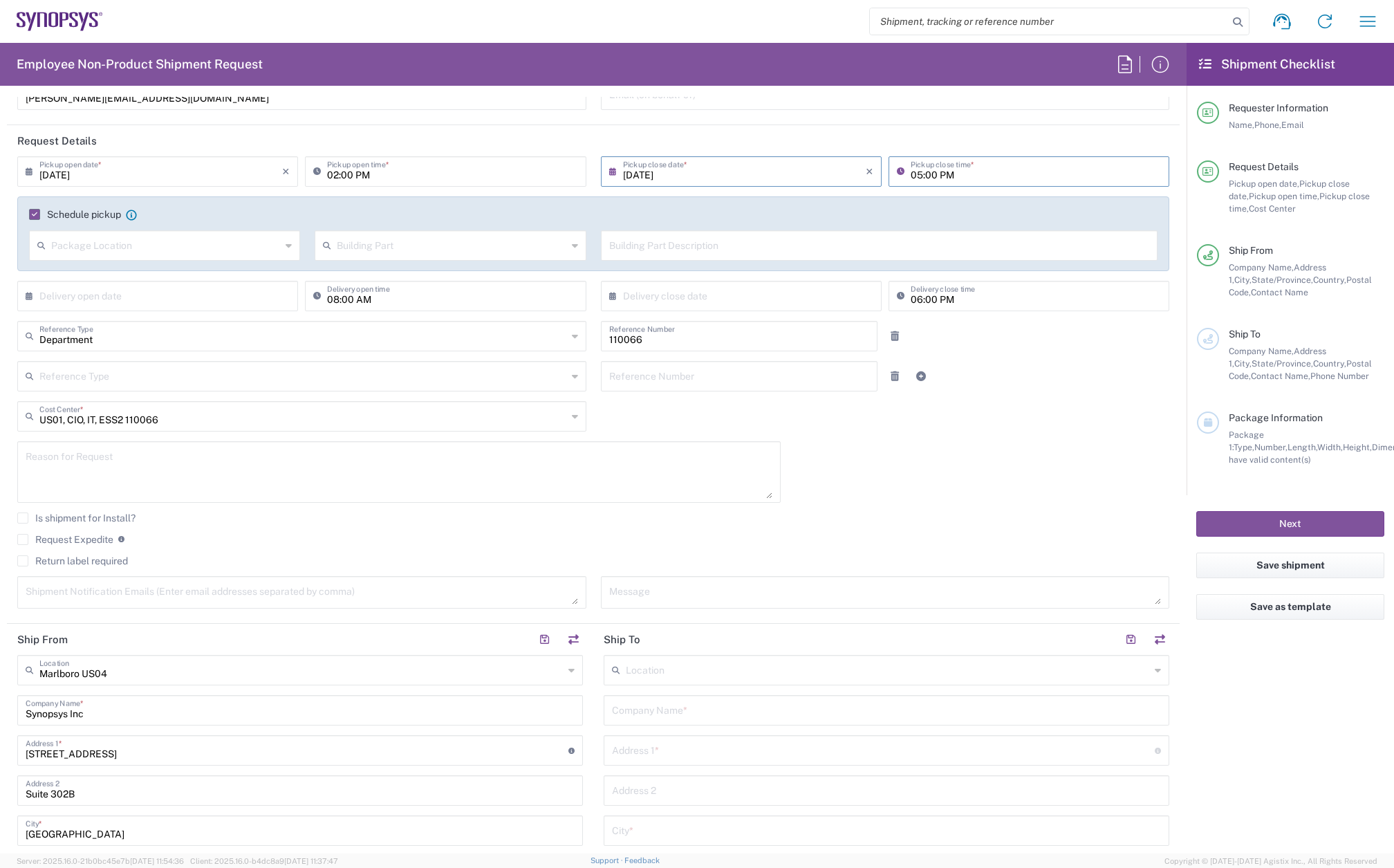
scroll to position [139, 0]
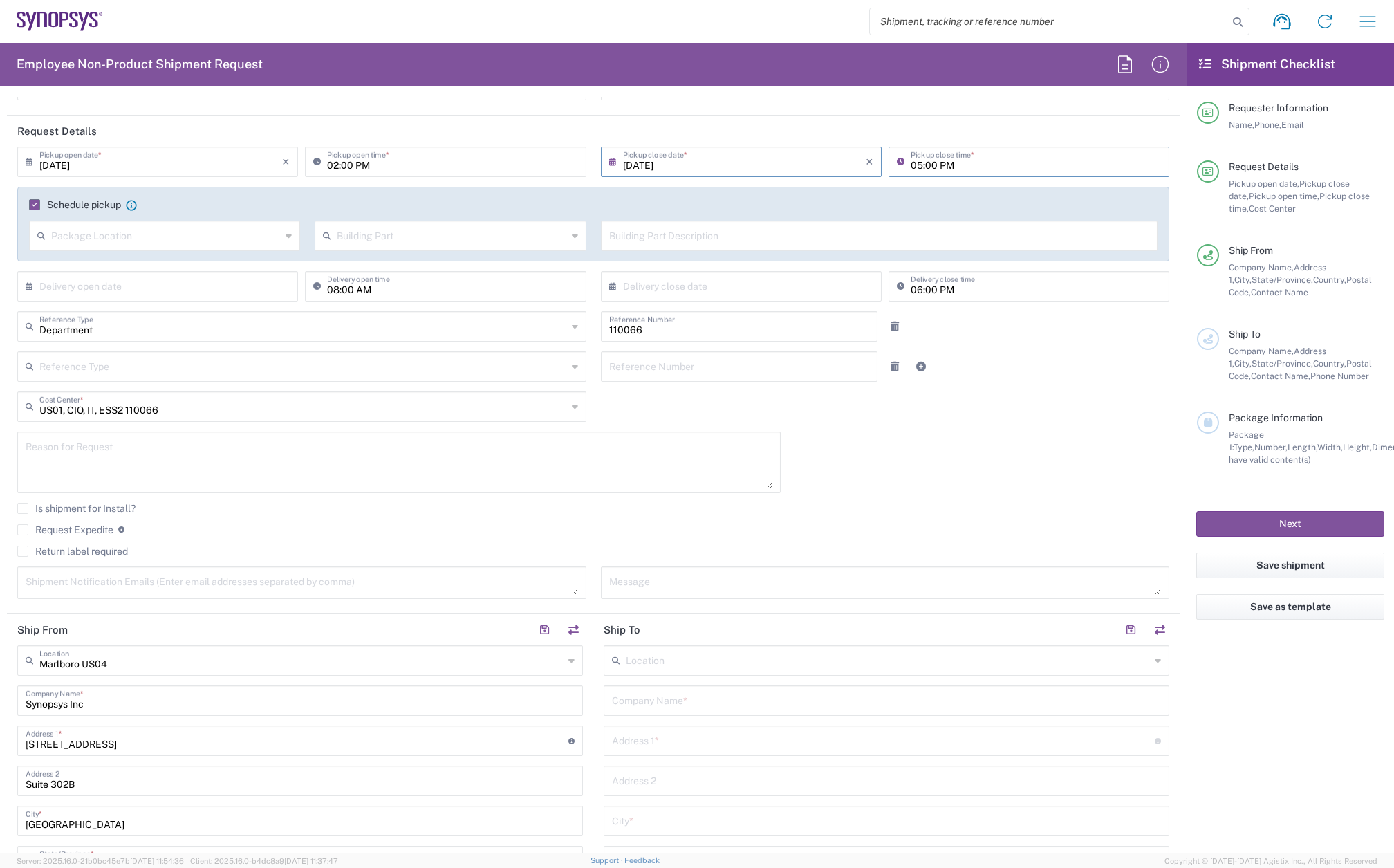
type input "05:00 PM"
click at [77, 449] on textarea at bounding box center [399, 462] width 747 height 53
paste textarea "Freddy Downing"
click at [71, 483] on textarea "Ansys Persona Testing Freddy Downing" at bounding box center [399, 462] width 747 height 53
click at [132, 471] on textarea "Ansys Persona Testing Freddy Downing" at bounding box center [399, 462] width 747 height 53
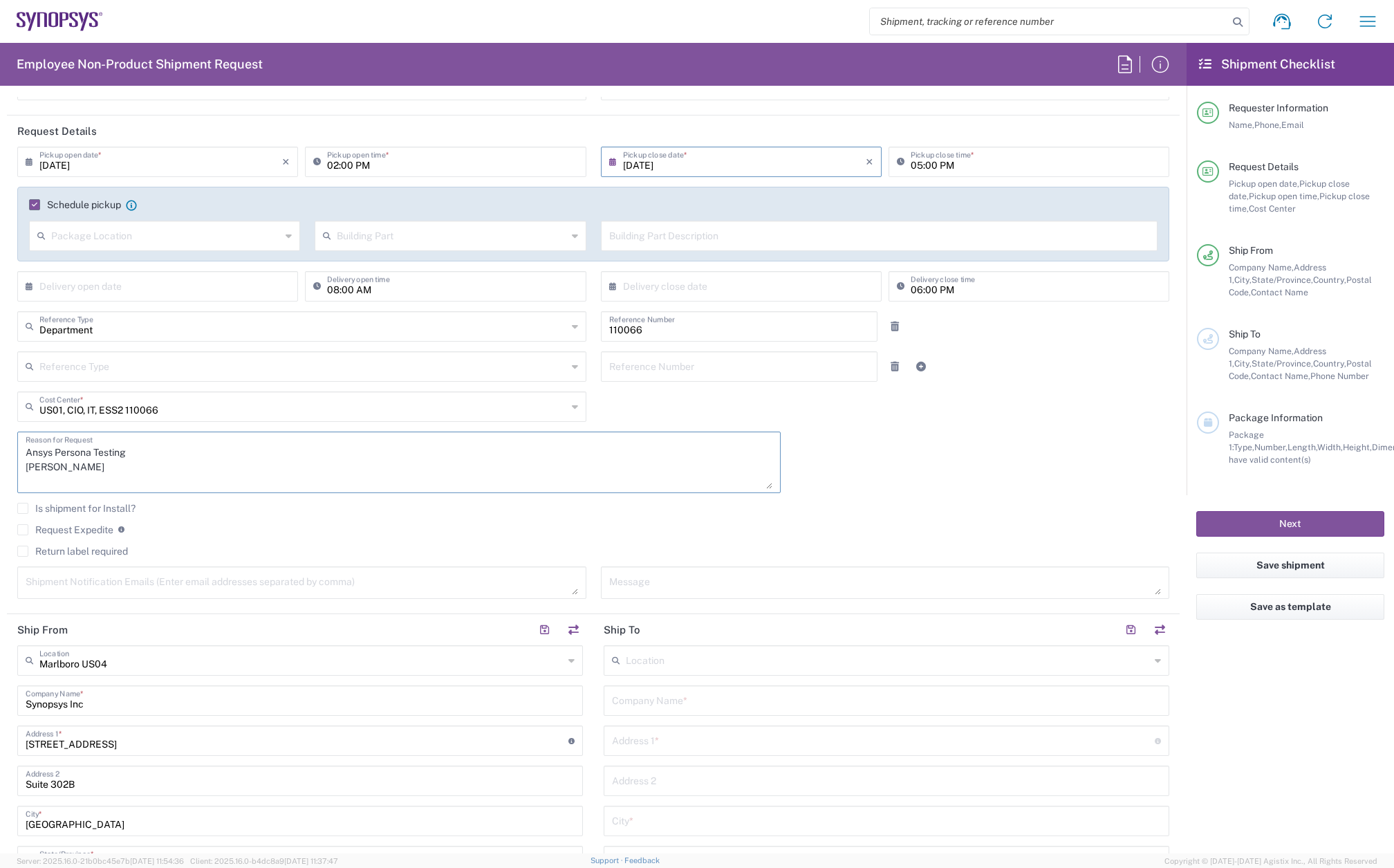
paste textarea "INC0868876"
type textarea "Ansys Persona Testing Freddy Downing INC0868876"
click at [27, 531] on label "Request Expedite" at bounding box center [65, 530] width 96 height 11
click at [23, 530] on input "Request Expedite" at bounding box center [23, 530] width 0 height 0
click at [27, 550] on label "Return label required" at bounding box center [72, 551] width 111 height 11
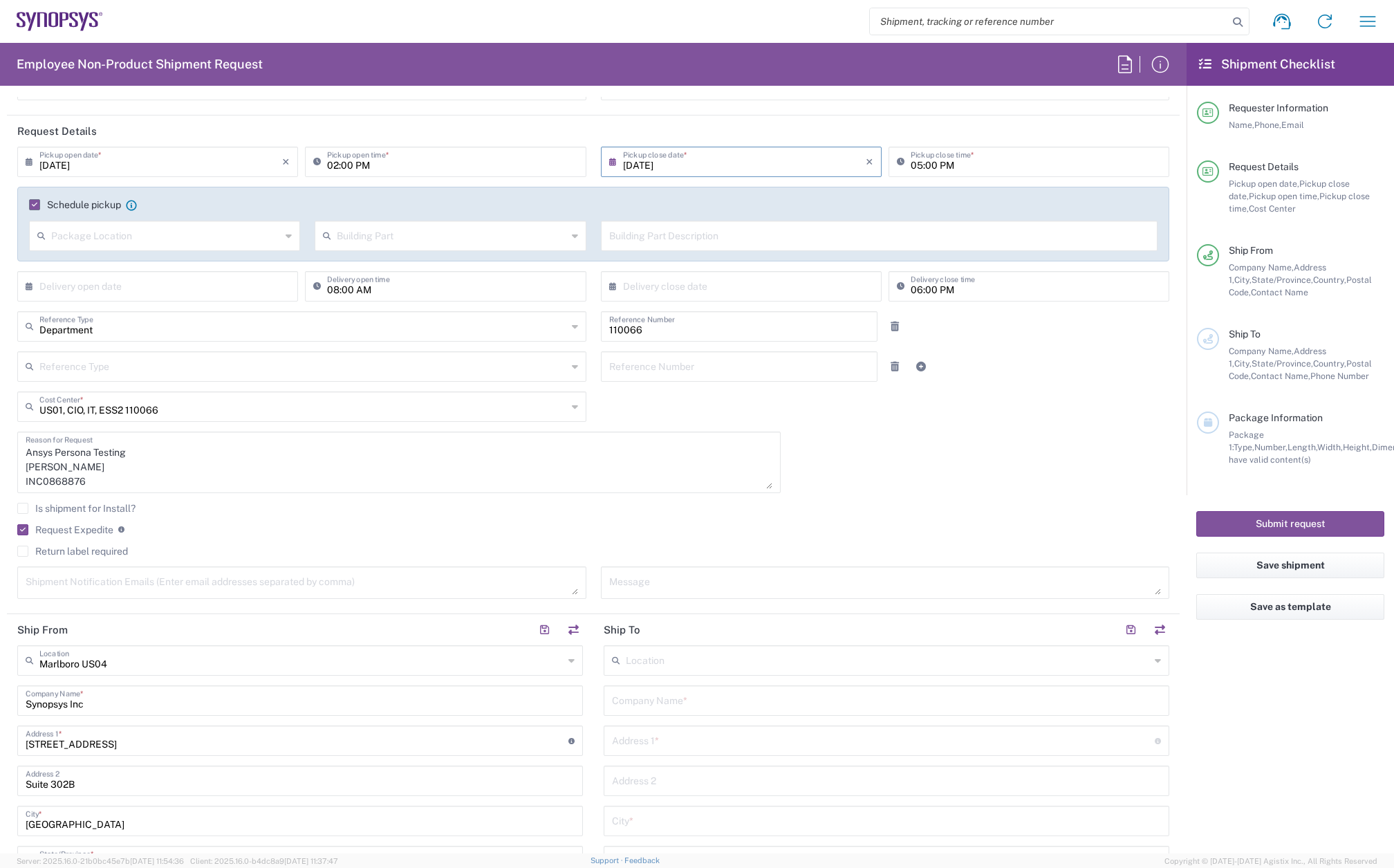
click at [23, 551] on input "Return label required" at bounding box center [23, 551] width 0 height 0
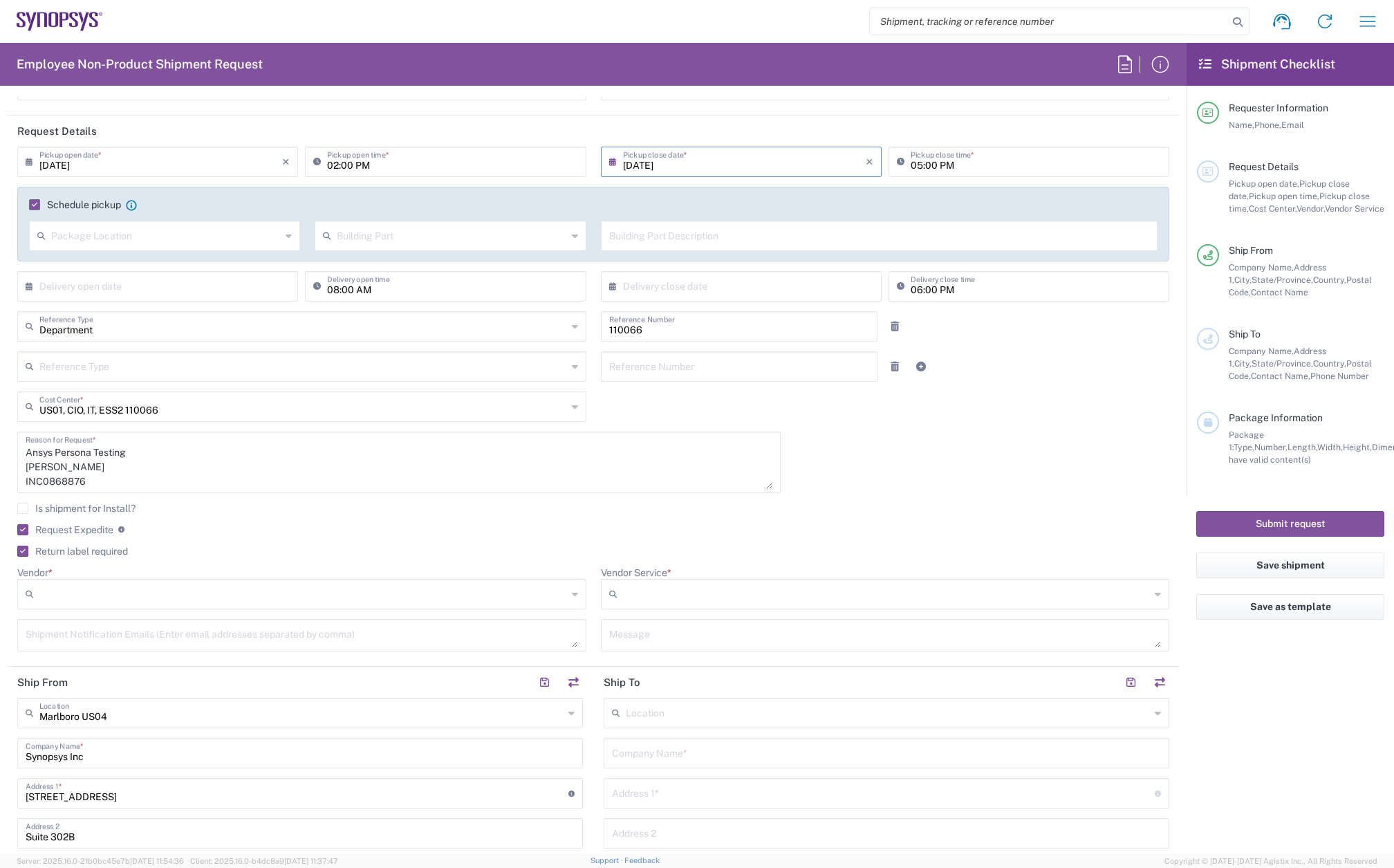
click at [75, 591] on input "Vendor *" at bounding box center [303, 594] width 528 height 22
click at [93, 633] on span "DHL" at bounding box center [299, 624] width 561 height 22
click at [98, 599] on input "DHL" at bounding box center [303, 594] width 528 height 22
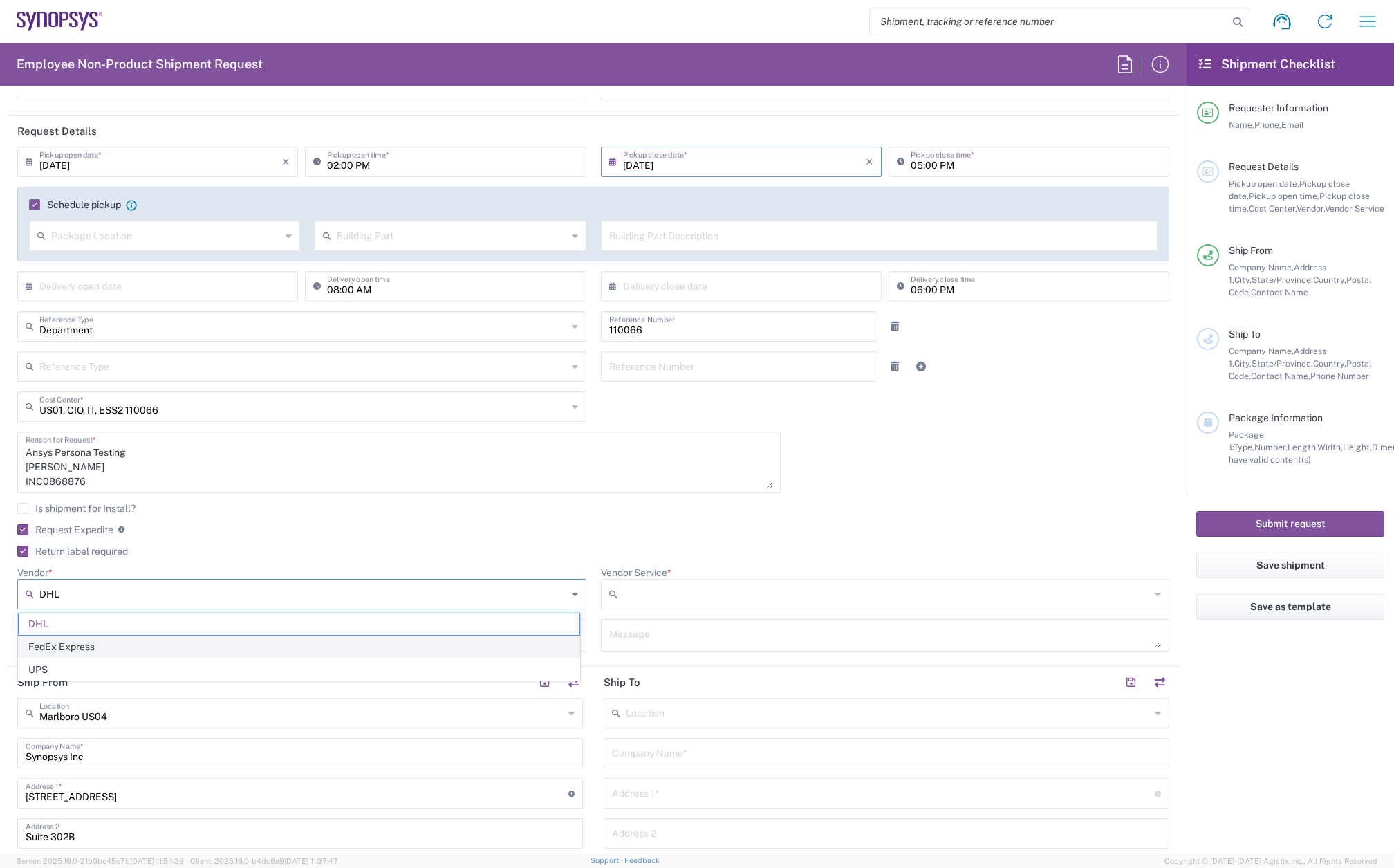
click at [90, 652] on span "FedEx Express" at bounding box center [299, 647] width 561 height 22
type input "FedEx Express"
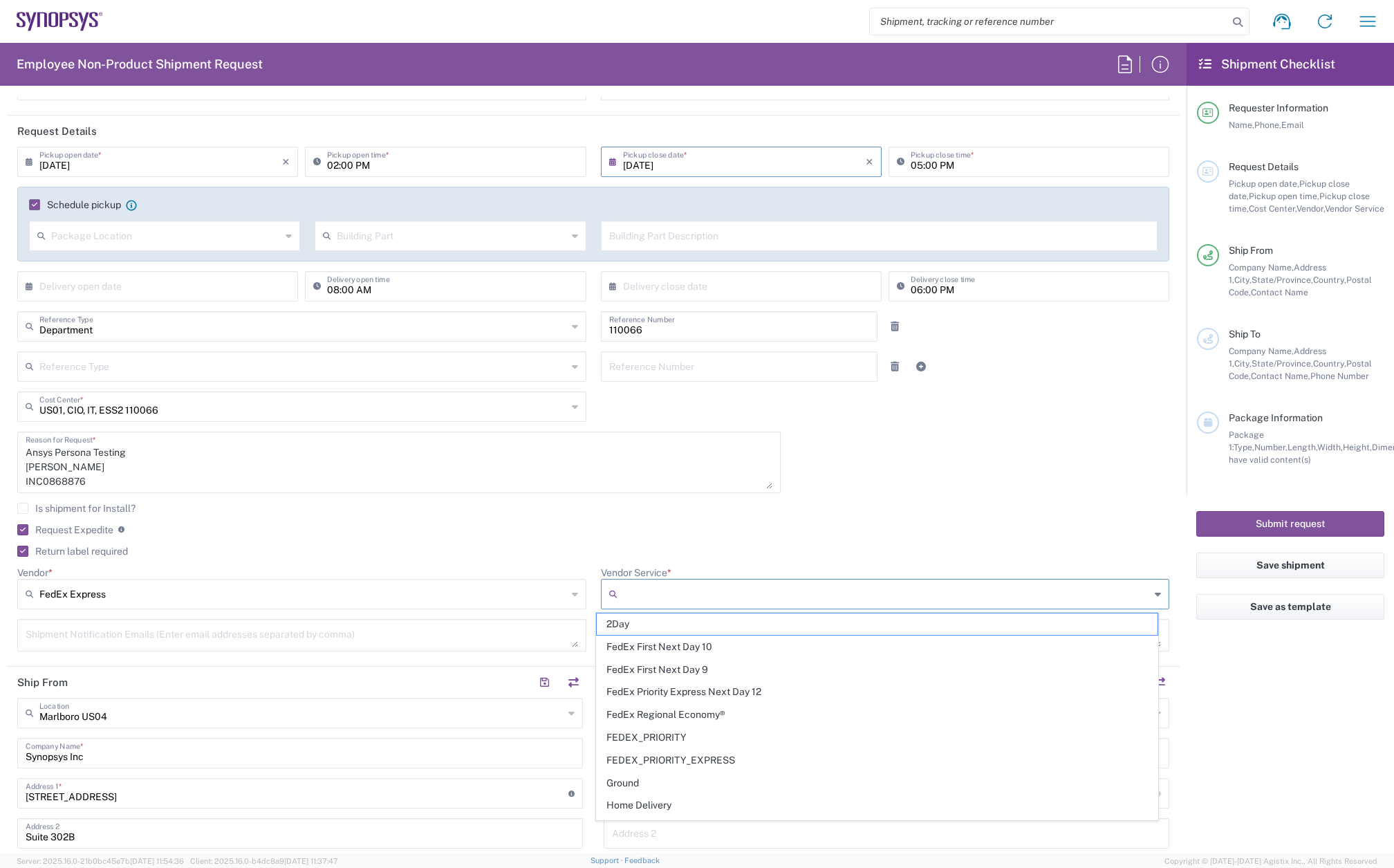
click at [655, 588] on input "Vendor Service *" at bounding box center [886, 594] width 528 height 22
click at [669, 625] on span "2Day" at bounding box center [877, 624] width 561 height 22
type input "2Day"
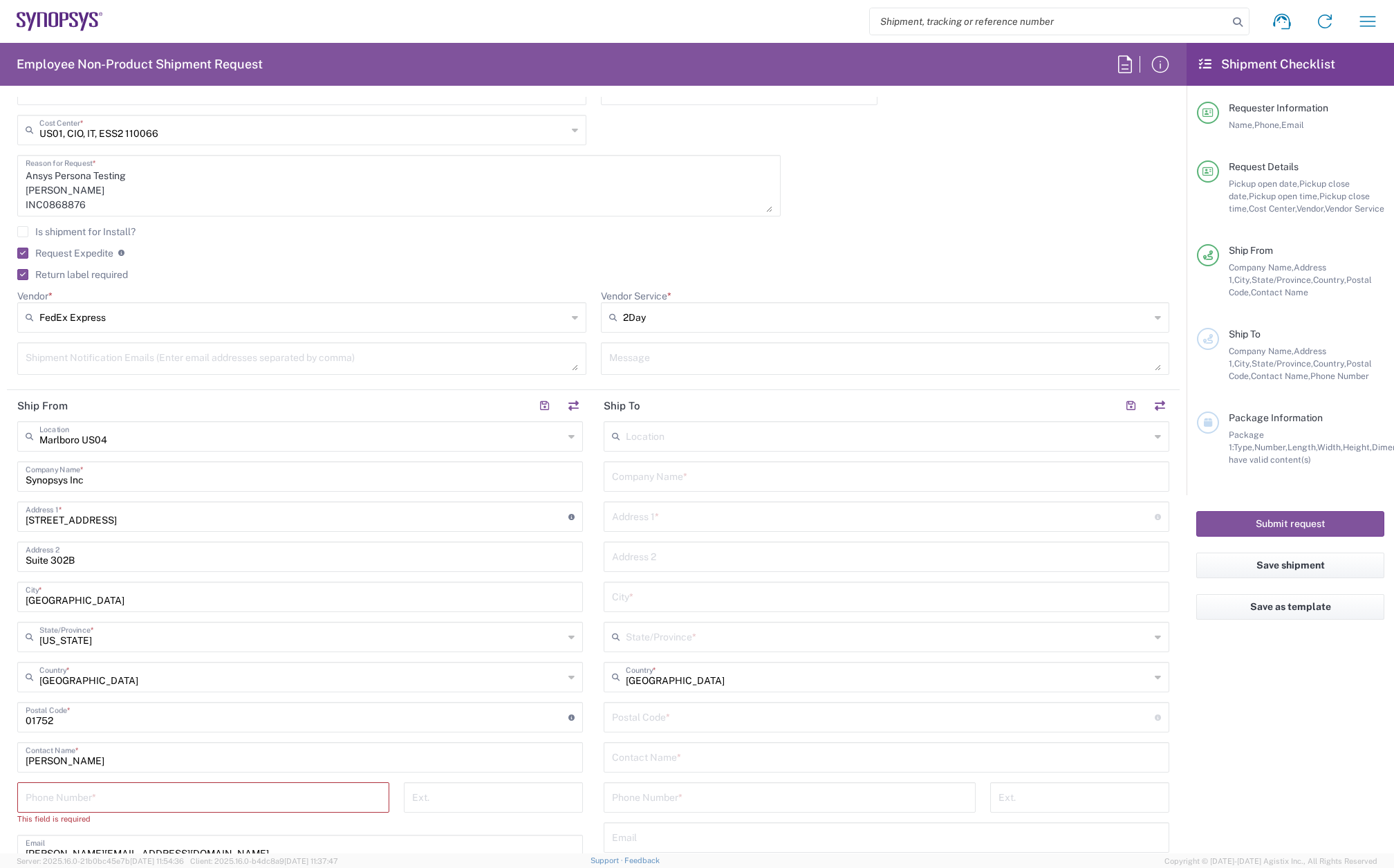
scroll to position [484, 0]
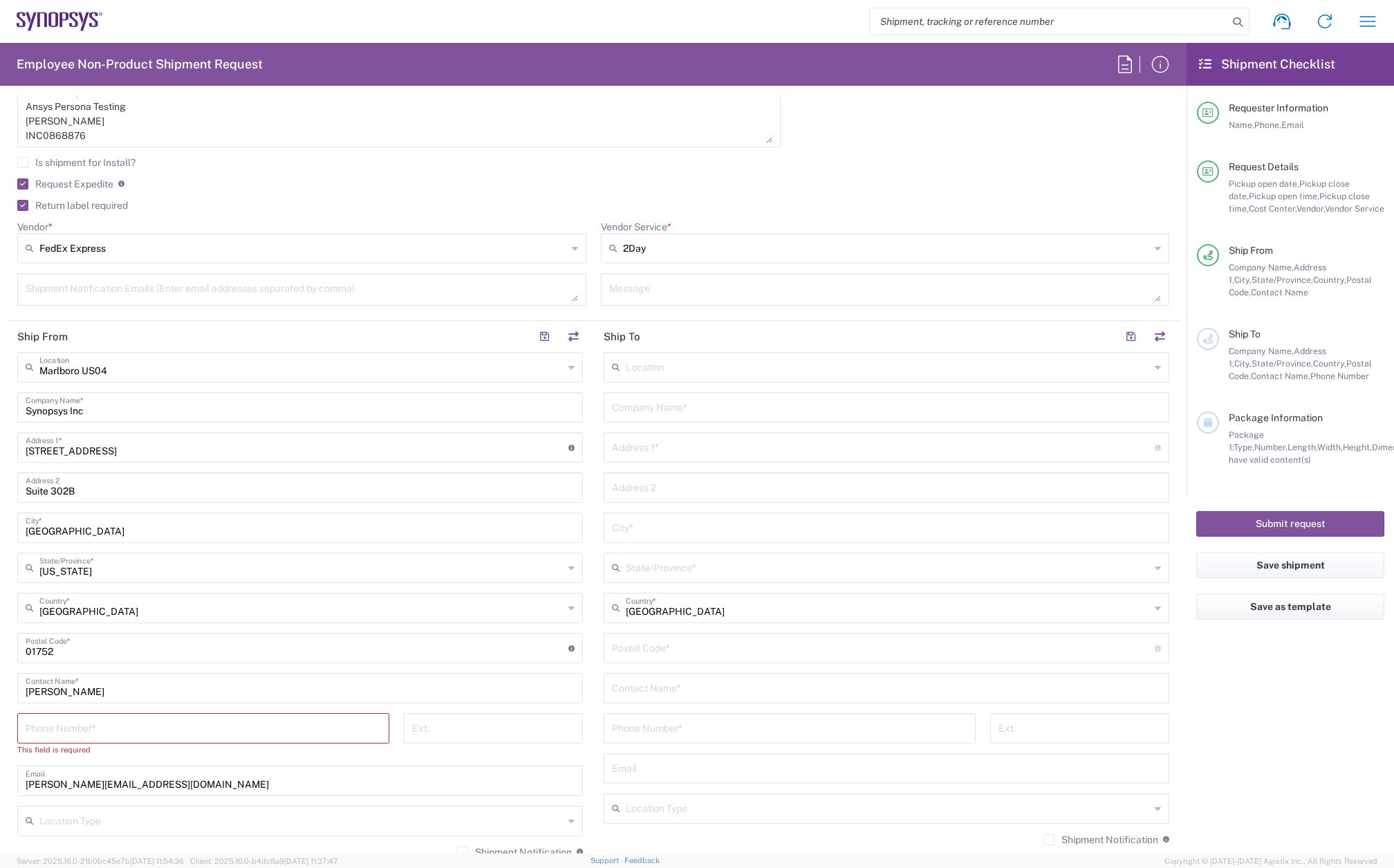
click at [657, 406] on input "text" at bounding box center [886, 406] width 549 height 24
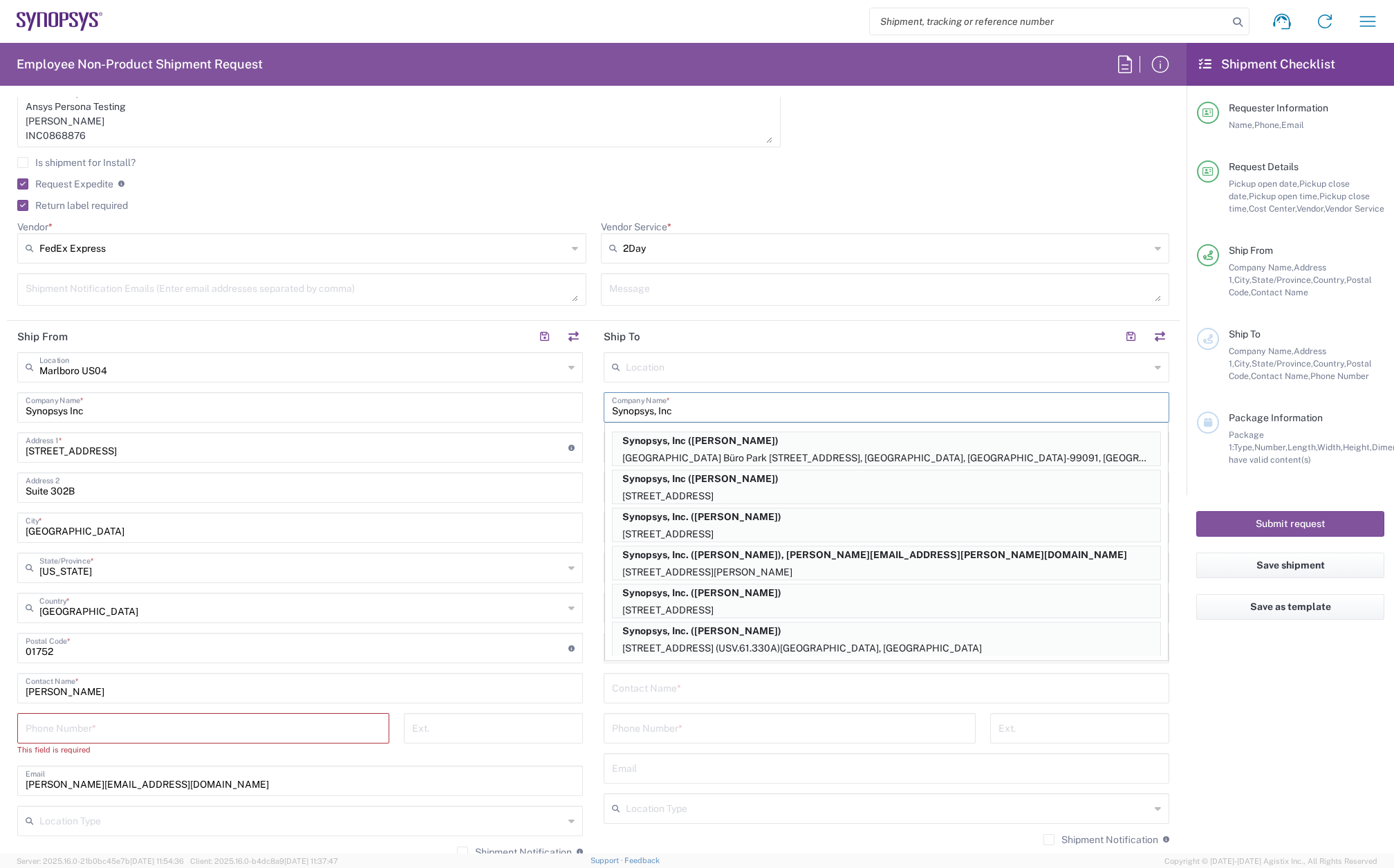
type input "Synopsys, Inc"
click at [664, 730] on input "tel" at bounding box center [789, 726] width 355 height 24
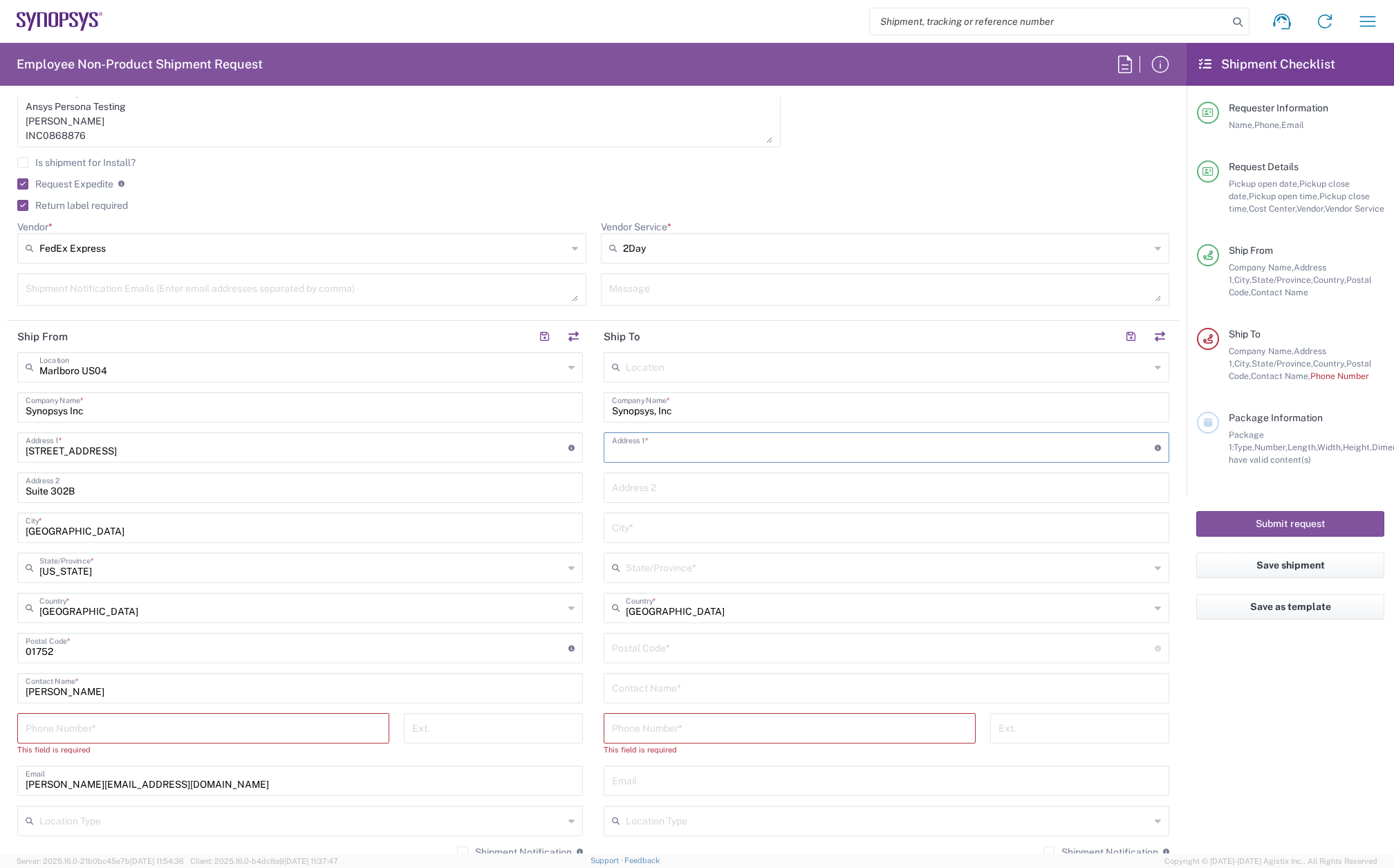
click at [670, 451] on input "text" at bounding box center [883, 446] width 543 height 24
paste input "214 Roosevelt Ave"
type input "214 Roosevelt Ave"
click at [639, 489] on input "text" at bounding box center [886, 486] width 549 height 24
paste input "Glen Burnie"
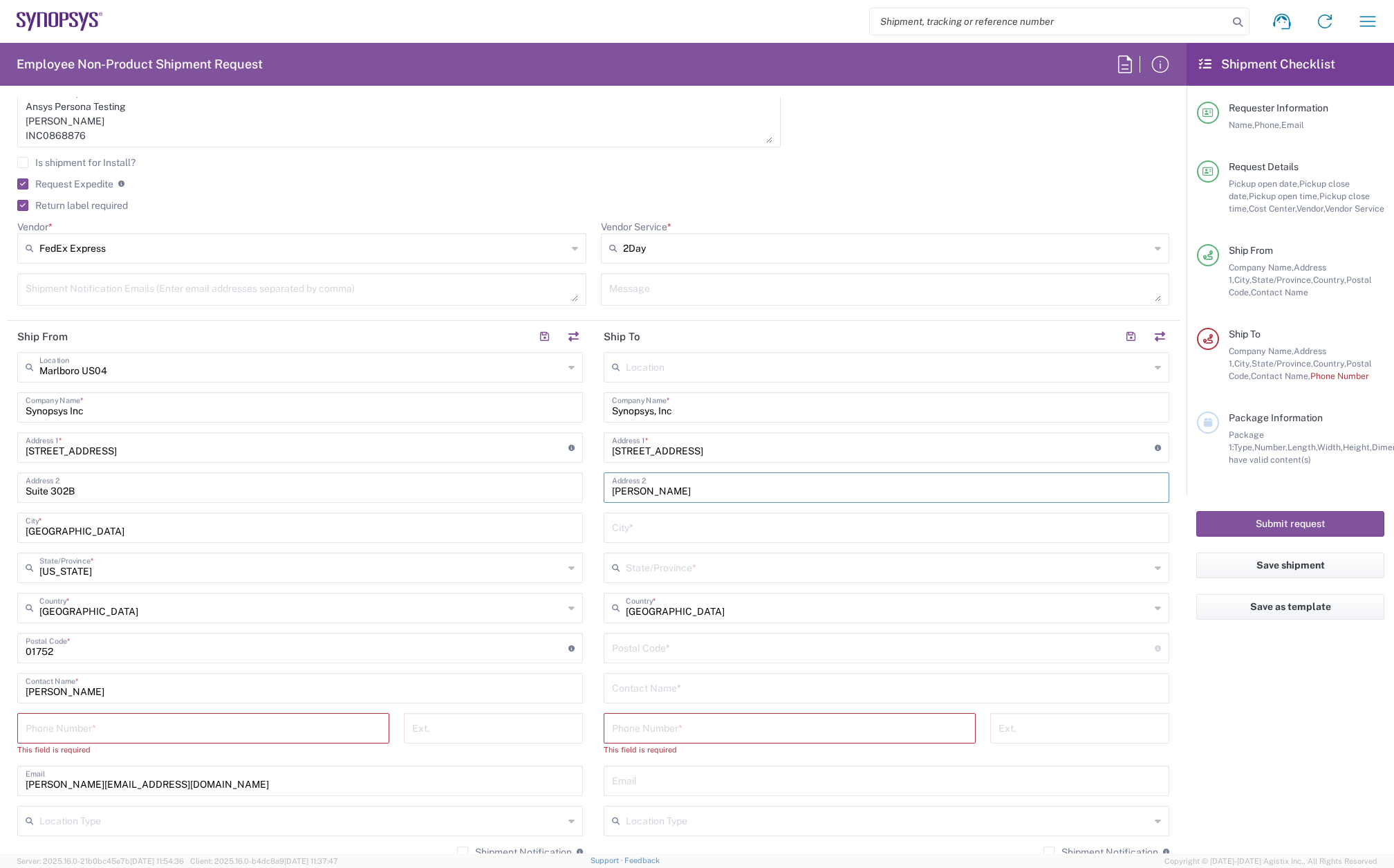
type input "Glen Burnie"
click at [654, 533] on input "text" at bounding box center [886, 526] width 549 height 24
type input "m"
drag, startPoint x: 694, startPoint y: 487, endPoint x: 555, endPoint y: 480, distance: 139.2
click at [555, 480] on div "Ship From [GEOGRAPHIC_DATA] [GEOGRAPHIC_DATA] Location [GEOGRAPHIC_DATA] [GEOGR…" at bounding box center [593, 642] width 1173 height 642
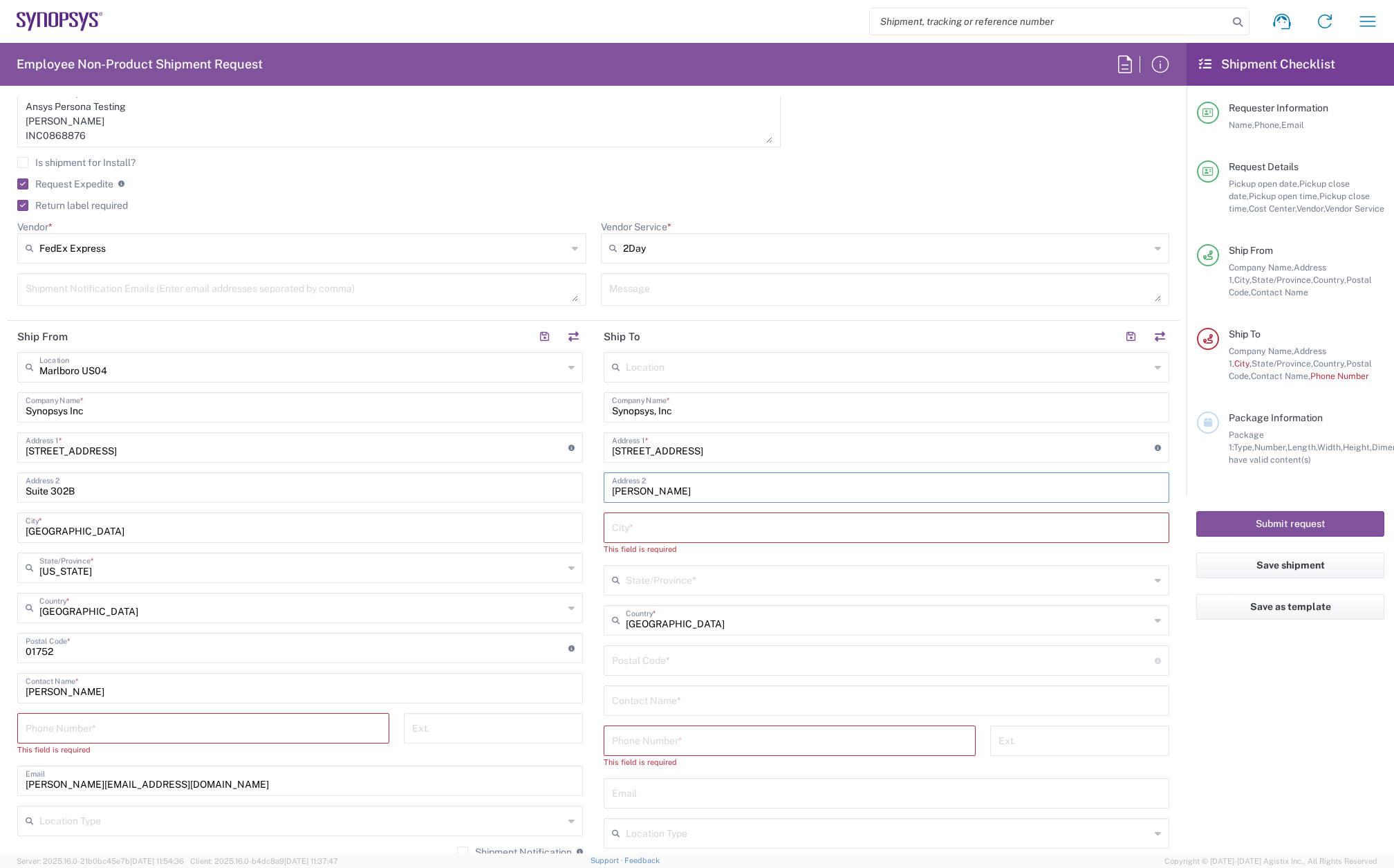
click at [625, 525] on input "text" at bounding box center [886, 526] width 549 height 24
paste input "Glen Burnie"
type input "Glen Burnie"
drag, startPoint x: 704, startPoint y: 490, endPoint x: 402, endPoint y: 471, distance: 302.6
click at [402, 471] on div "Ship From [GEOGRAPHIC_DATA] [GEOGRAPHIC_DATA] Location [GEOGRAPHIC_DATA] [GEOGR…" at bounding box center [593, 636] width 1173 height 630
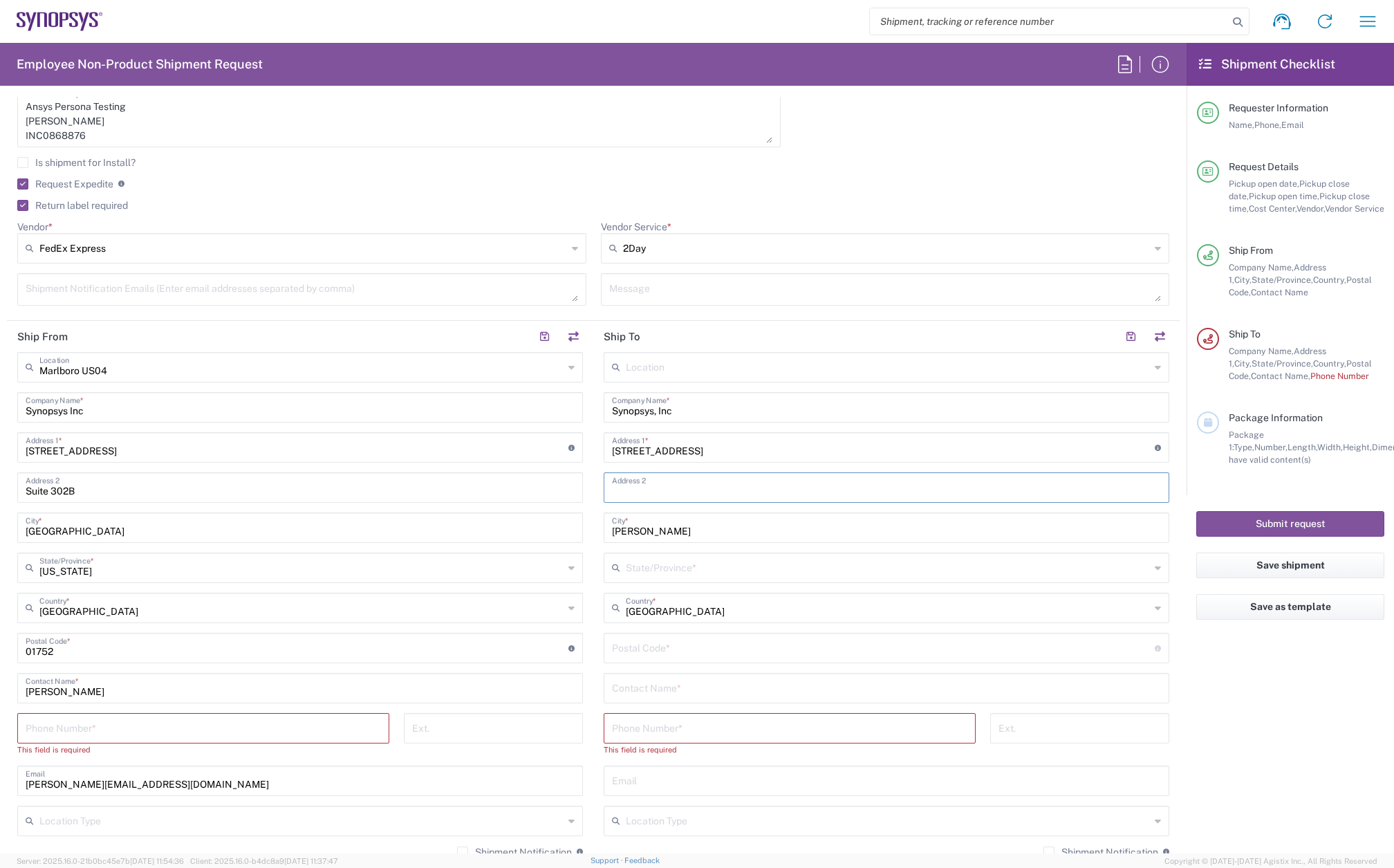
click at [686, 577] on input "text" at bounding box center [888, 566] width 524 height 24
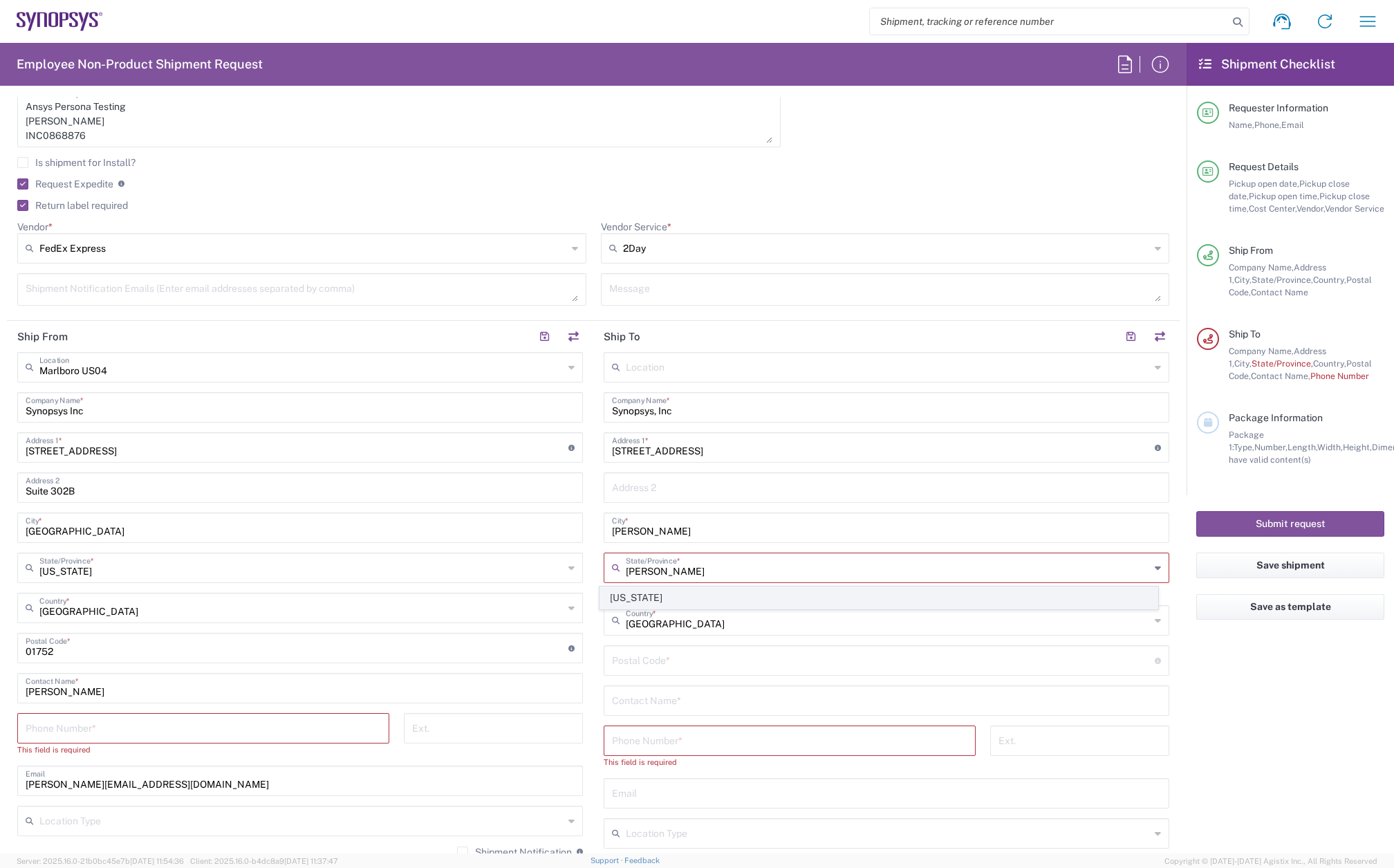
click at [681, 597] on span "[US_STATE]" at bounding box center [879, 598] width 558 height 22
type input "[US_STATE]"
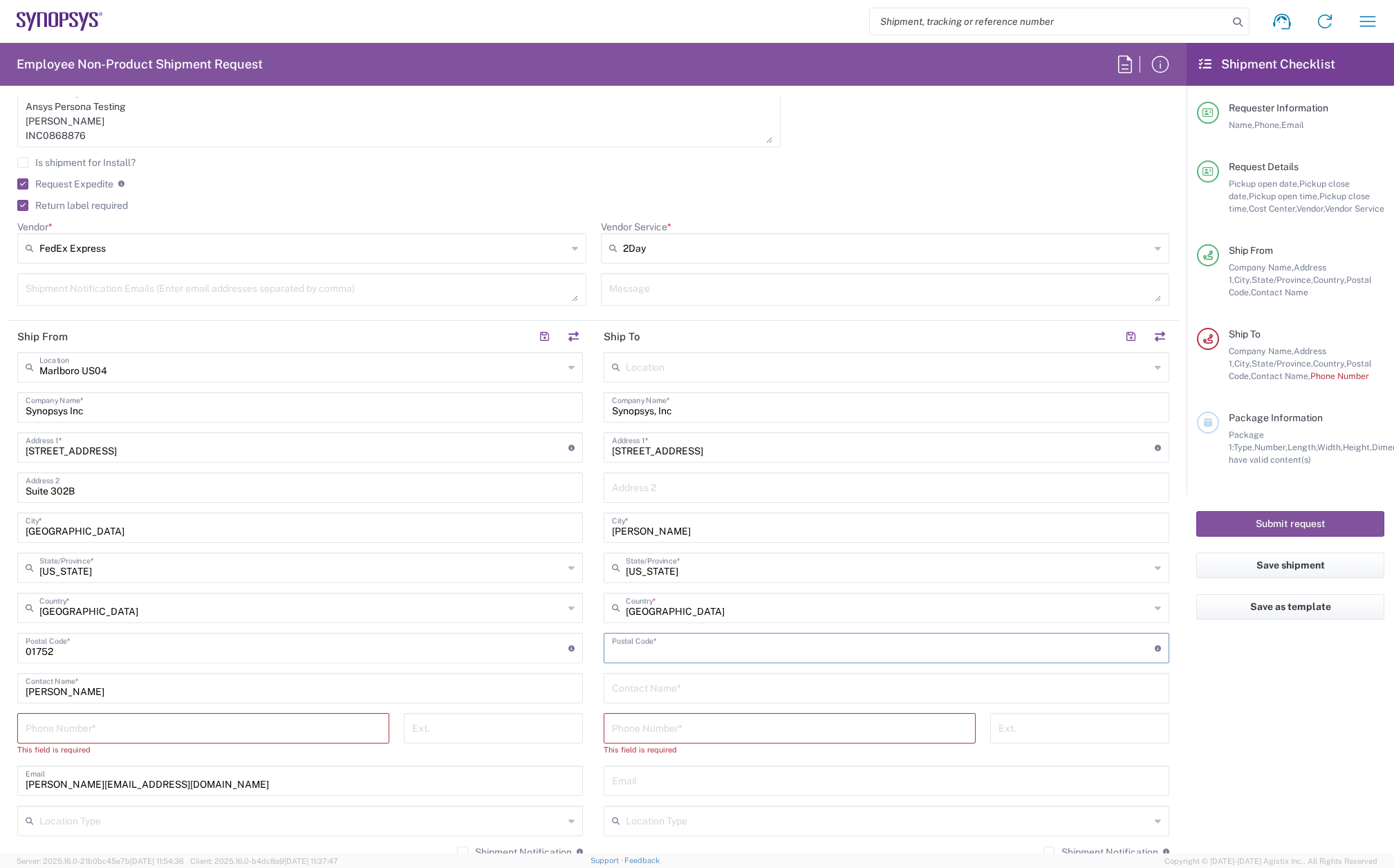
click at [634, 647] on input "undefined" at bounding box center [883, 646] width 543 height 24
paste input "21061"
type input "21061"
click at [650, 691] on input "text" at bounding box center [886, 686] width 549 height 24
paste input "Freddy Downing"
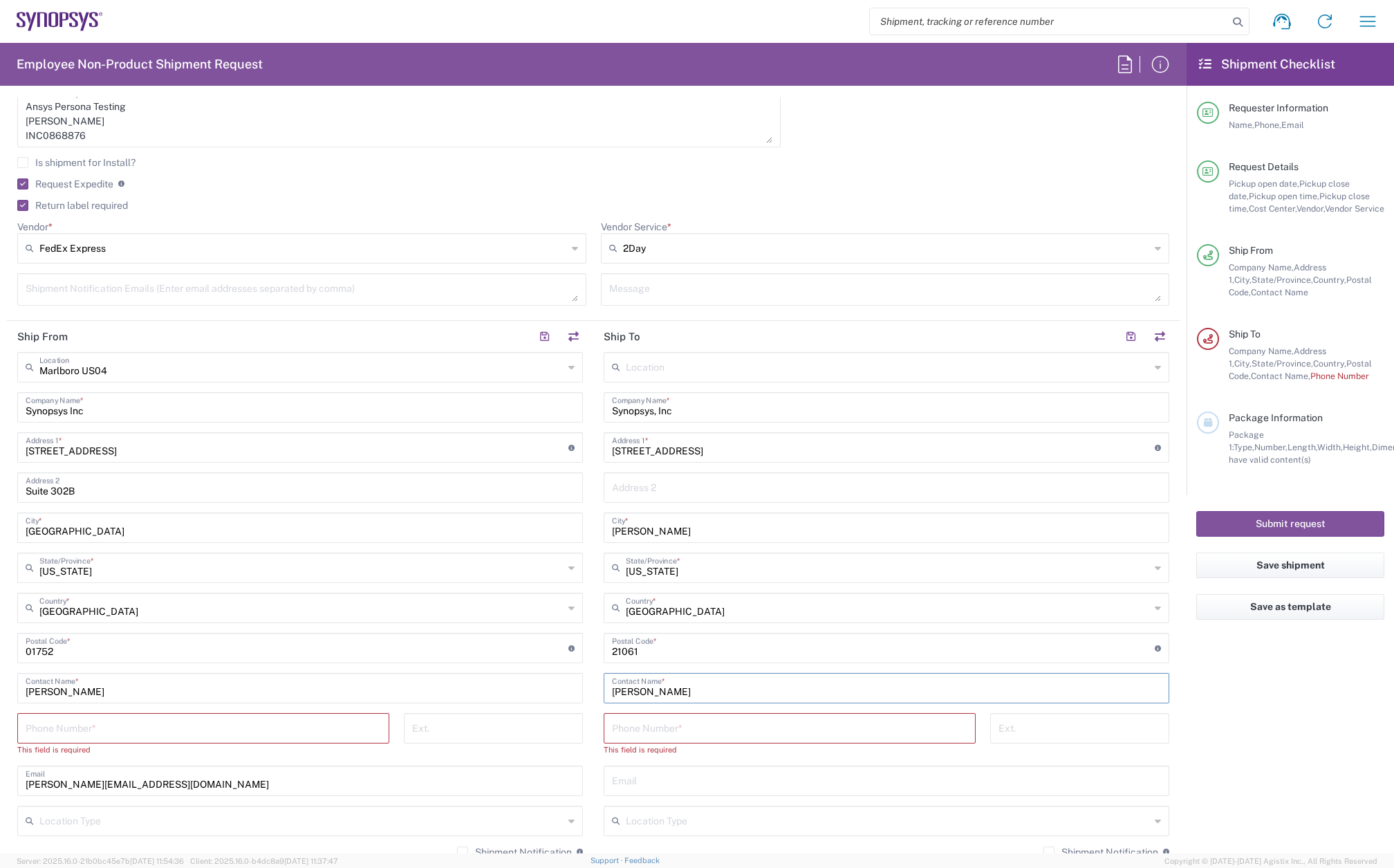
type input "Freddy Downing"
click at [186, 727] on input "tel" at bounding box center [203, 726] width 355 height 24
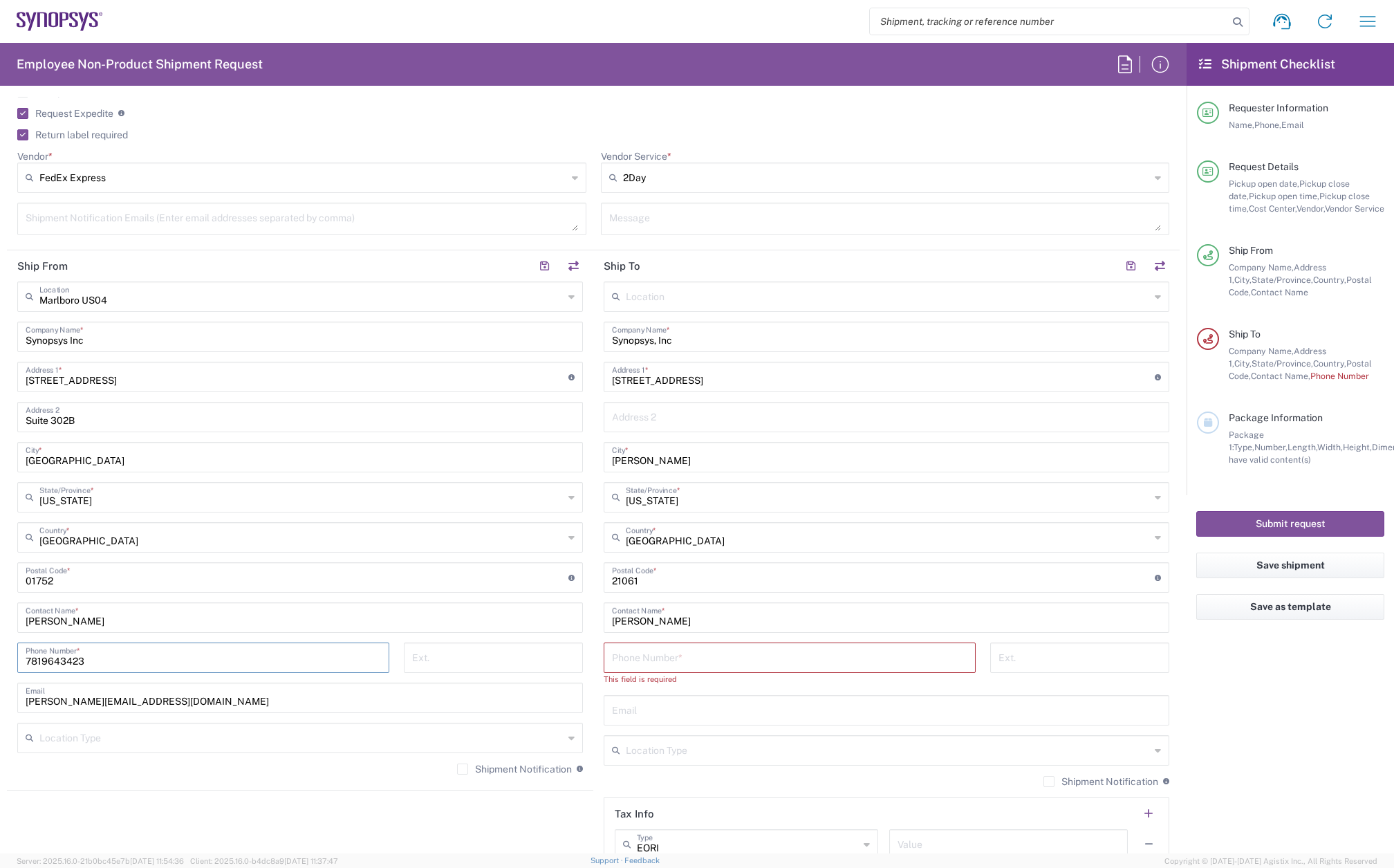
scroll to position [622, 0]
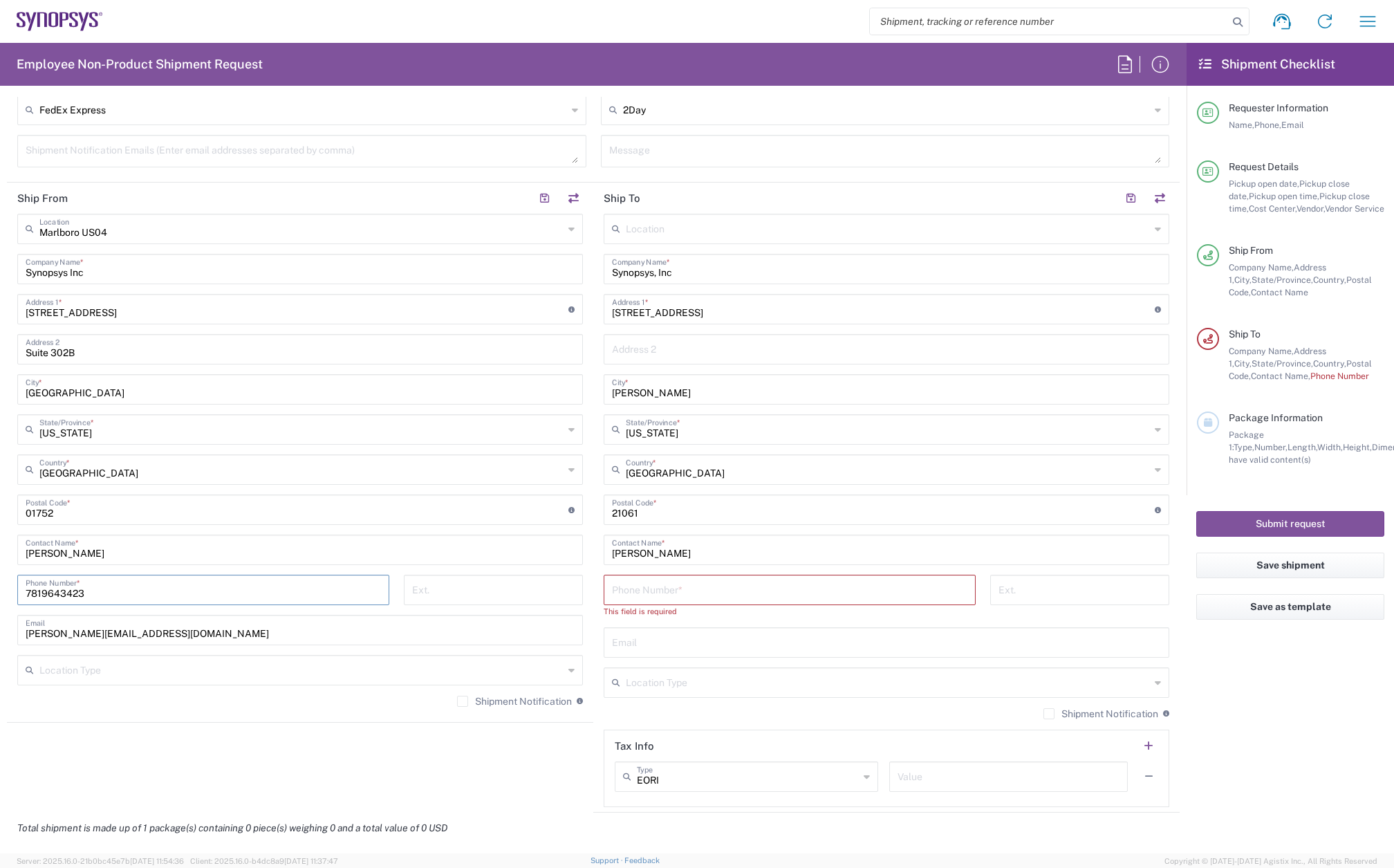
type input "7819643423"
click at [648, 582] on input "tel" at bounding box center [789, 588] width 355 height 24
paste input "301-640-5817"
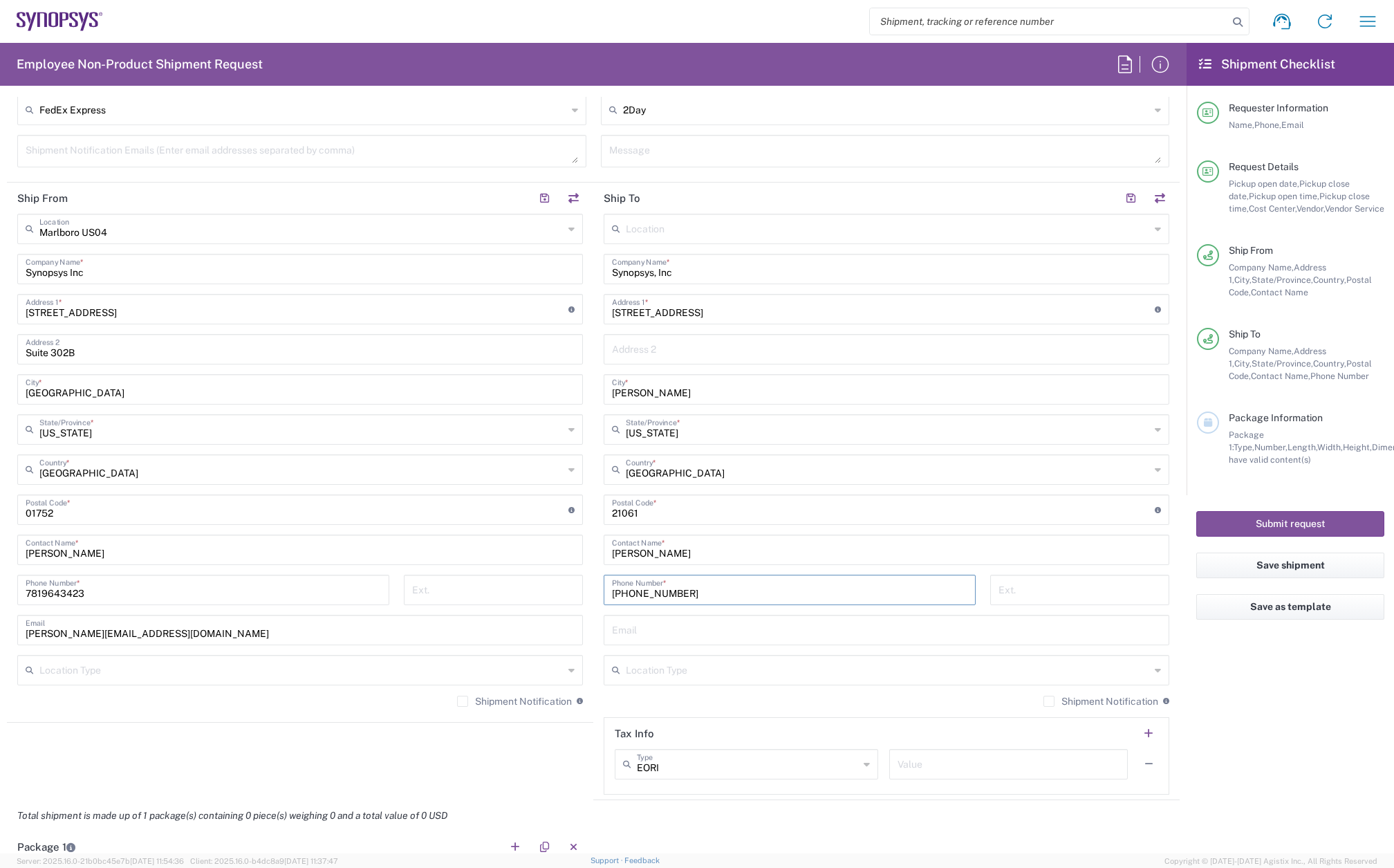
type input "301-640-5817"
click at [646, 633] on input "text" at bounding box center [886, 628] width 549 height 24
type input "fdowning@synopsys.com"
click at [457, 705] on label "Shipment Notification" at bounding box center [514, 701] width 115 height 11
click at [463, 701] on input "Shipment Notification" at bounding box center [463, 701] width 0 height 0
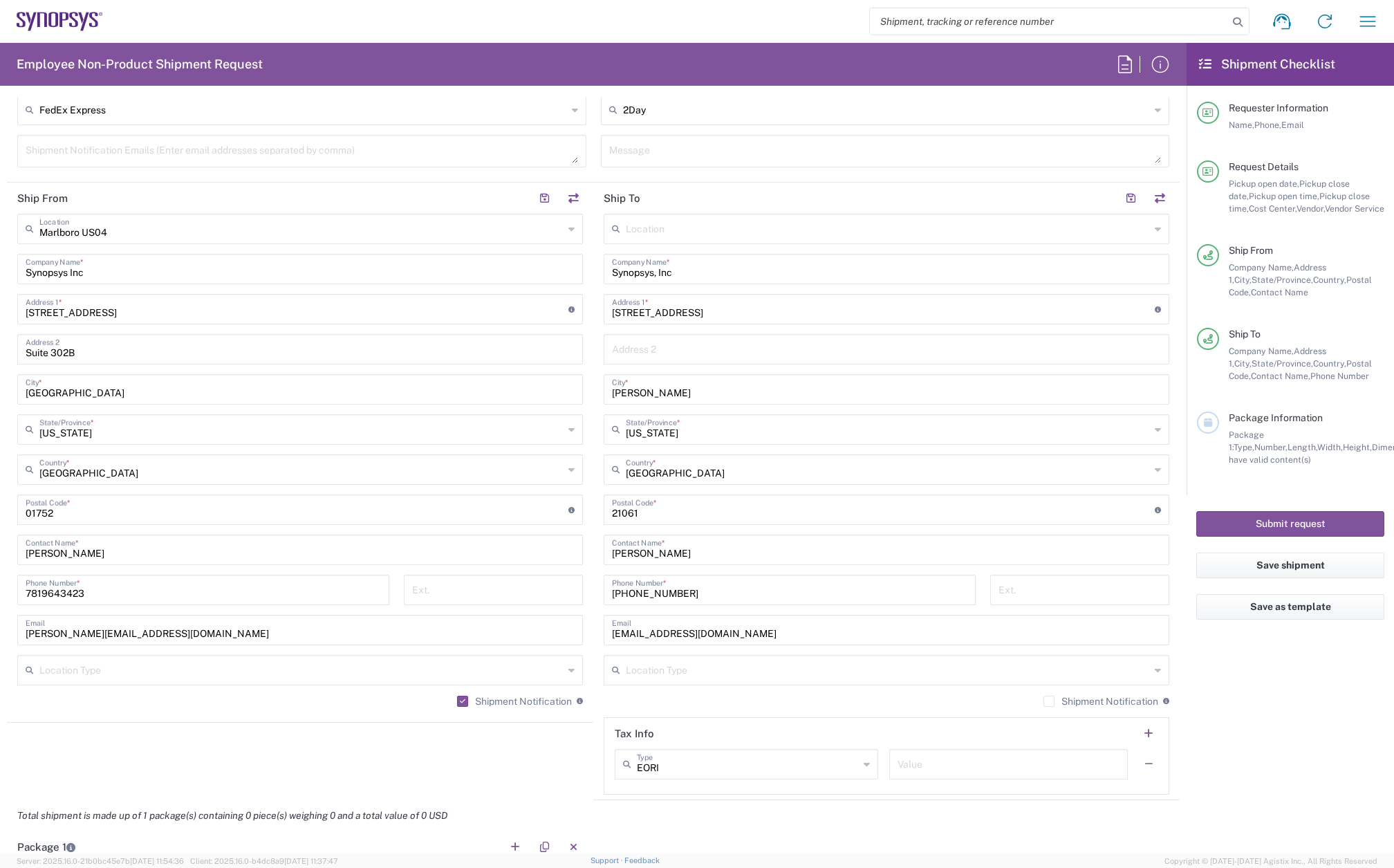
click at [1044, 701] on label "Shipment Notification" at bounding box center [1101, 701] width 115 height 11
click at [1049, 701] on input "Shipment Notification" at bounding box center [1049, 701] width 0 height 0
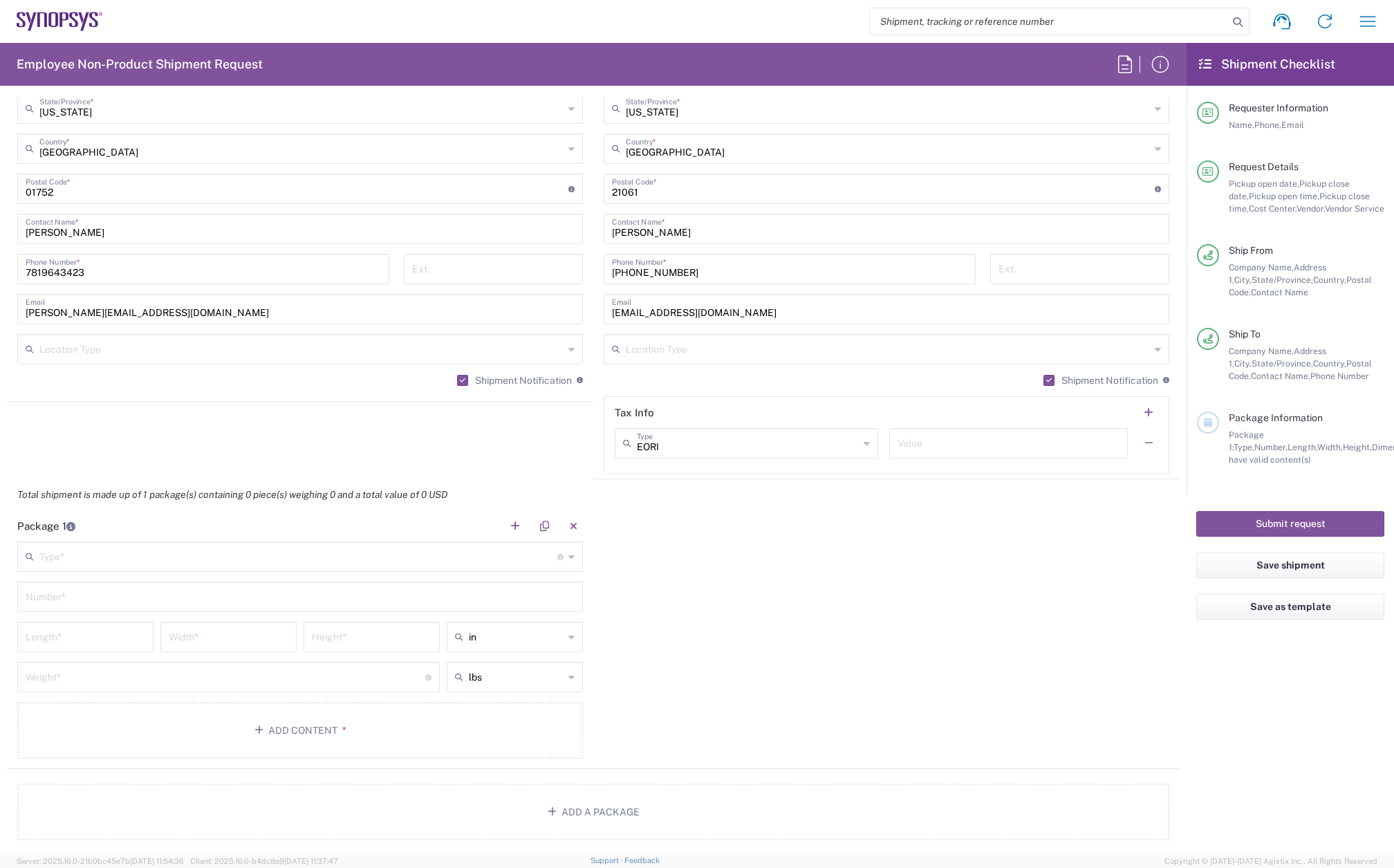
scroll to position [968, 0]
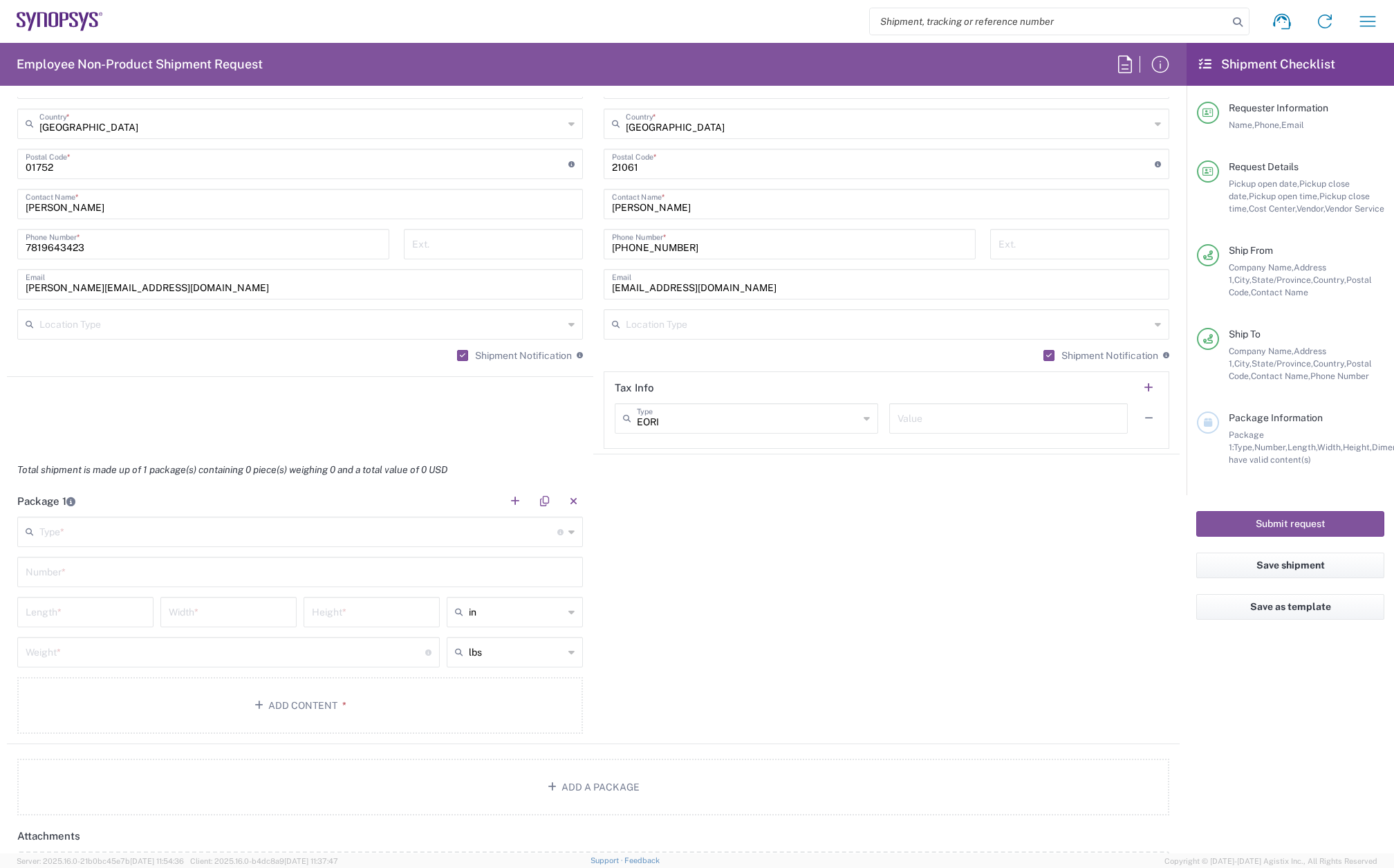
click at [135, 533] on input "text" at bounding box center [298, 530] width 518 height 24
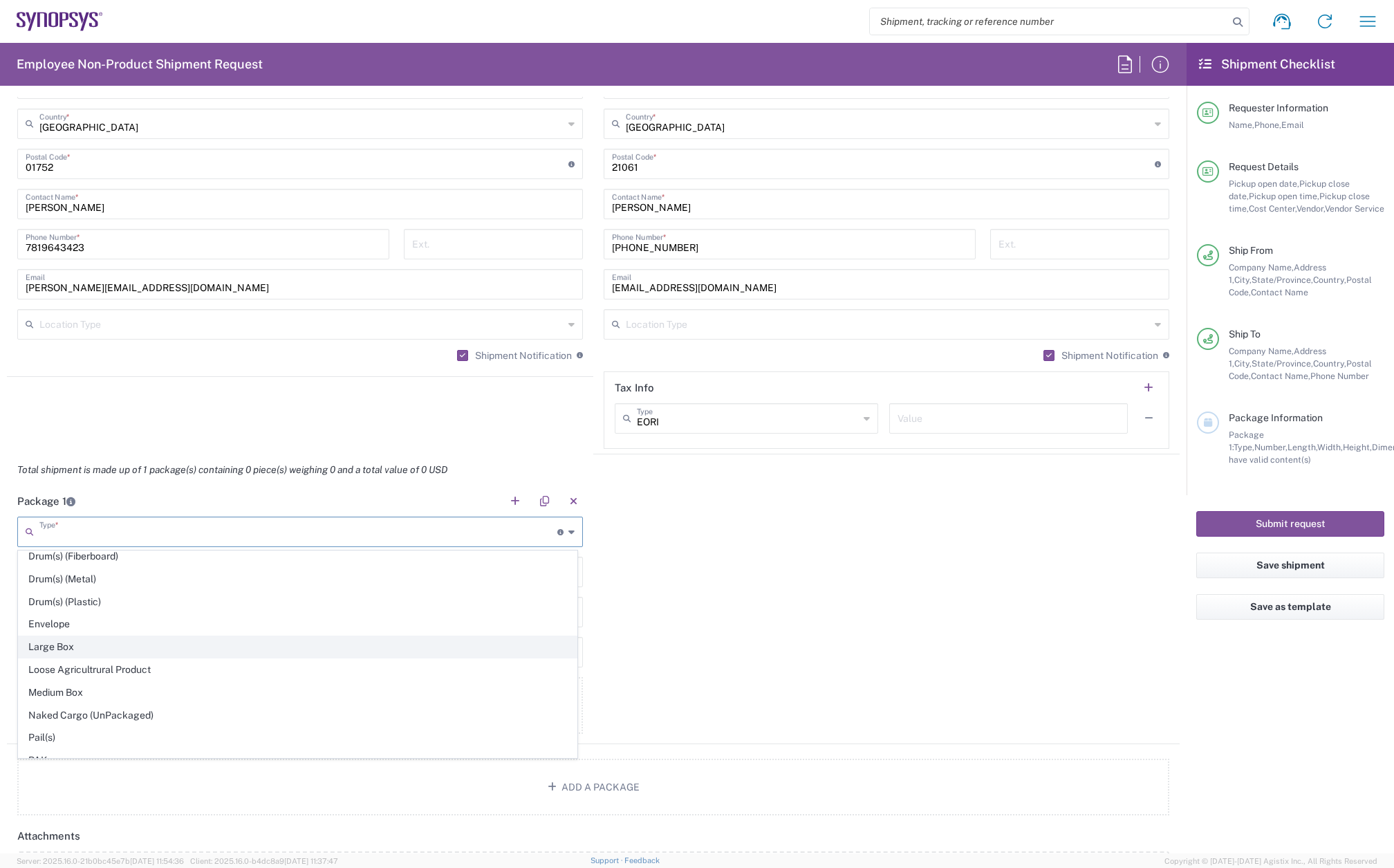
click at [102, 639] on span "Large Box" at bounding box center [297, 647] width 558 height 22
type input "Large Box"
type input "17.5"
type input "12.5"
type input "3"
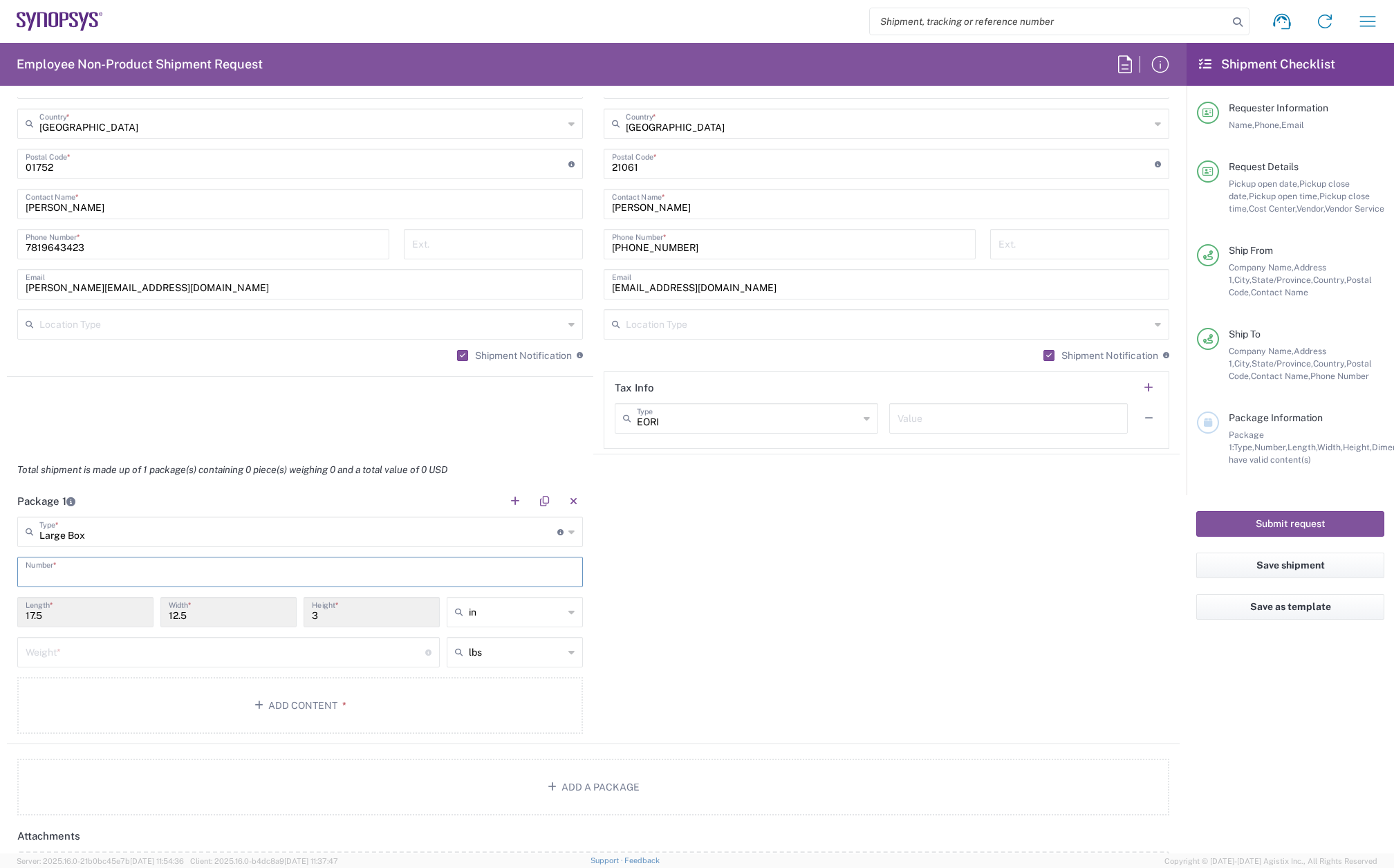
click at [86, 568] on input "text" at bounding box center [300, 570] width 549 height 24
type input "1"
click at [78, 660] on input "number" at bounding box center [225, 651] width 400 height 24
type input "5"
click at [97, 697] on button "Add Content *" at bounding box center [300, 705] width 565 height 57
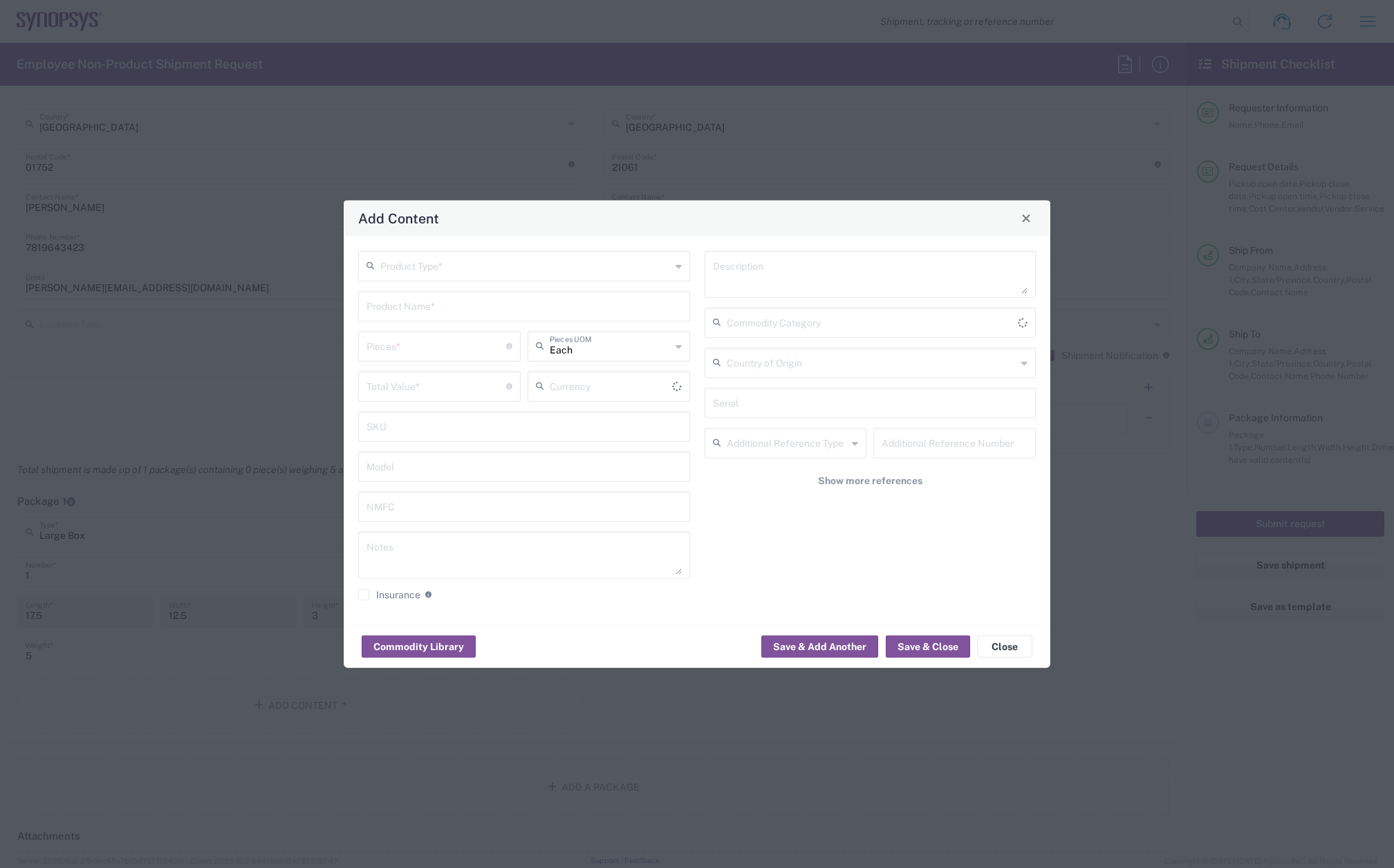
type input "US Dollar"
click at [469, 269] on input "text" at bounding box center [525, 264] width 290 height 24
click at [437, 308] on span "General Commodity" at bounding box center [524, 319] width 329 height 22
type input "General Commodity"
click at [429, 292] on div "Product Name *" at bounding box center [524, 306] width 332 height 31
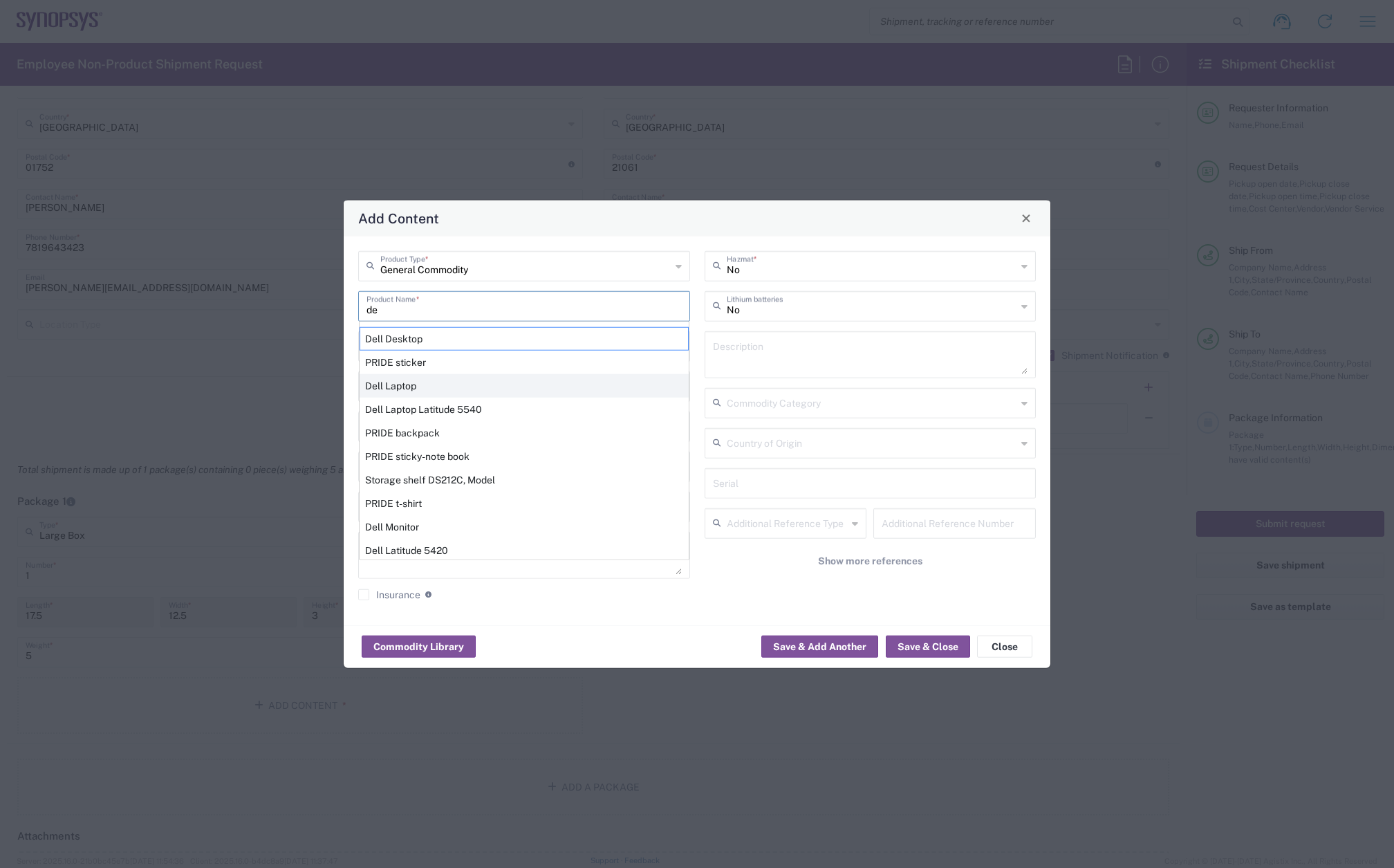
click at [404, 375] on div "Dell Laptop" at bounding box center [524, 385] width 329 height 24
type input "Dell Laptop"
type textarea "Dell Laptop"
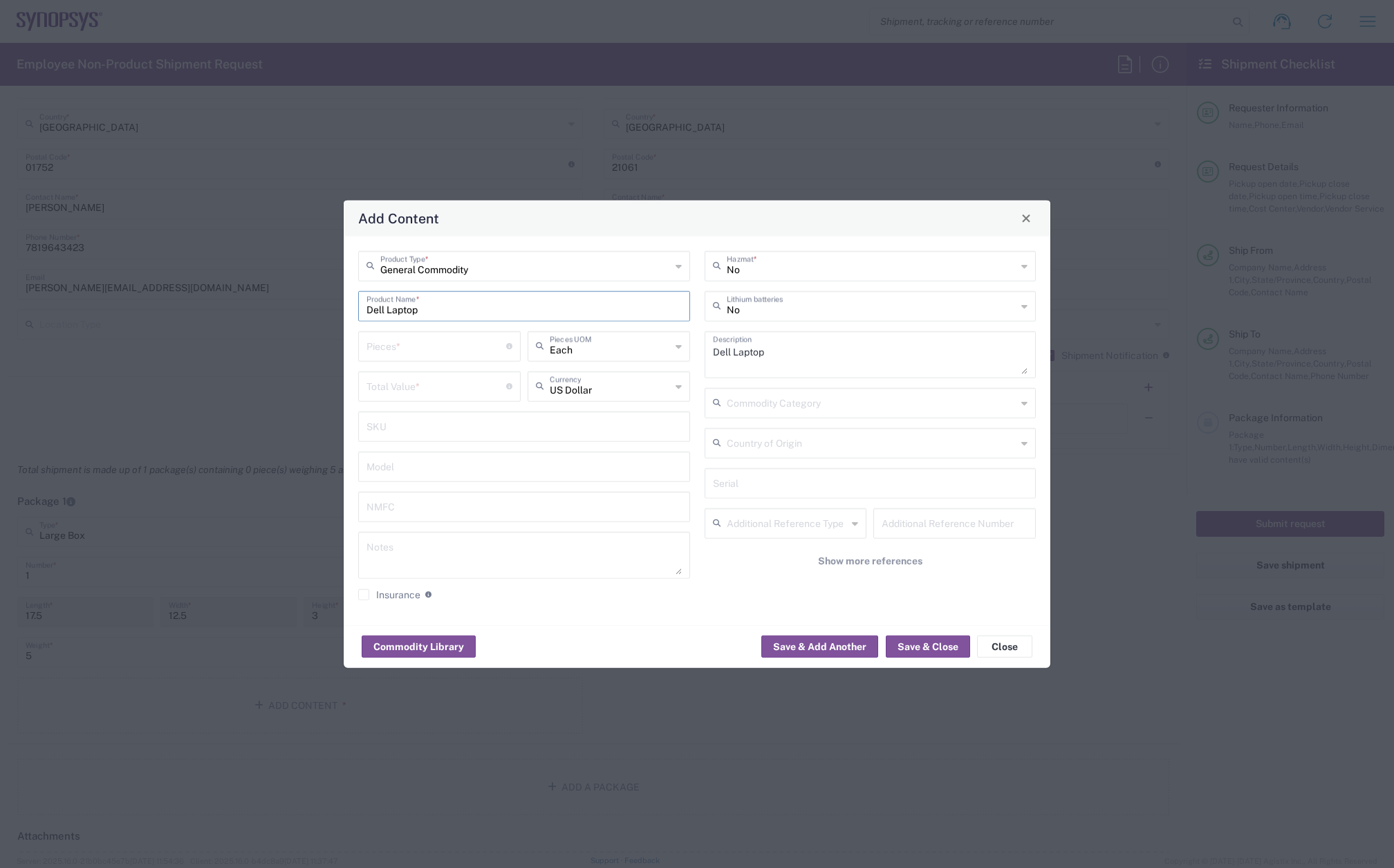
click at [407, 347] on input "number" at bounding box center [436, 344] width 139 height 24
type input "1"
click at [421, 380] on input "number" at bounding box center [436, 384] width 139 height 24
type input "950"
click at [927, 646] on button "Save & Close" at bounding box center [928, 646] width 85 height 22
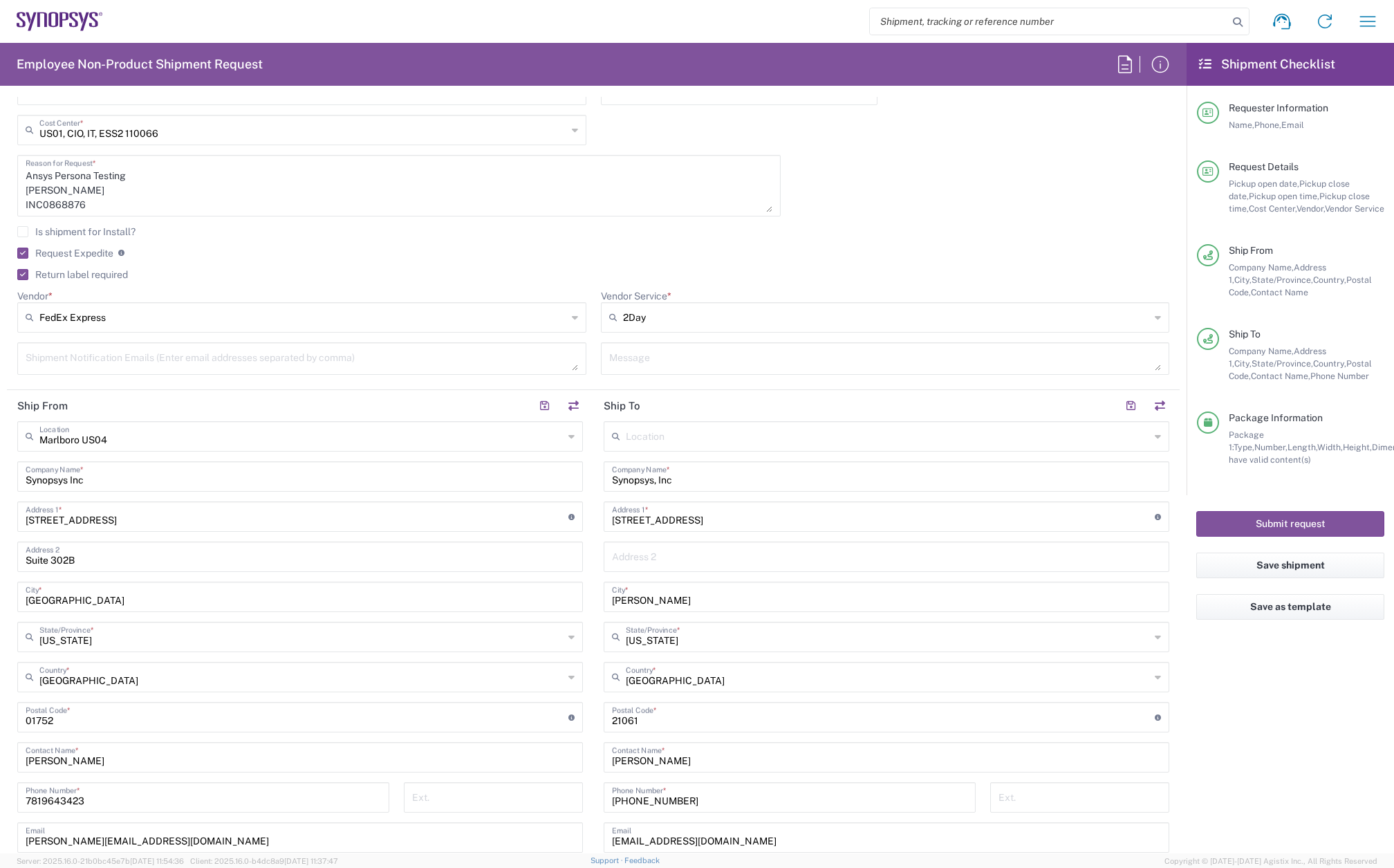
scroll to position [0, 0]
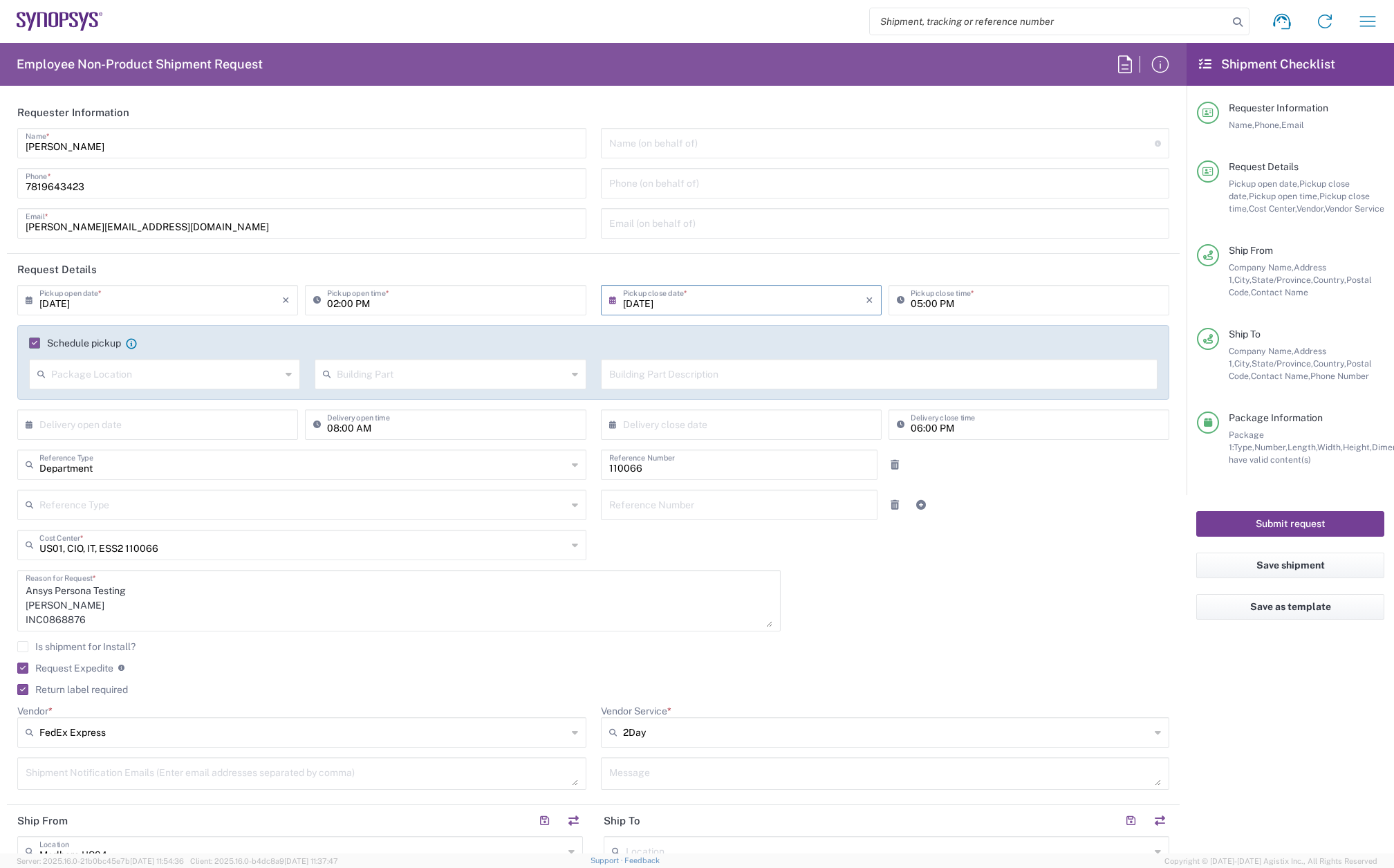
click at [1279, 520] on button "Submit request" at bounding box center [1290, 523] width 188 height 25
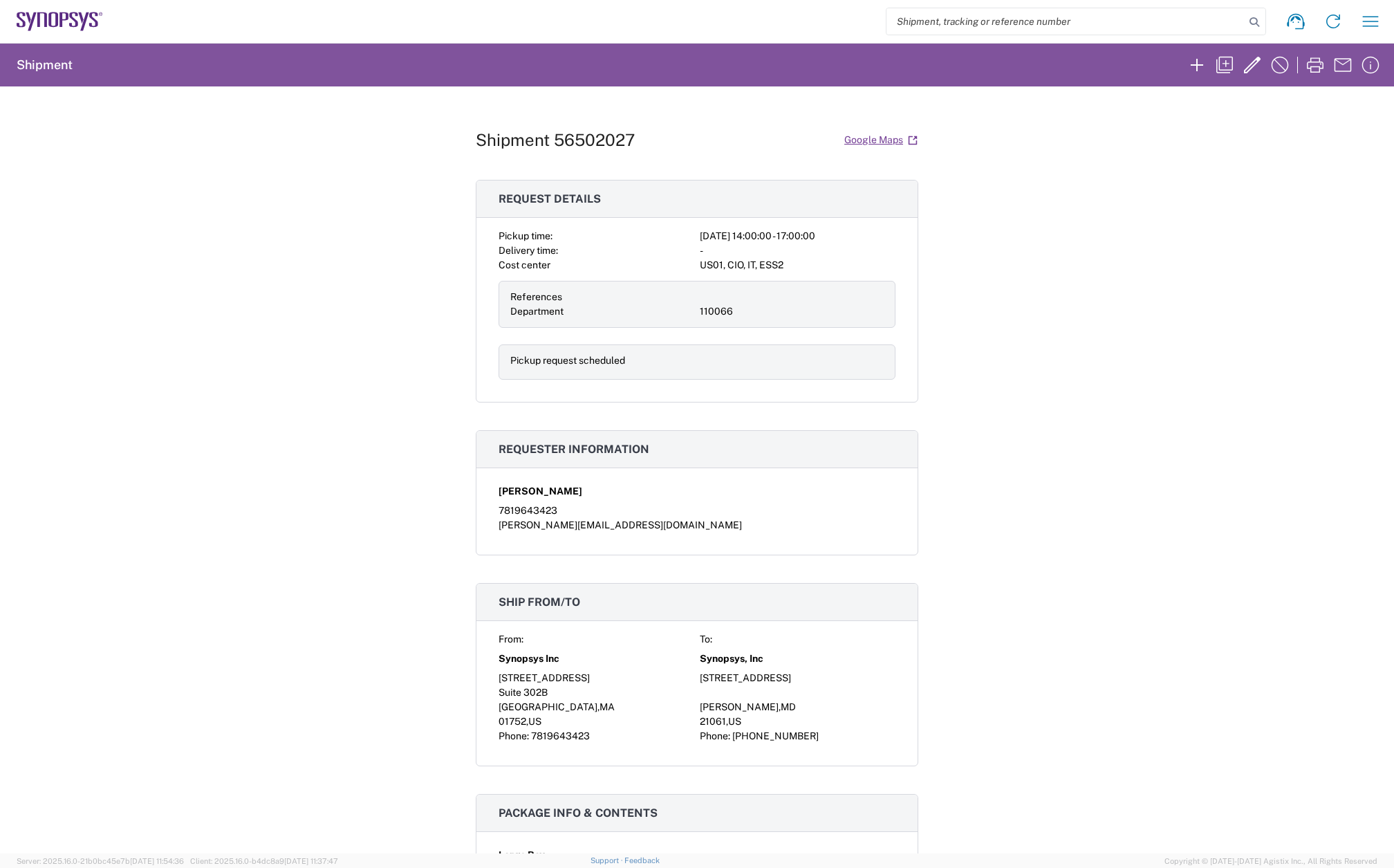
click at [609, 143] on h1 "Shipment 56502027" at bounding box center [555, 140] width 159 height 20
copy h1 "56502027"
